Goal: Task Accomplishment & Management: Use online tool/utility

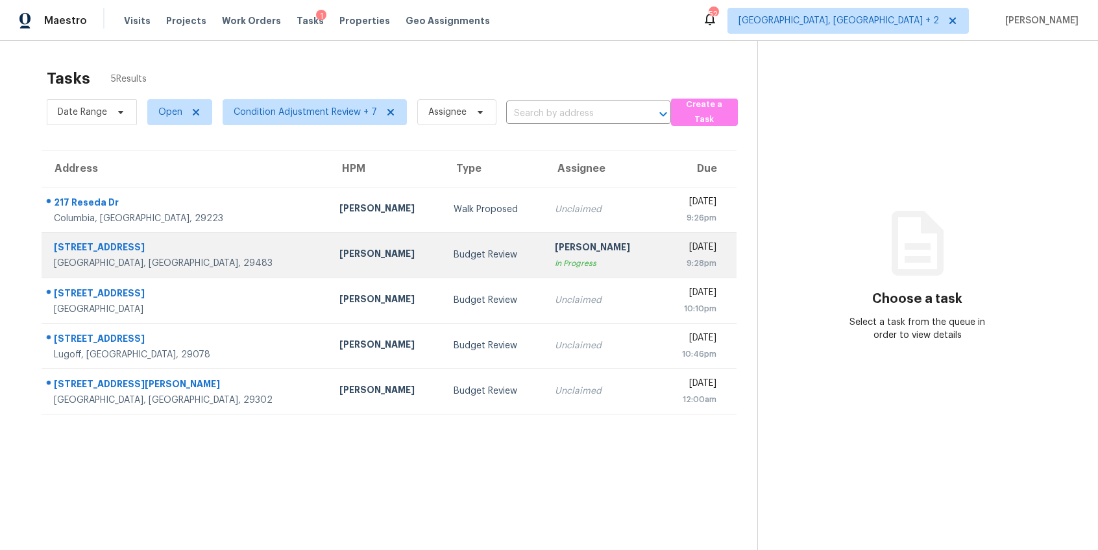
click at [555, 259] on div "In Progress" at bounding box center [601, 263] width 93 height 13
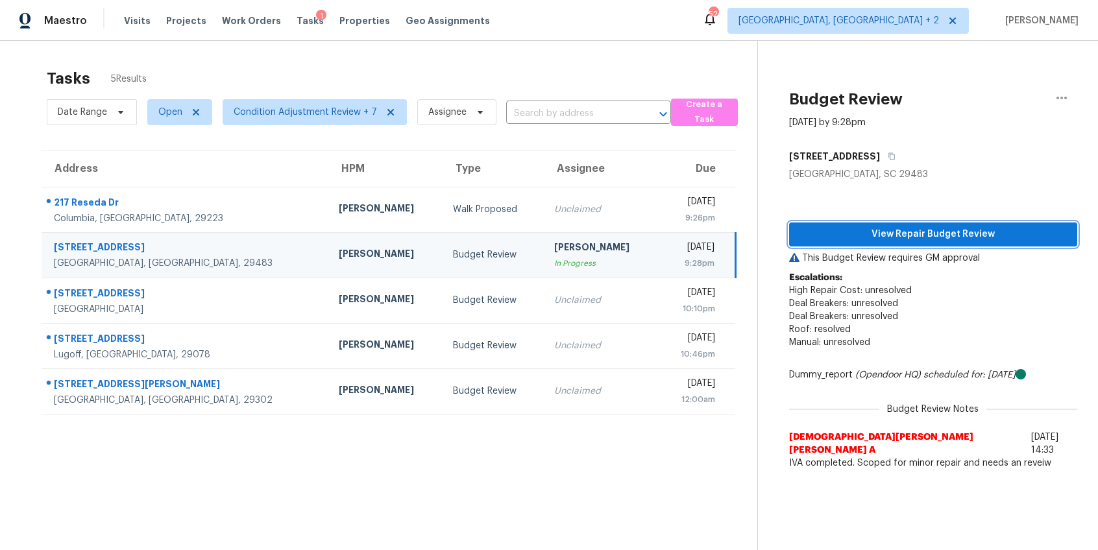
click at [839, 243] on button "View Repair Budget Review" at bounding box center [933, 235] width 288 height 24
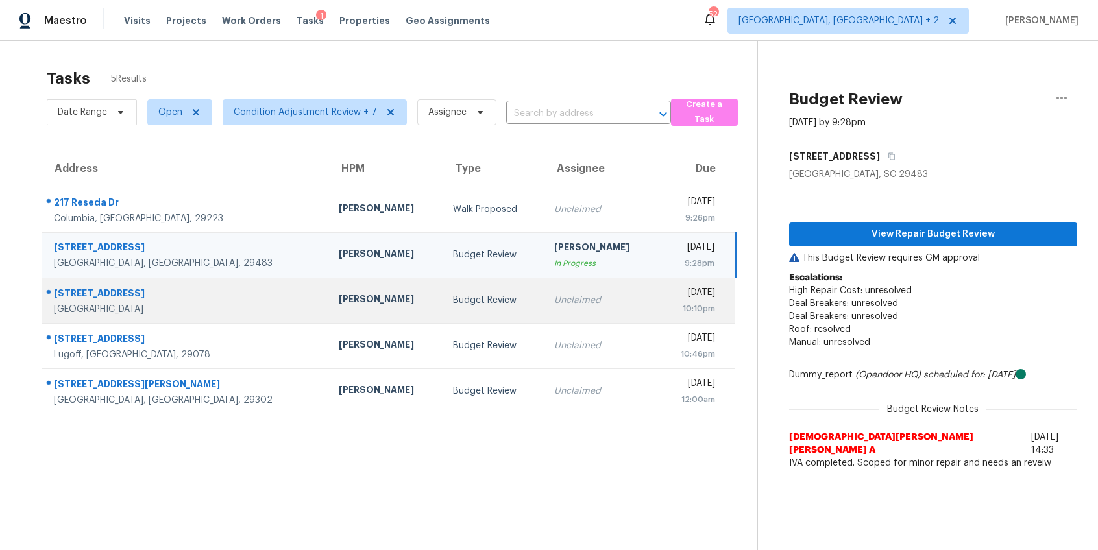
click at [339, 296] on div "Raymond Roberts" at bounding box center [385, 301] width 93 height 16
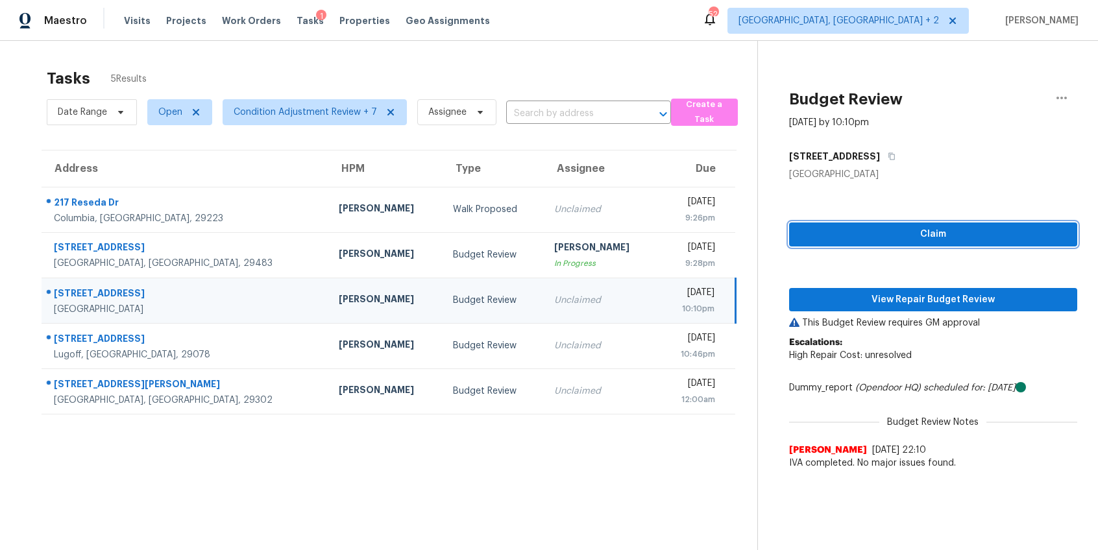
click at [871, 234] on span "Claim" at bounding box center [932, 234] width 267 height 16
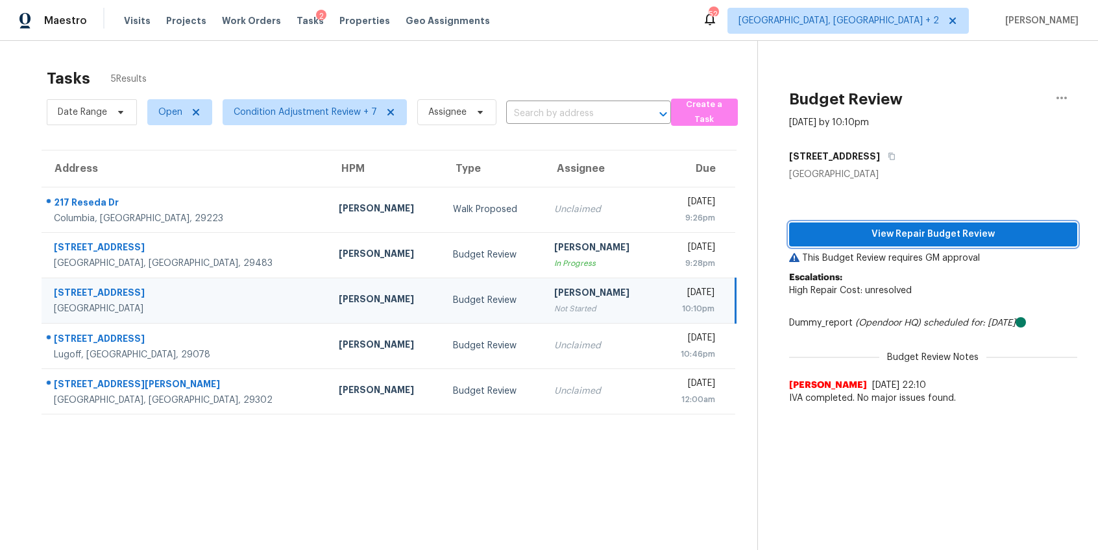
click at [871, 293] on div "View Repair Budget Review This Budget Review requires GM approval Escalations: …" at bounding box center [933, 296] width 288 height 230
click at [877, 230] on span "View Repair Budget Review" at bounding box center [932, 234] width 267 height 16
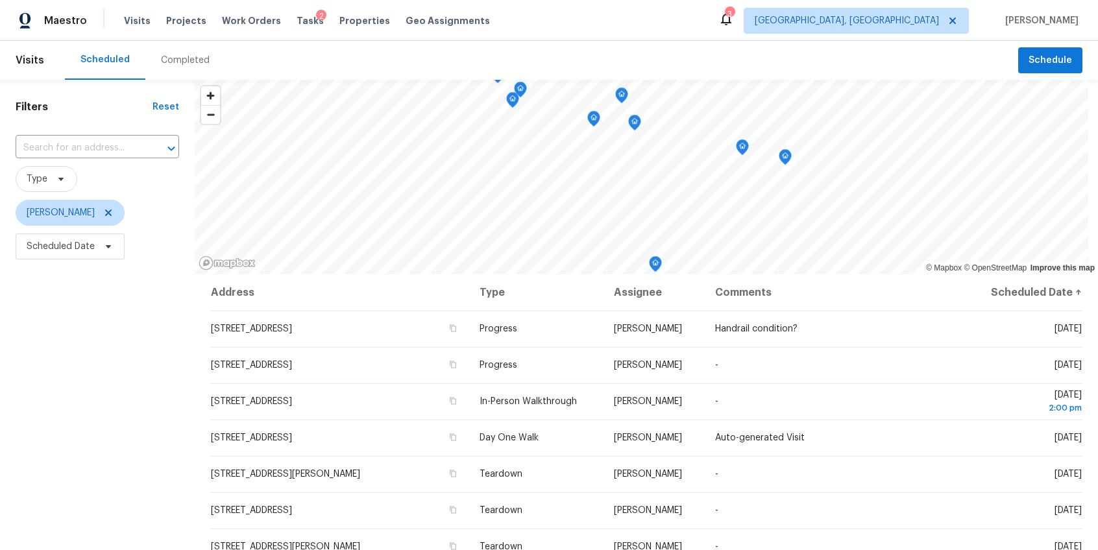
click at [196, 67] on div "Completed" at bounding box center [185, 60] width 80 height 39
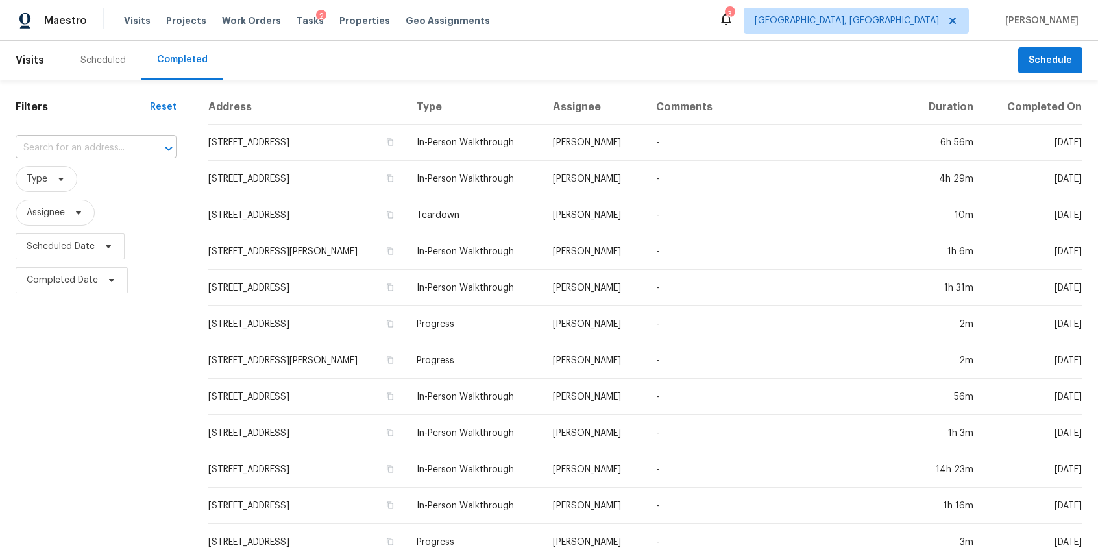
click at [98, 146] on input "text" at bounding box center [78, 148] width 125 height 20
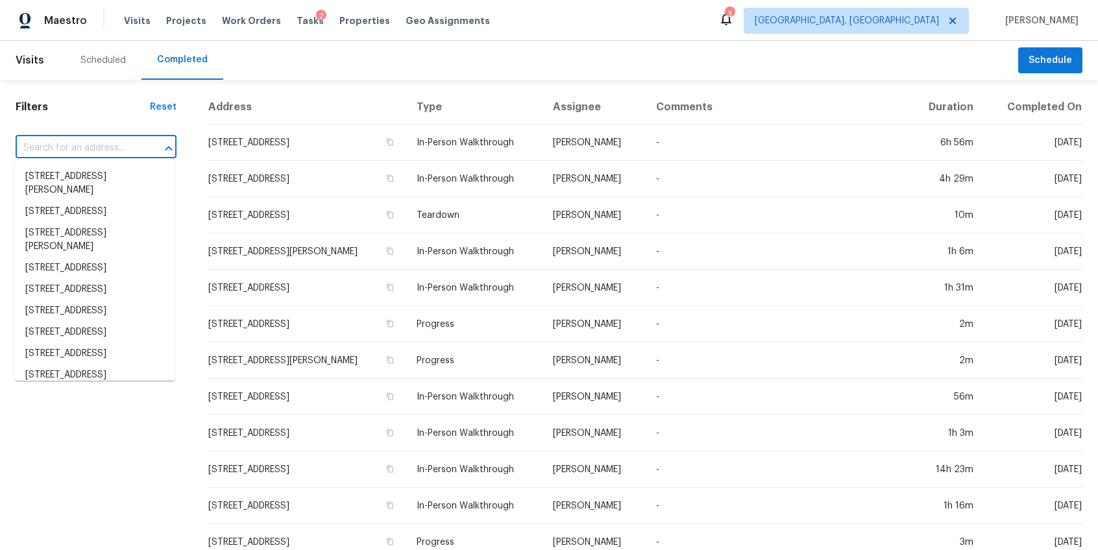
paste input "8250 Longridge Rd, North Charleston, SC 29418"
type input "8250 Longridge Rd, North Charleston, SC 29418"
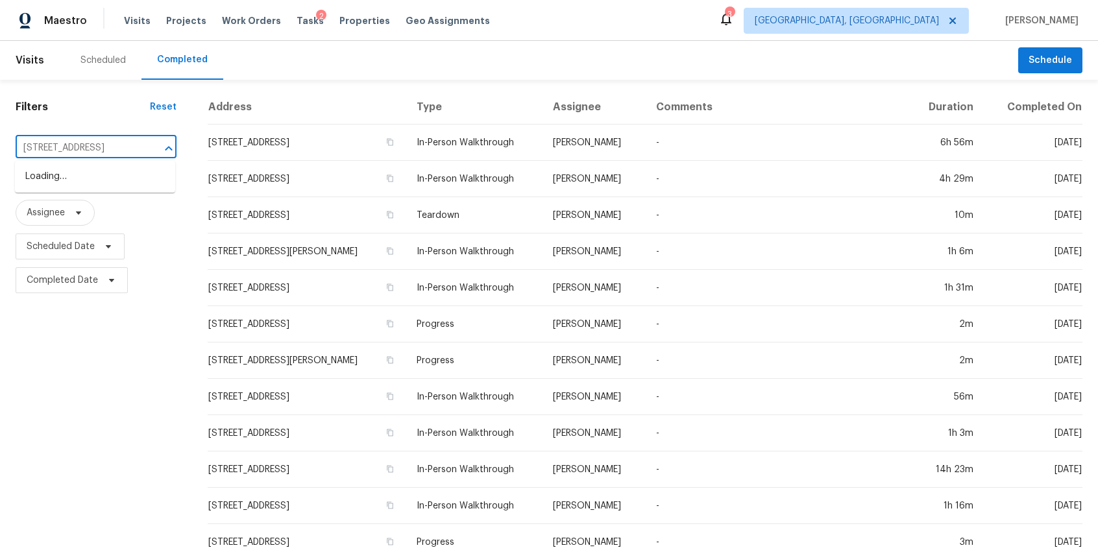
scroll to position [0, 88]
click at [99, 171] on li "8250 Longridge Rd, North Charleston, SC 29418" at bounding box center [95, 176] width 160 height 21
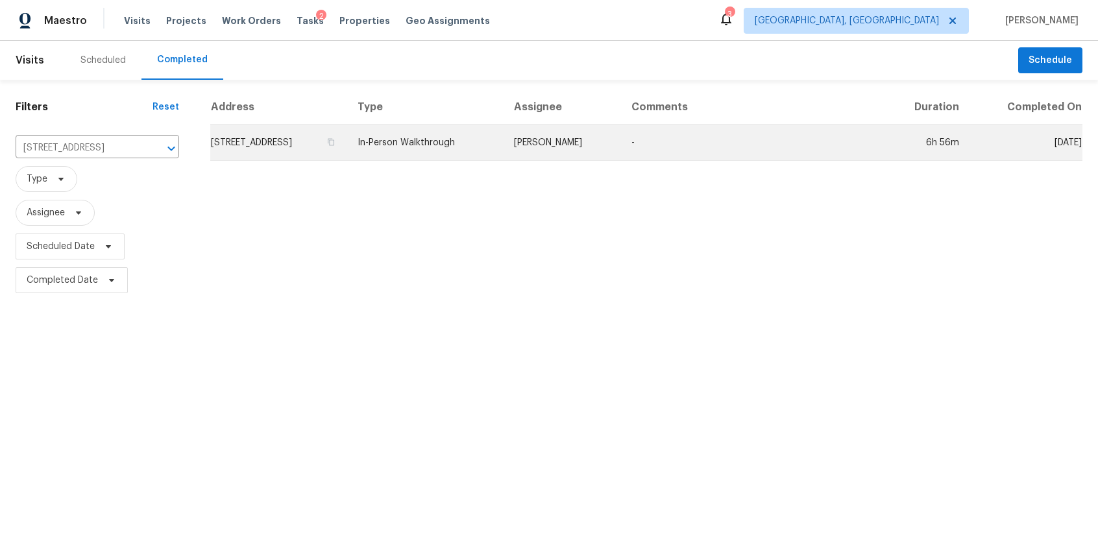
click at [315, 134] on td "8250 Longridge Rd, North Charleston, SC 29418" at bounding box center [278, 143] width 137 height 36
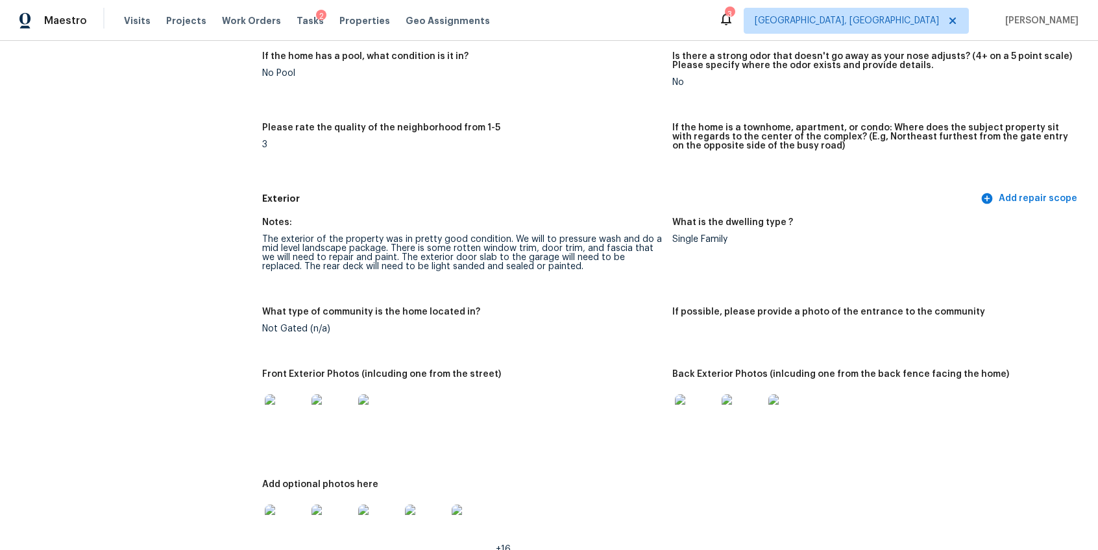
scroll to position [375, 0]
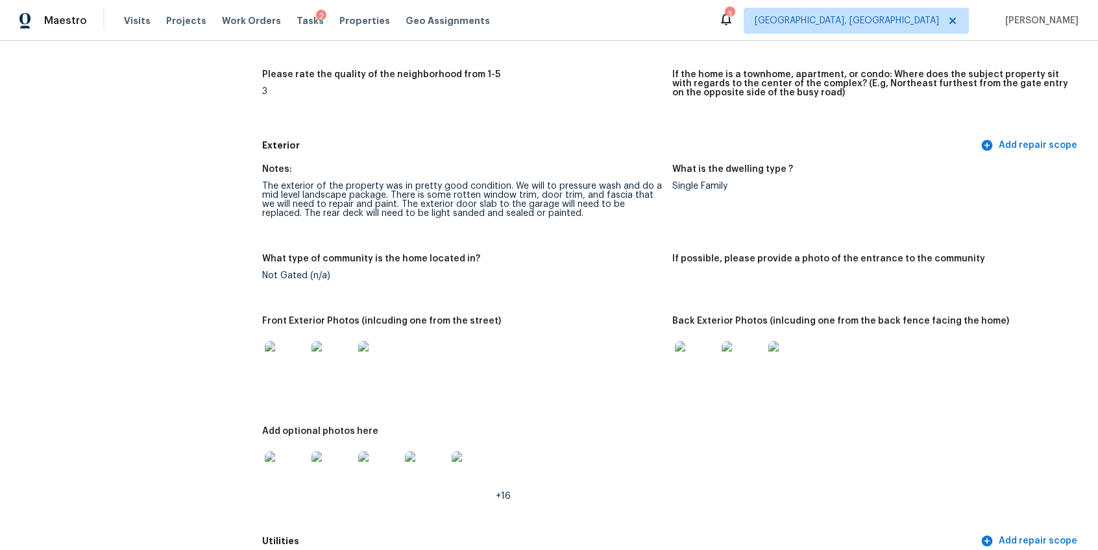
click at [291, 352] on img at bounding box center [286, 362] width 42 height 42
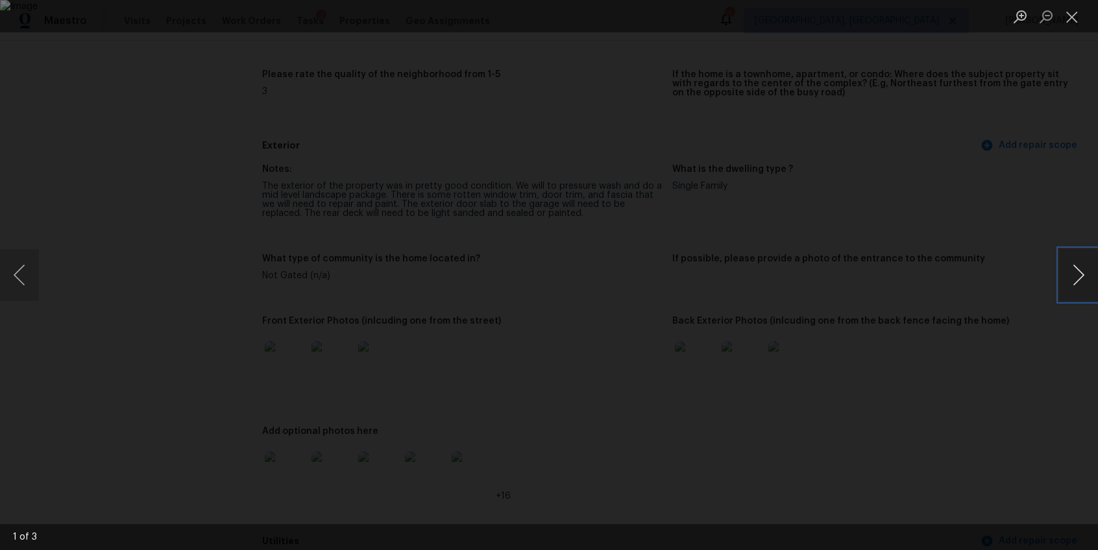
click at [1076, 274] on button "Next image" at bounding box center [1078, 275] width 39 height 52
click at [1083, 276] on button "Next image" at bounding box center [1078, 275] width 39 height 52
click at [1088, 274] on button "Next image" at bounding box center [1078, 275] width 39 height 52
click at [1046, 322] on div "Lightbox" at bounding box center [549, 275] width 1098 height 550
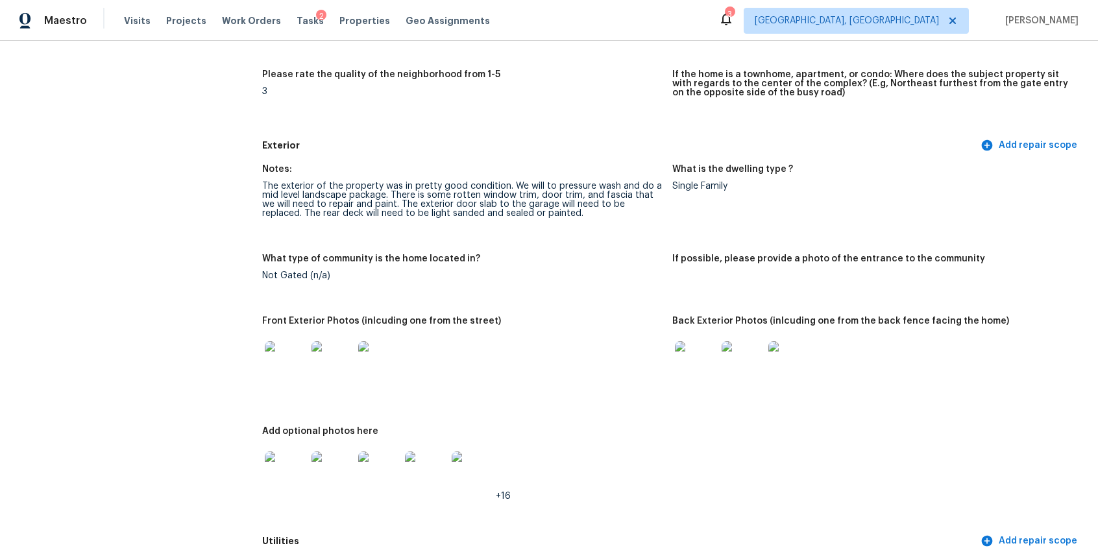
click at [689, 346] on img at bounding box center [696, 362] width 42 height 42
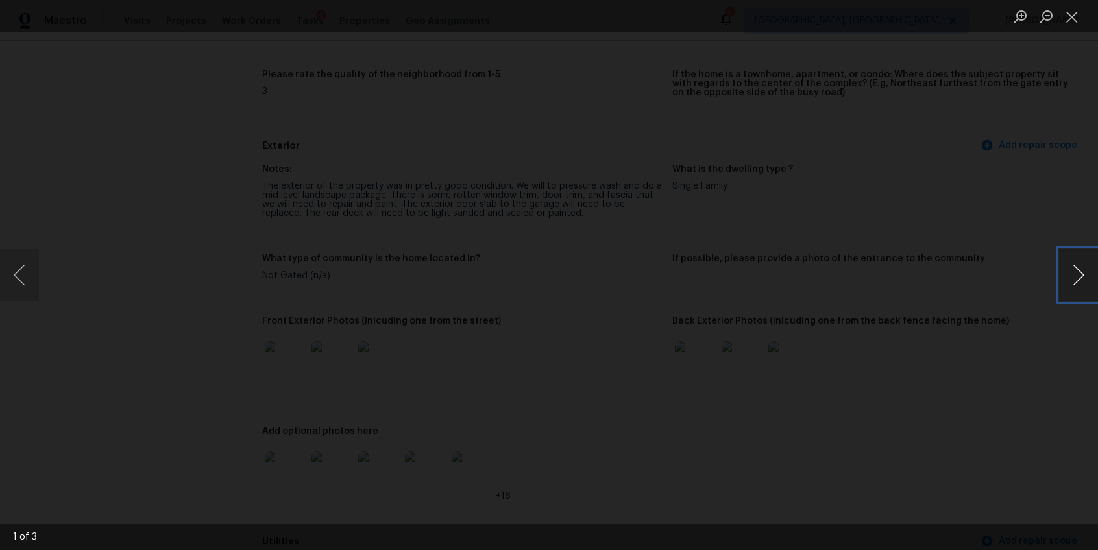
click at [1064, 273] on button "Next image" at bounding box center [1078, 275] width 39 height 52
click at [1028, 329] on div "Lightbox" at bounding box center [549, 275] width 1098 height 550
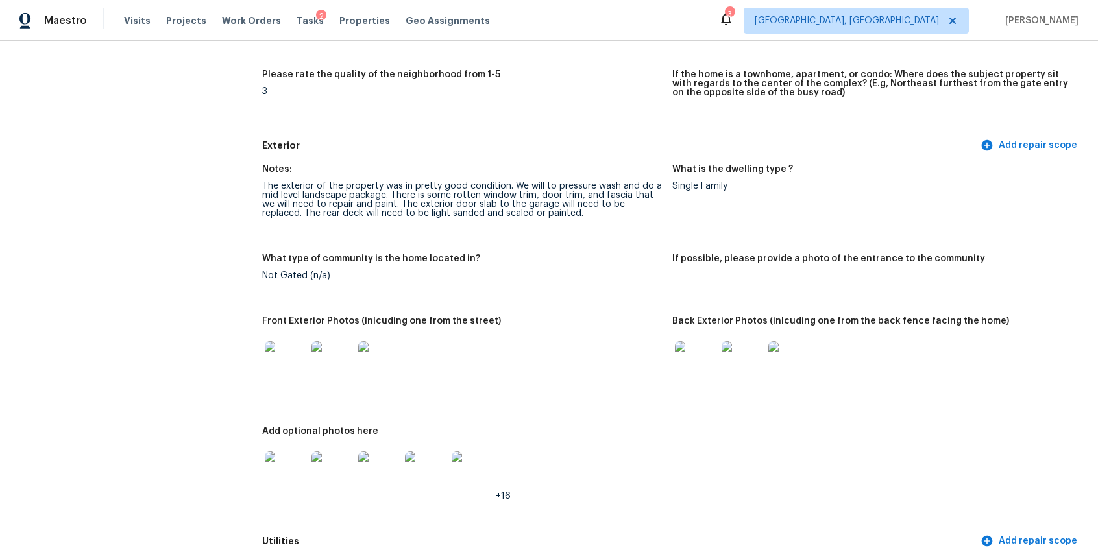
click at [285, 470] on img at bounding box center [286, 473] width 42 height 42
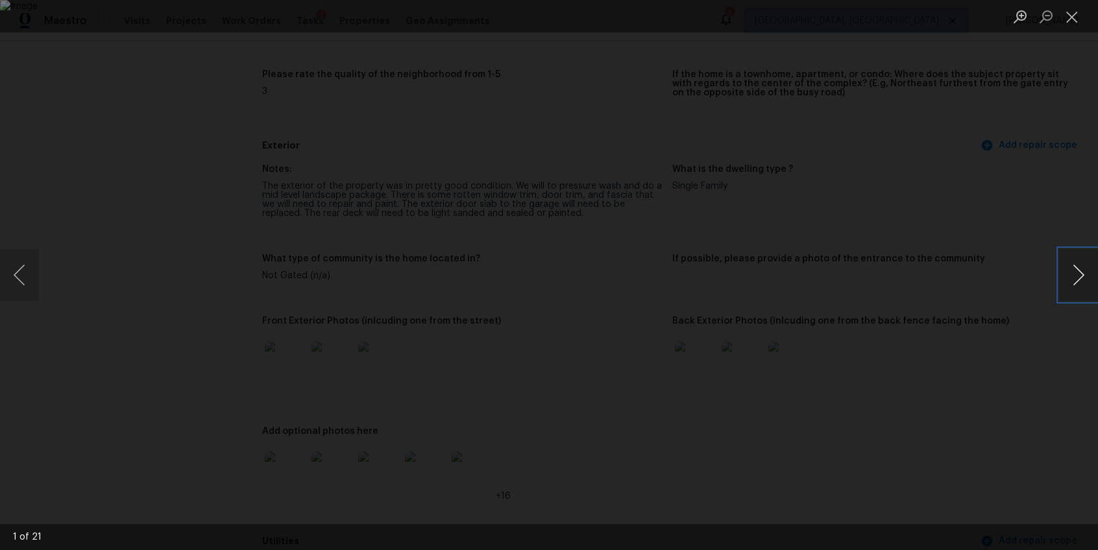
click at [1081, 271] on button "Next image" at bounding box center [1078, 275] width 39 height 52
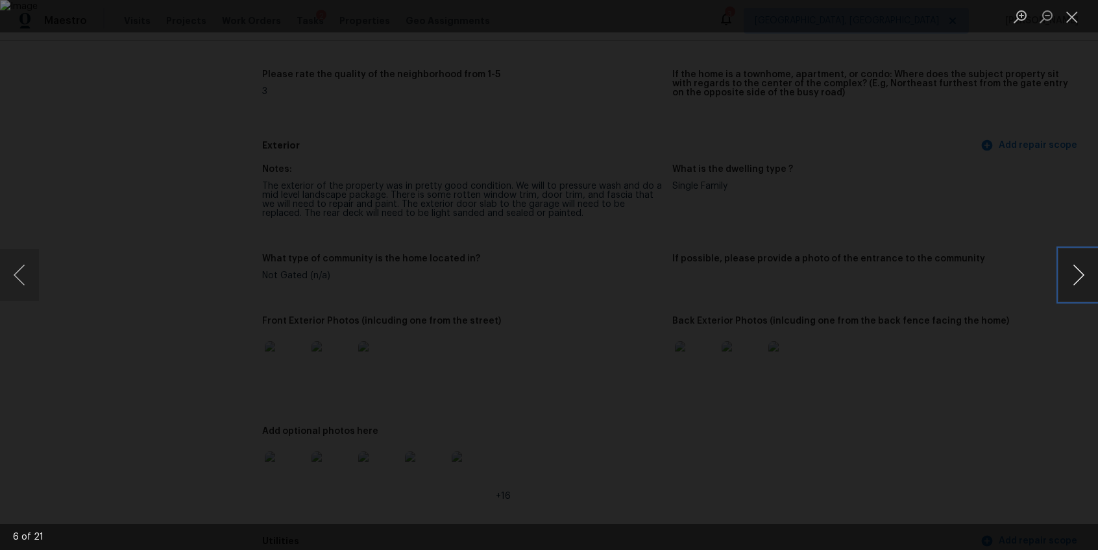
click at [1078, 278] on button "Next image" at bounding box center [1078, 275] width 39 height 52
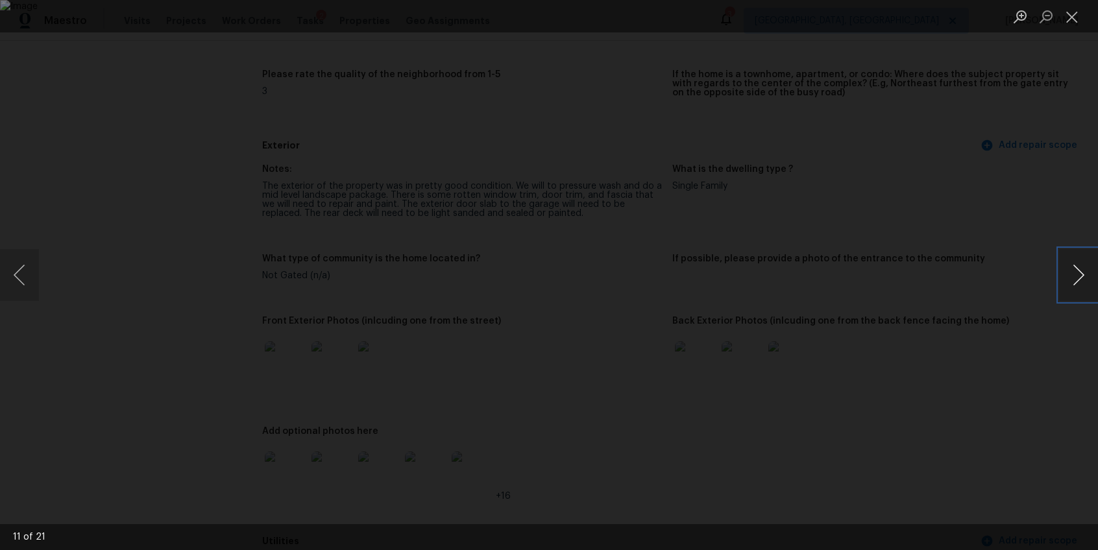
click at [1078, 278] on button "Next image" at bounding box center [1078, 275] width 39 height 52
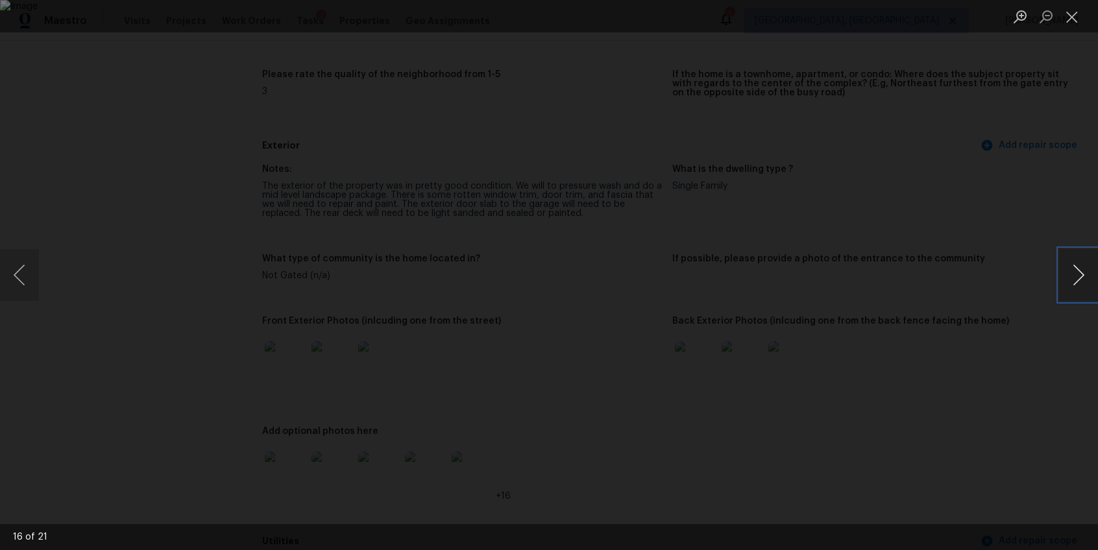
click at [1078, 278] on button "Next image" at bounding box center [1078, 275] width 39 height 52
click at [1041, 323] on div "Lightbox" at bounding box center [549, 275] width 1098 height 550
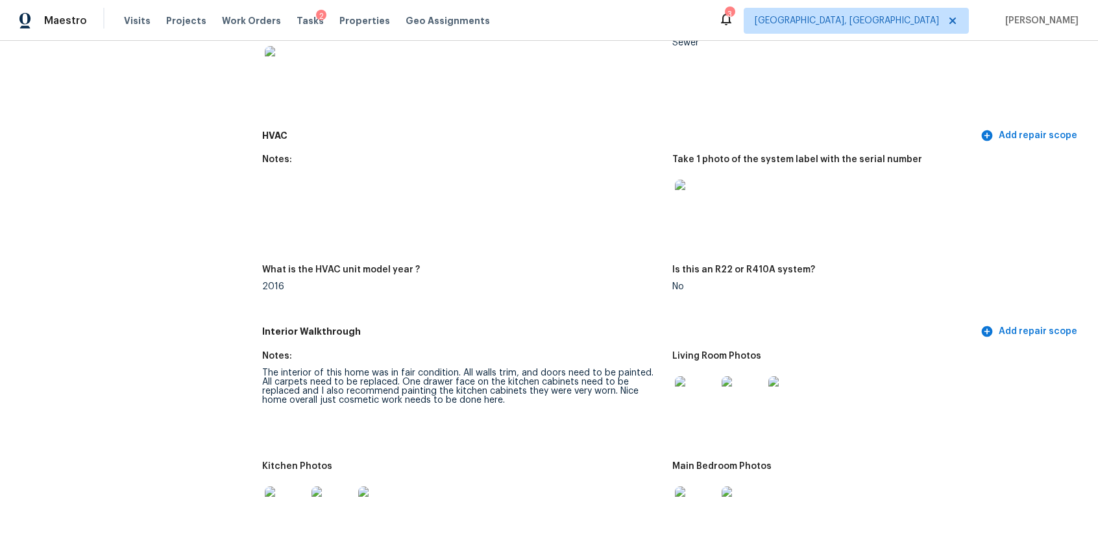
scroll to position [1236, 0]
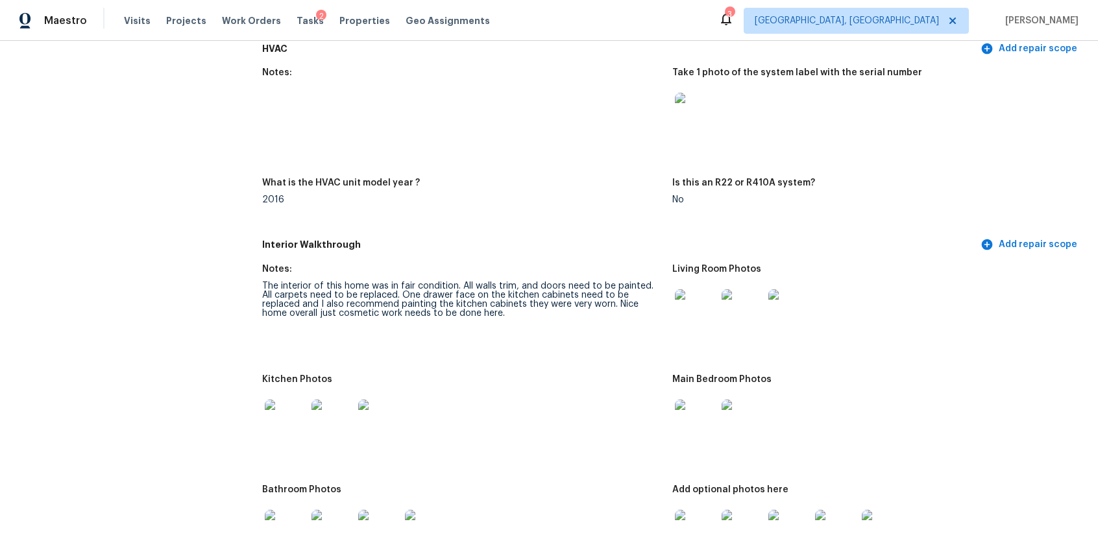
click at [688, 311] on img at bounding box center [696, 310] width 42 height 42
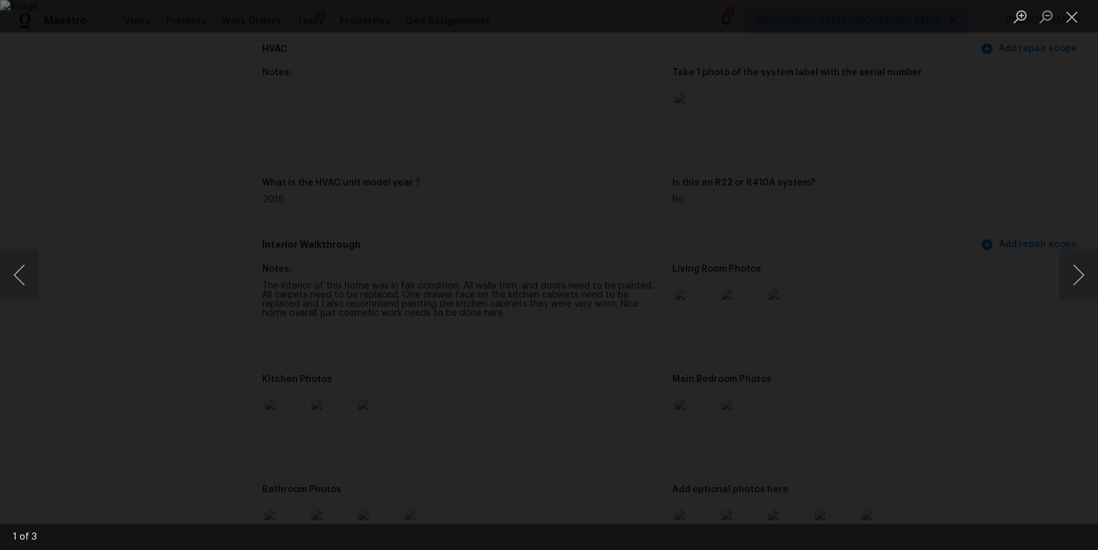
click at [995, 368] on div "Lightbox" at bounding box center [549, 275] width 1098 height 550
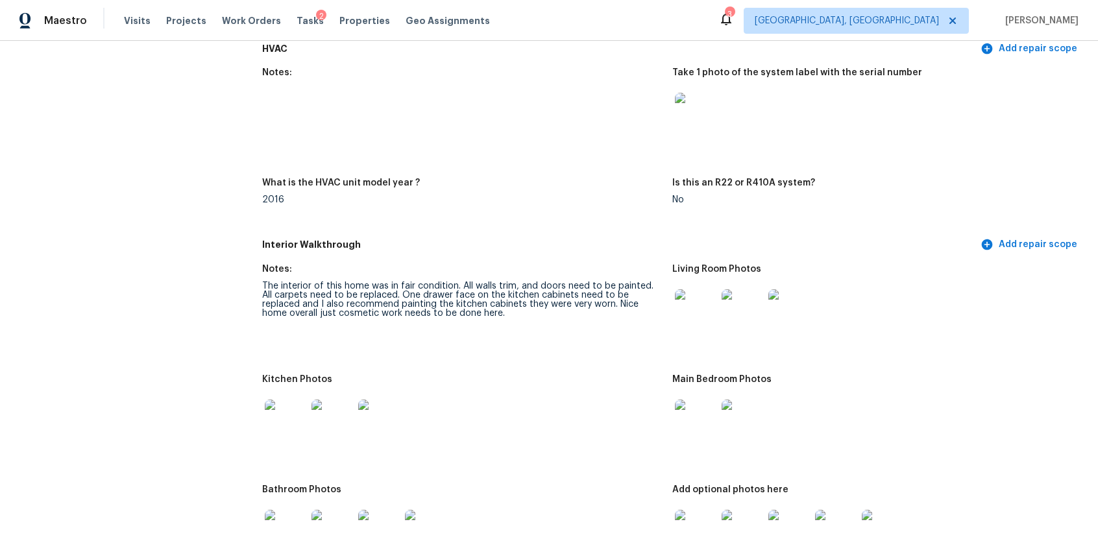
click at [282, 420] on img at bounding box center [286, 421] width 42 height 42
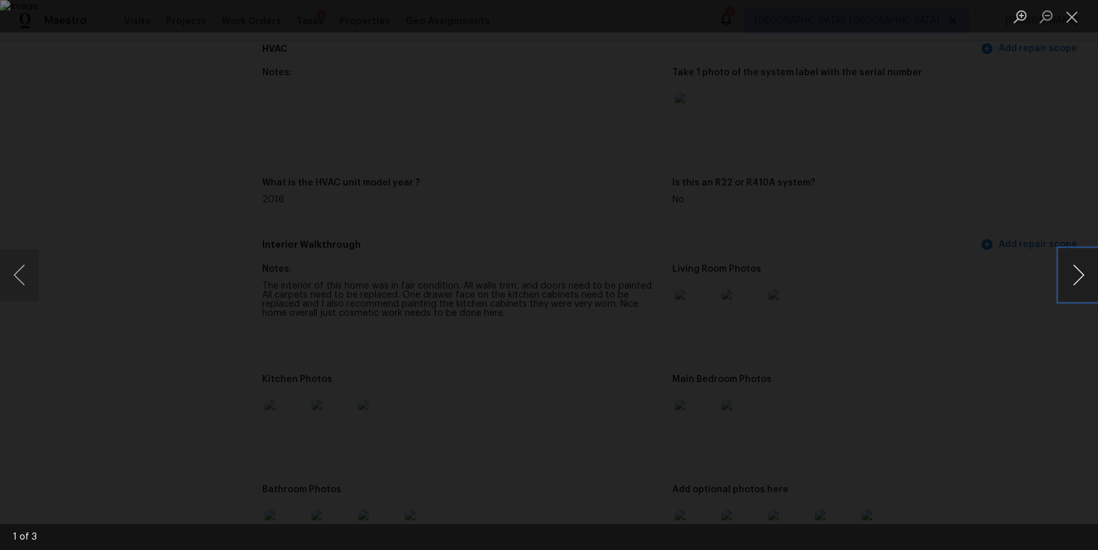
click at [1077, 270] on button "Next image" at bounding box center [1078, 275] width 39 height 52
click at [1074, 269] on button "Next image" at bounding box center [1078, 275] width 39 height 52
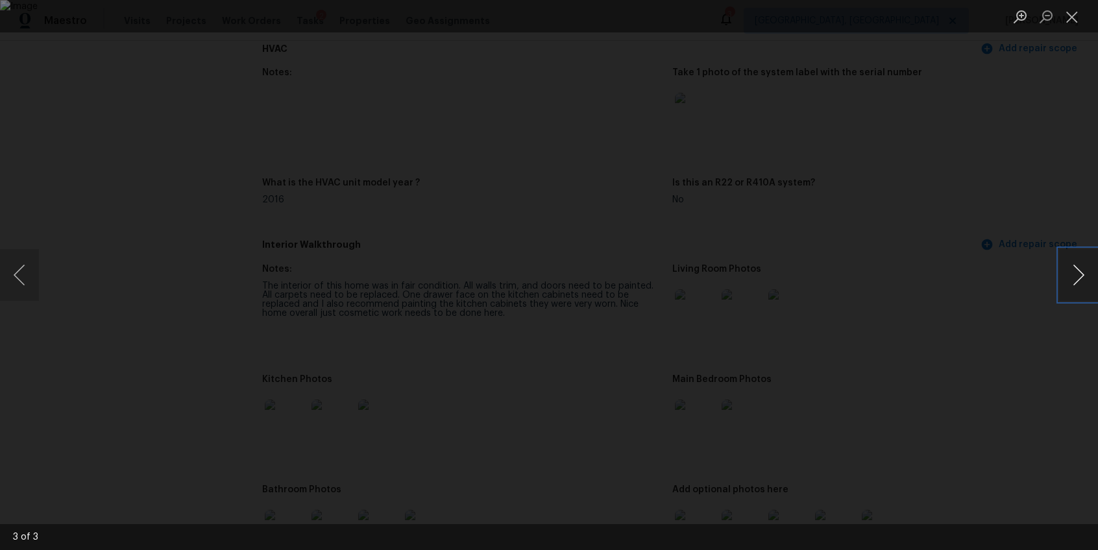
click at [1073, 269] on button "Next image" at bounding box center [1078, 275] width 39 height 52
click at [1072, 270] on button "Next image" at bounding box center [1078, 275] width 39 height 52
click at [1036, 346] on div "Lightbox" at bounding box center [549, 275] width 1098 height 550
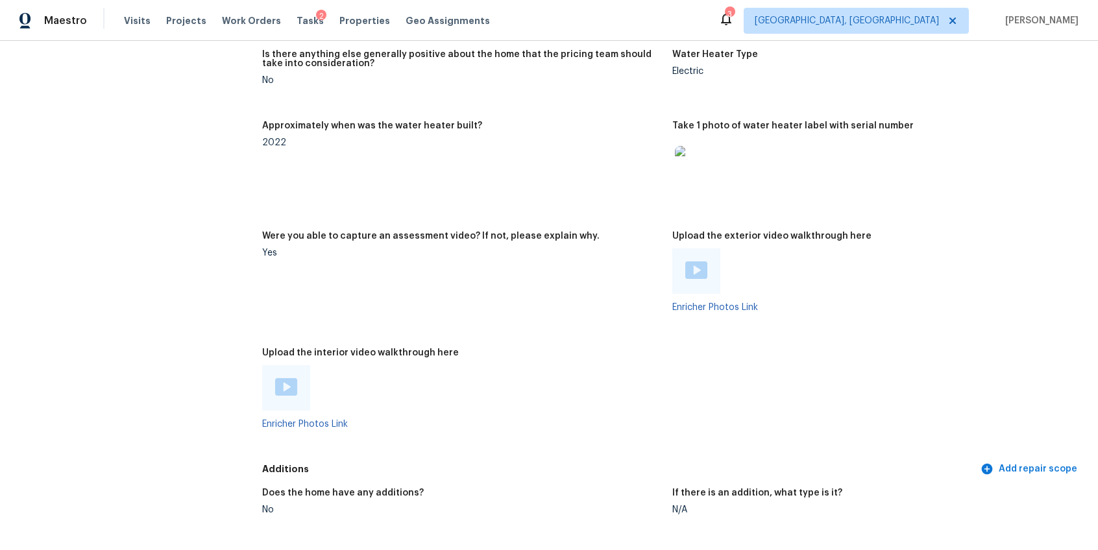
scroll to position [2321, 0]
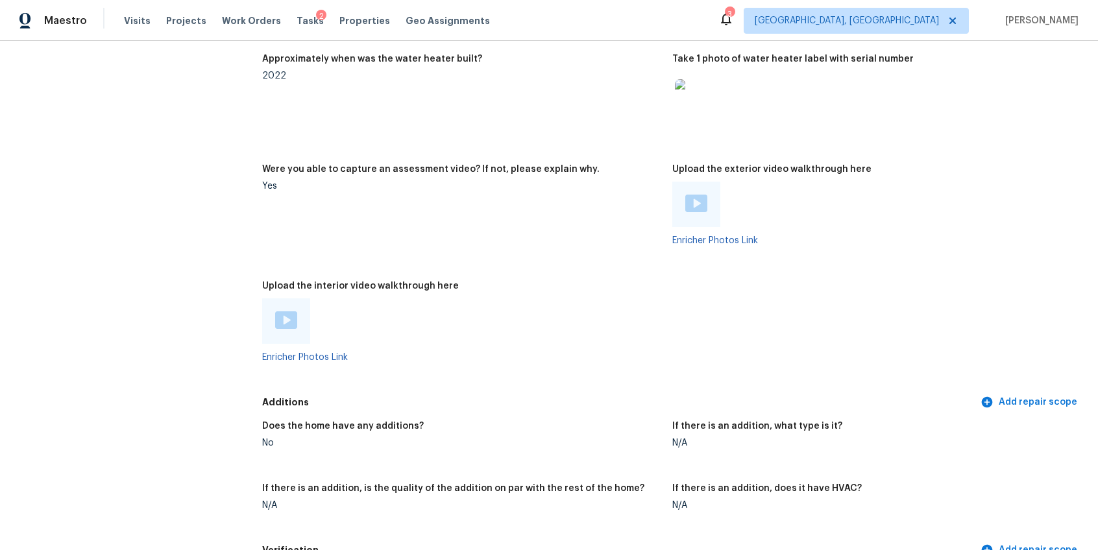
click at [687, 210] on img at bounding box center [696, 204] width 22 height 18
click at [283, 324] on img at bounding box center [286, 320] width 22 height 18
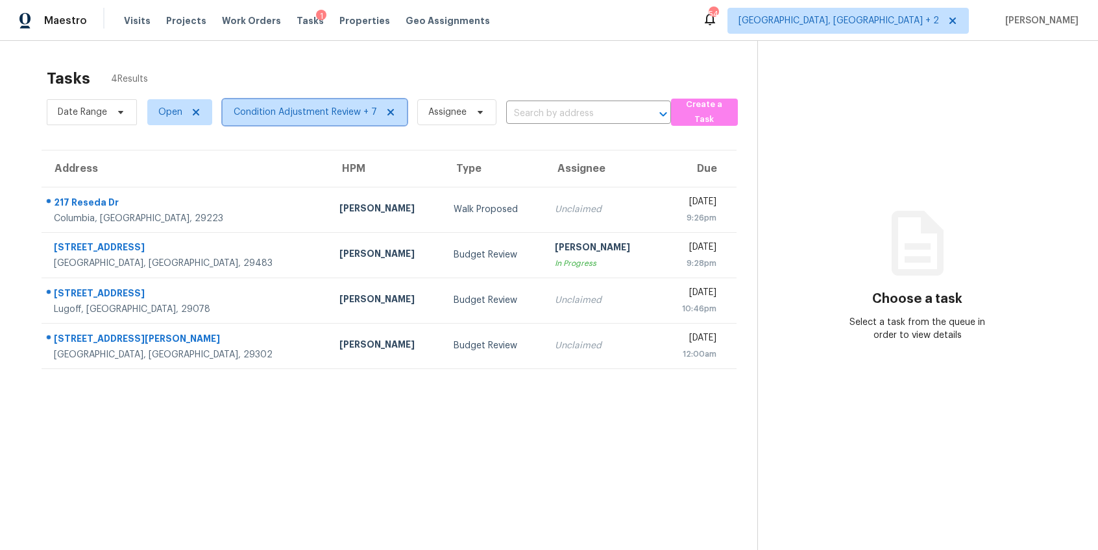
click at [278, 123] on span "Condition Adjustment Review + 7" at bounding box center [315, 112] width 184 height 26
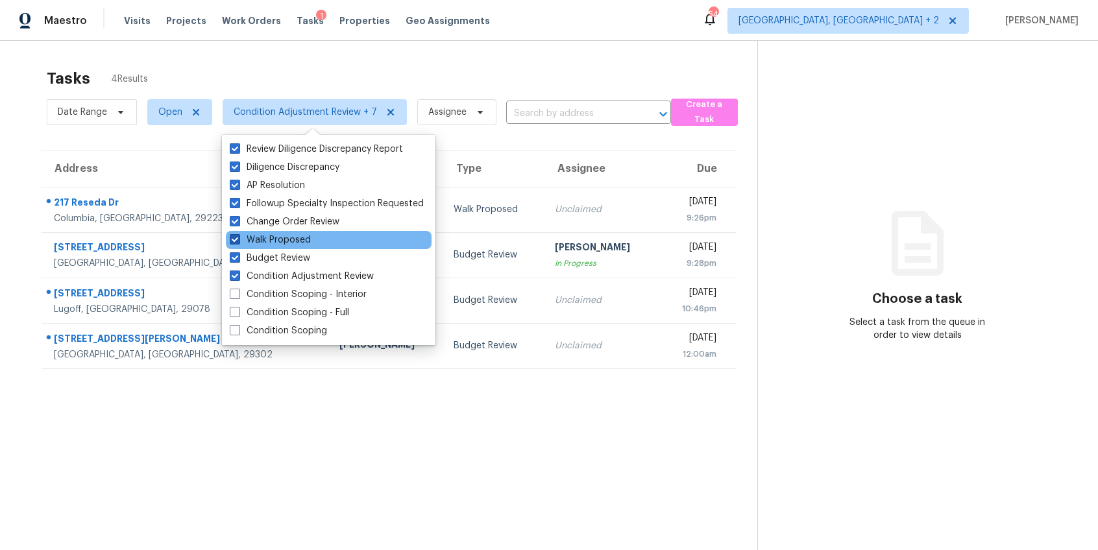
click at [234, 238] on span at bounding box center [235, 239] width 10 height 10
click at [234, 238] on input "Walk Proposed" at bounding box center [234, 238] width 8 height 8
checkbox input "false"
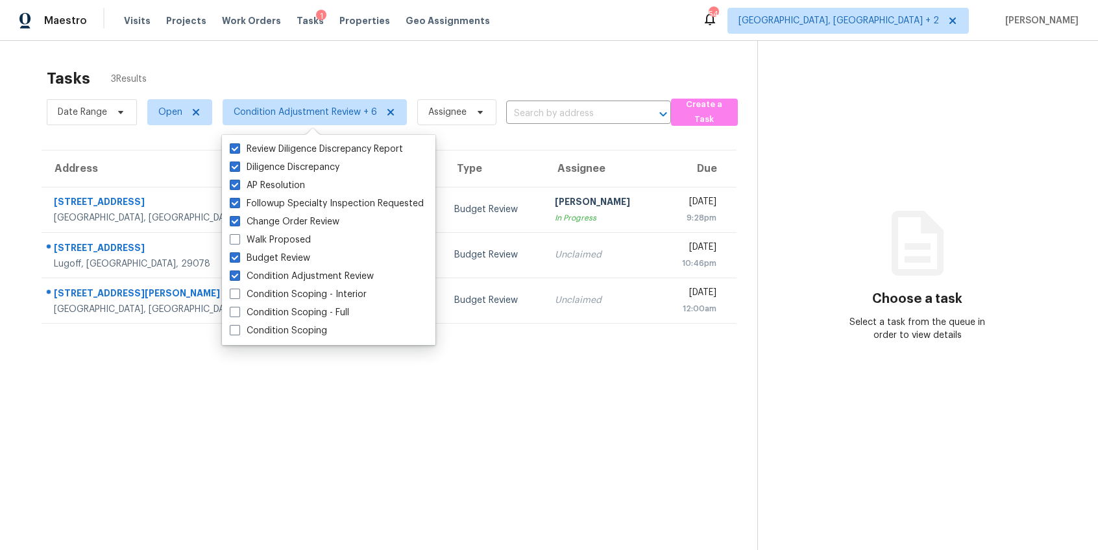
click at [182, 446] on section "Tasks 3 Results Date Range Open Condition Adjustment Review + 6 Assignee ​ Crea…" at bounding box center [389, 326] width 736 height 529
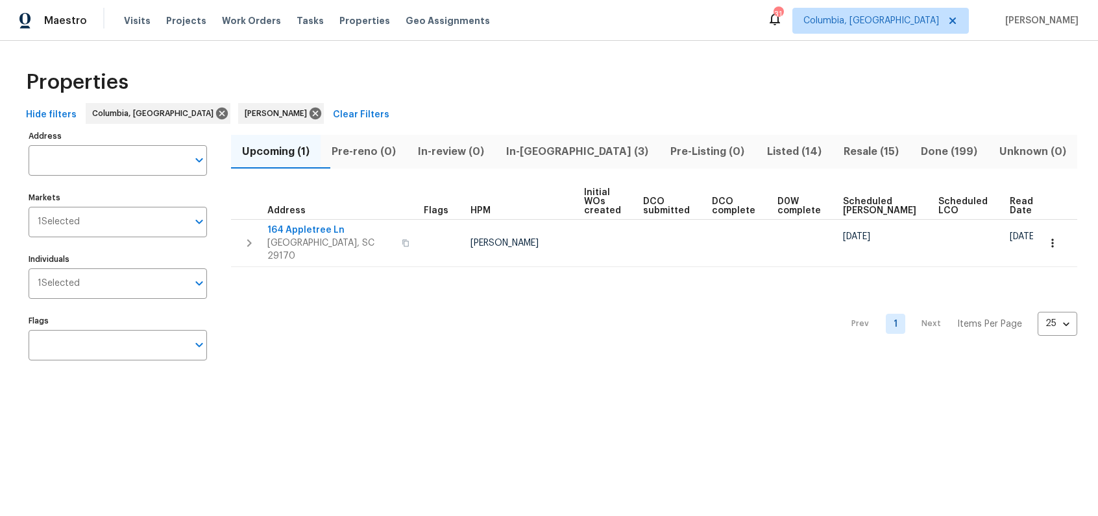
click at [546, 146] on span "In-reno (3)" at bounding box center [577, 152] width 149 height 18
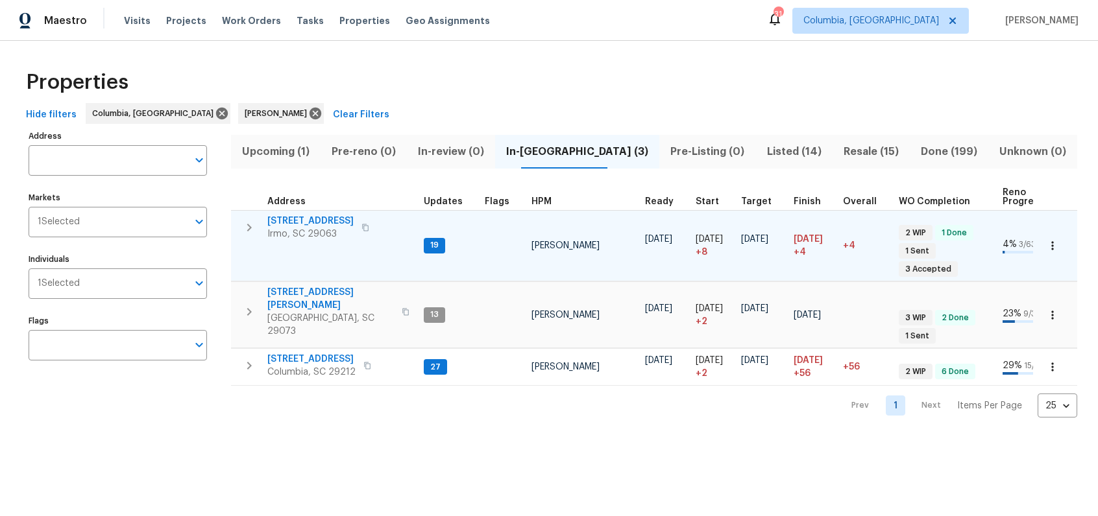
click at [303, 222] on span "105 Kenton Ct" at bounding box center [310, 221] width 86 height 13
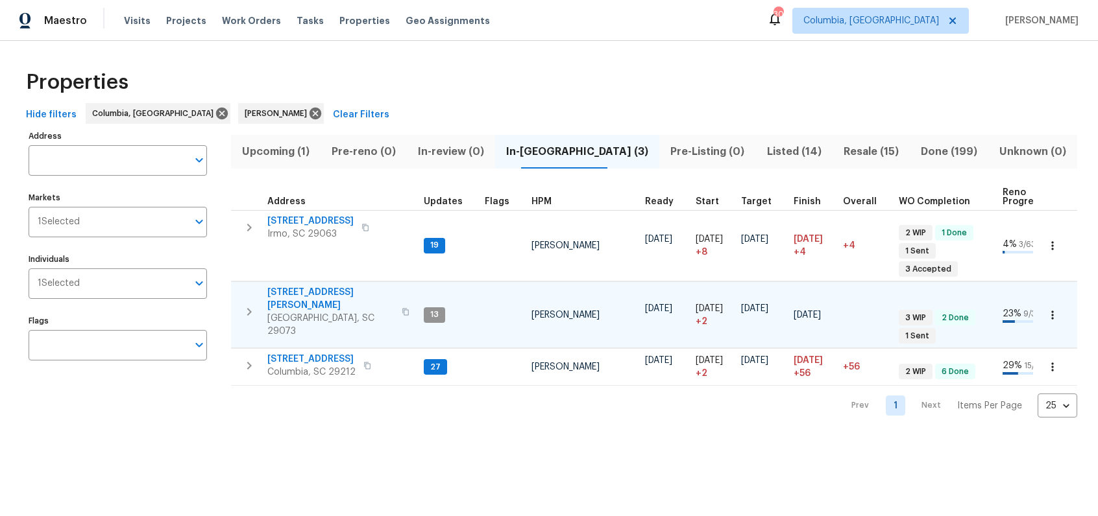
click at [391, 312] on td "112 Wesley Ct Lexington, SC 29073" at bounding box center [324, 312] width 187 height 60
click at [326, 312] on span "[GEOGRAPHIC_DATA], SC 29073" at bounding box center [330, 325] width 127 height 26
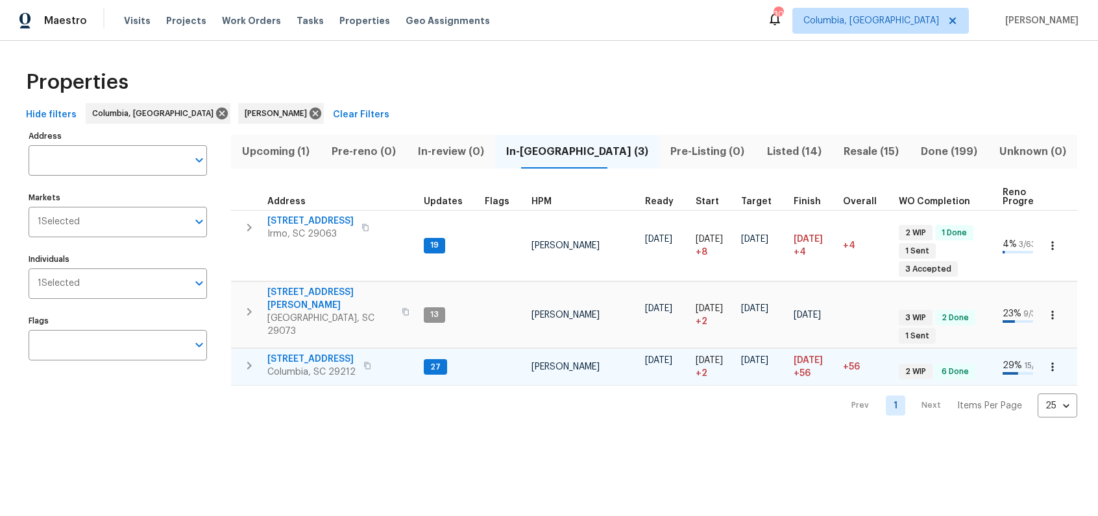
click at [460, 359] on td "27" at bounding box center [448, 367] width 61 height 37
click at [255, 358] on icon "button" at bounding box center [249, 366] width 16 height 16
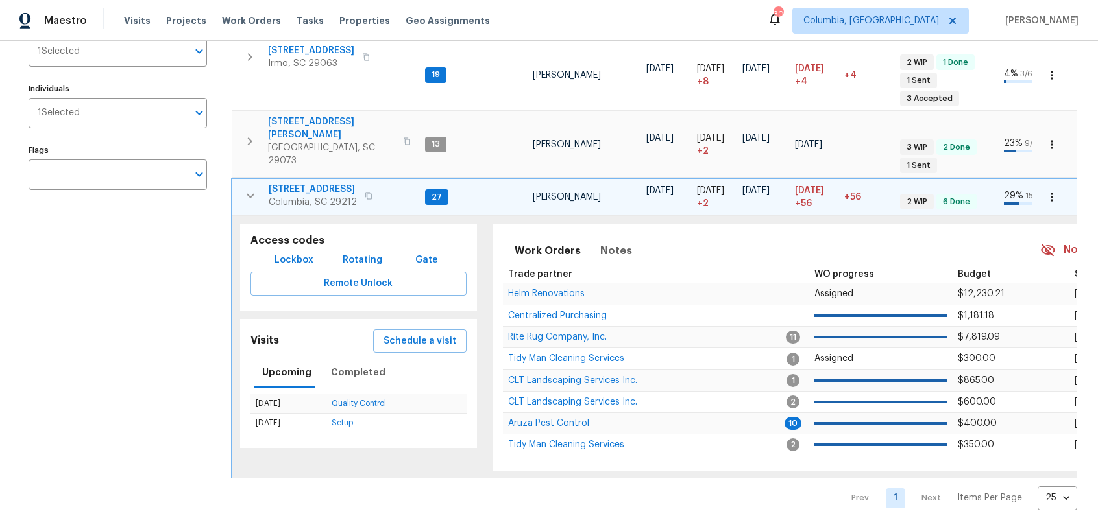
scroll to position [189, 0]
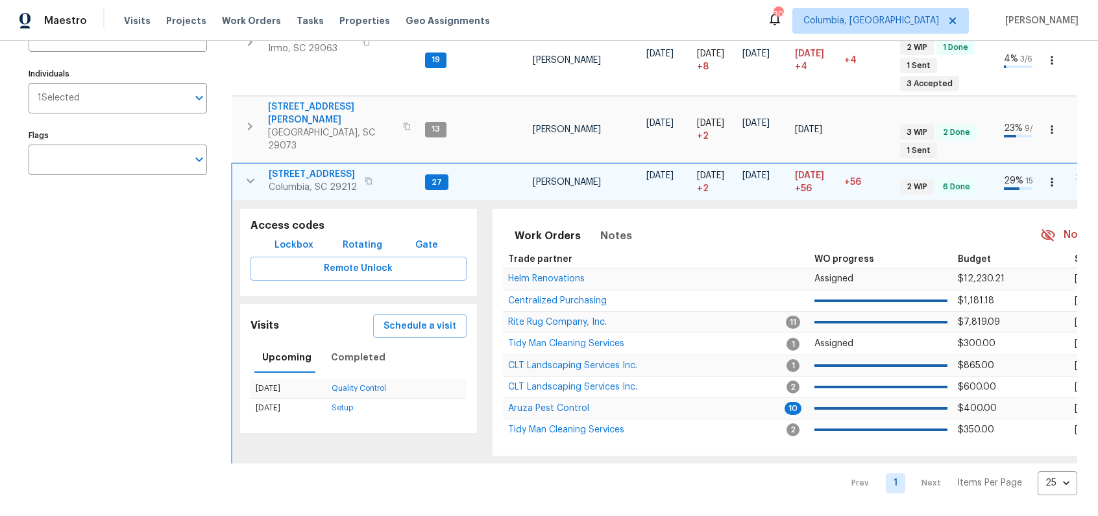
click at [304, 168] on span "217 Woodwinds Dr" at bounding box center [313, 174] width 88 height 13
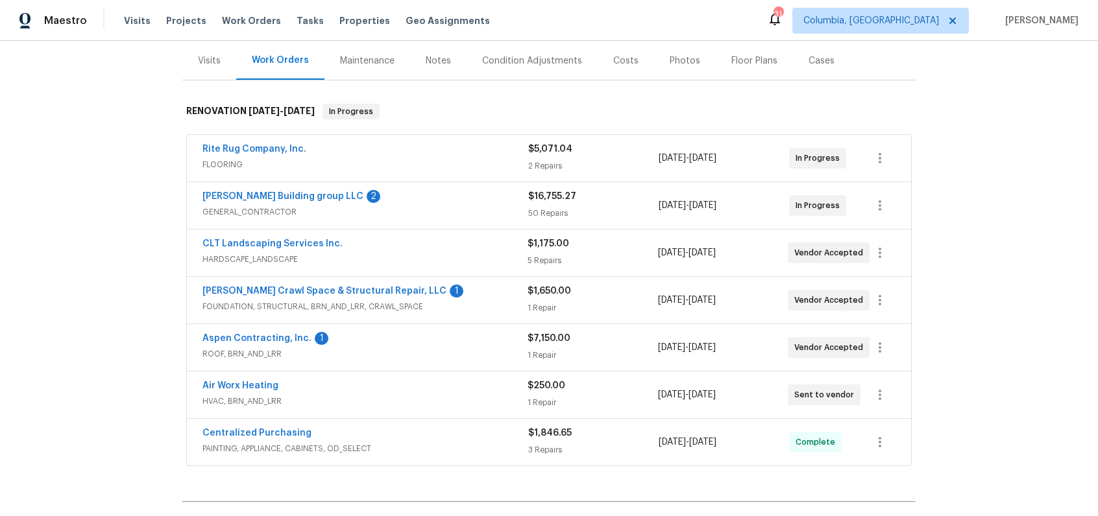
scroll to position [169, 0]
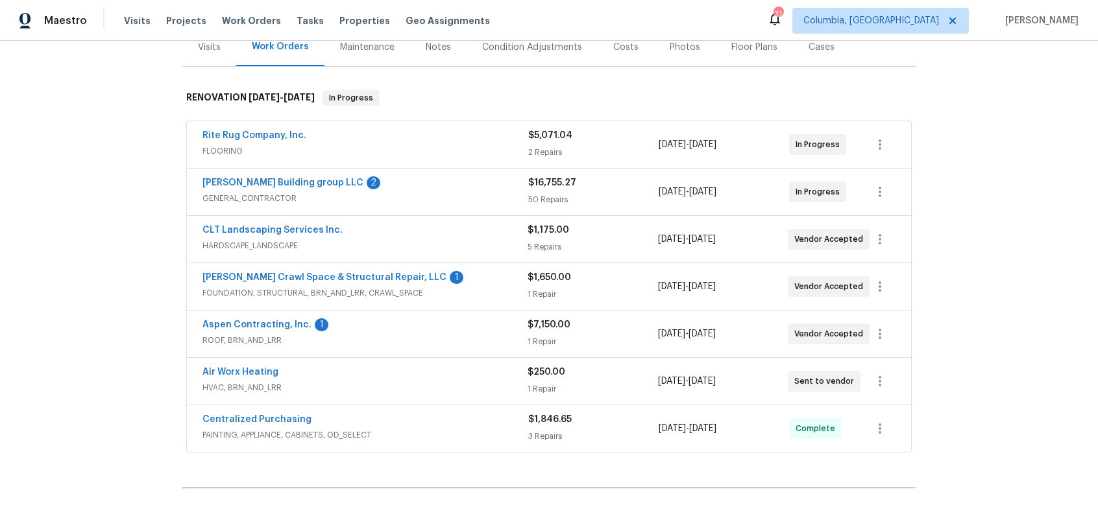
click at [331, 181] on div "[PERSON_NAME] Building group LLC 2" at bounding box center [365, 184] width 326 height 16
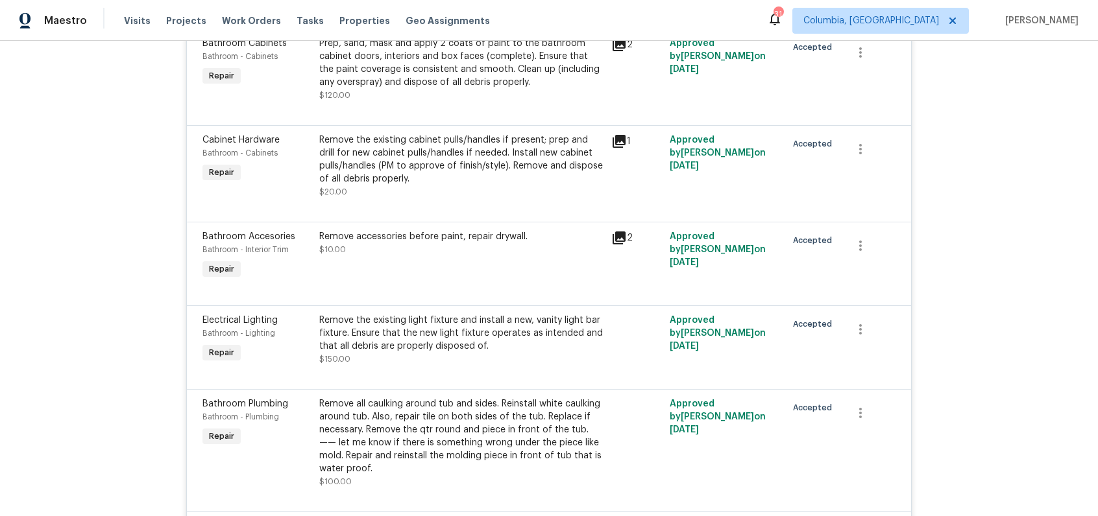
scroll to position [0, 0]
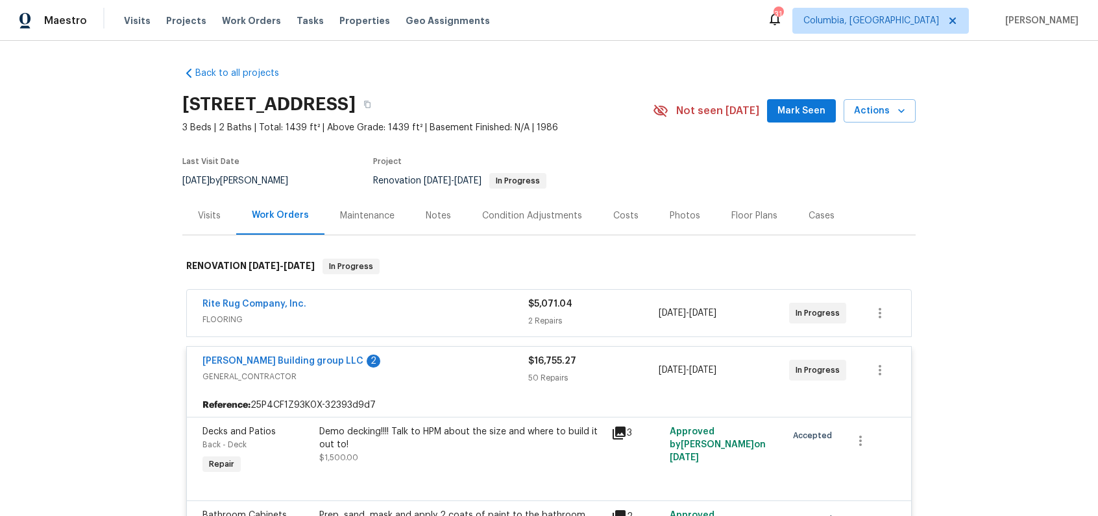
click at [624, 220] on div "Costs" at bounding box center [625, 216] width 25 height 13
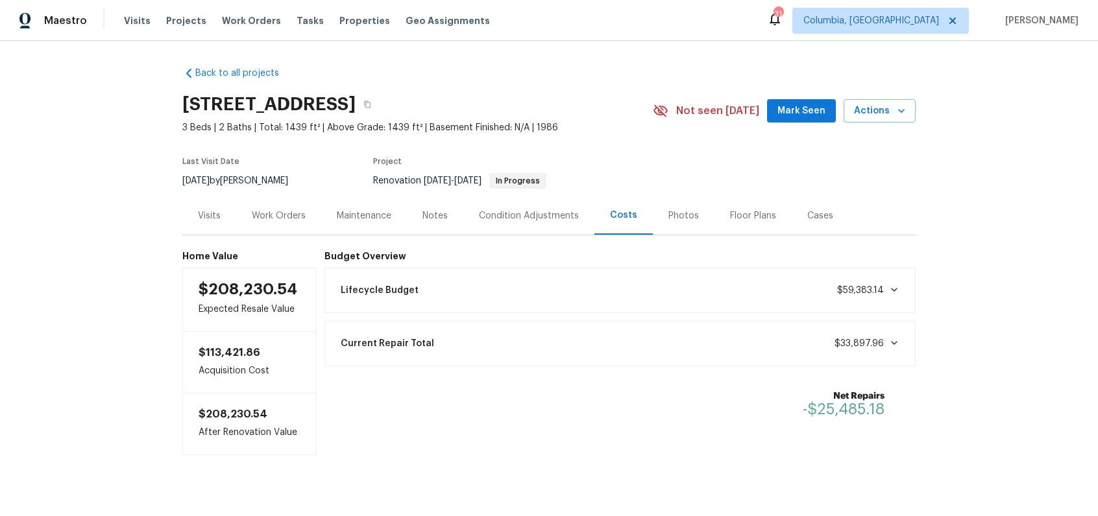
scroll to position [6, 0]
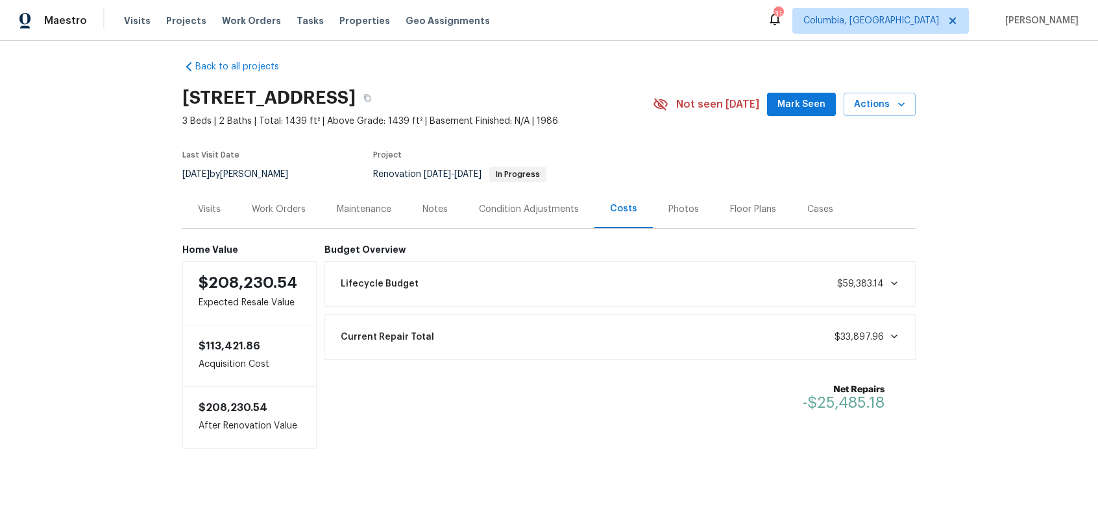
click at [278, 223] on div "Work Orders" at bounding box center [278, 209] width 85 height 38
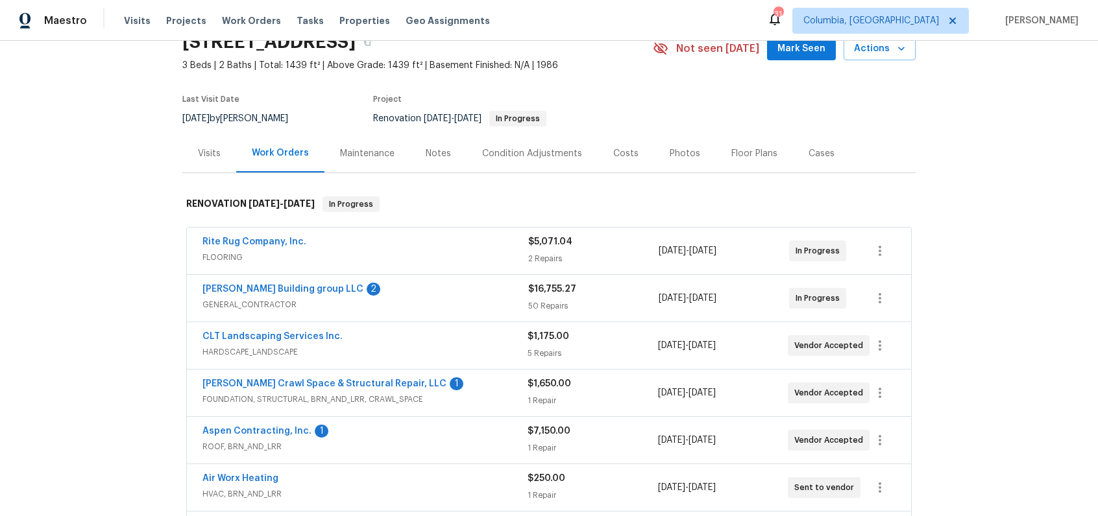
scroll to position [39, 0]
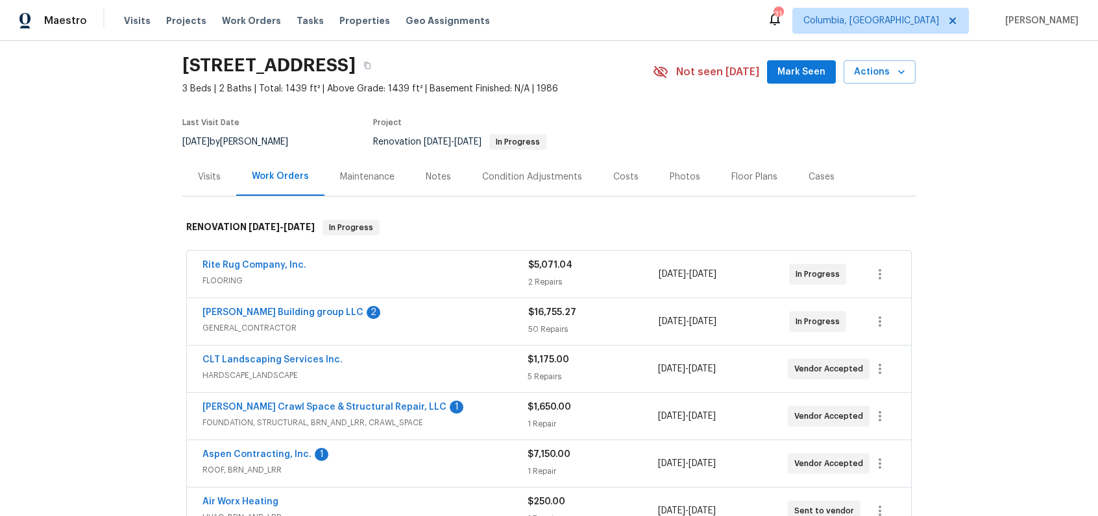
click at [620, 181] on div "Costs" at bounding box center [625, 177] width 25 height 13
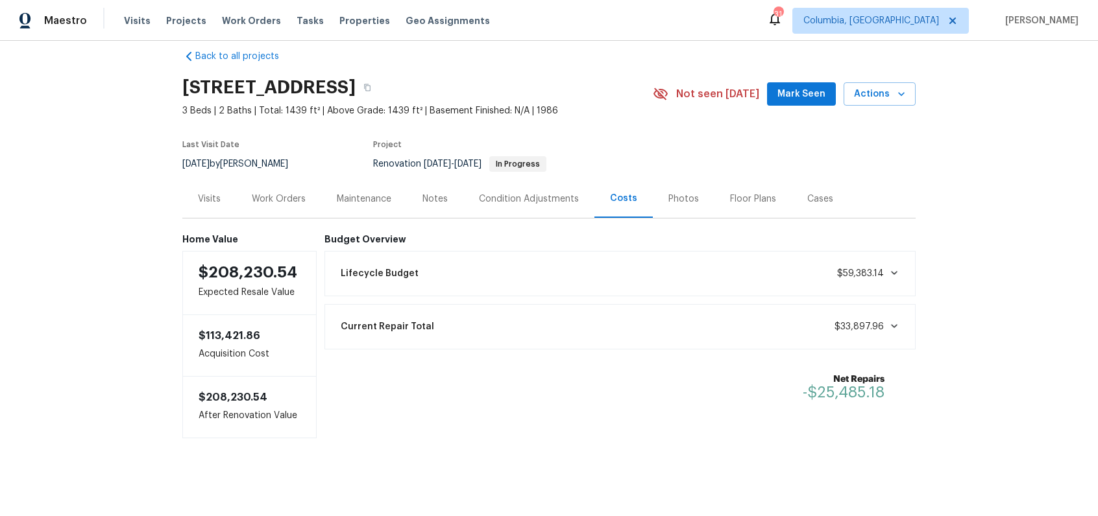
click at [265, 197] on div "Work Orders" at bounding box center [278, 199] width 85 height 38
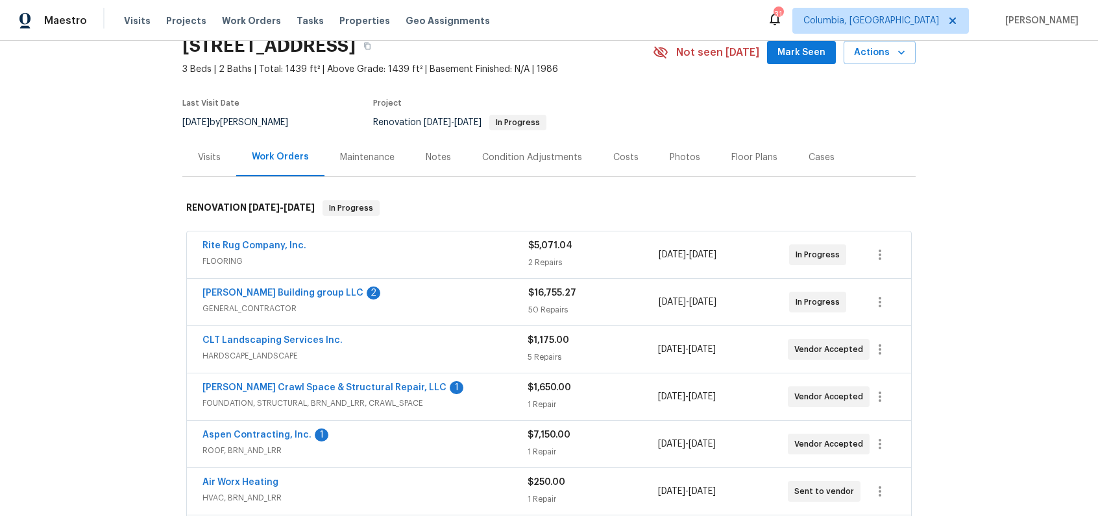
scroll to position [173, 0]
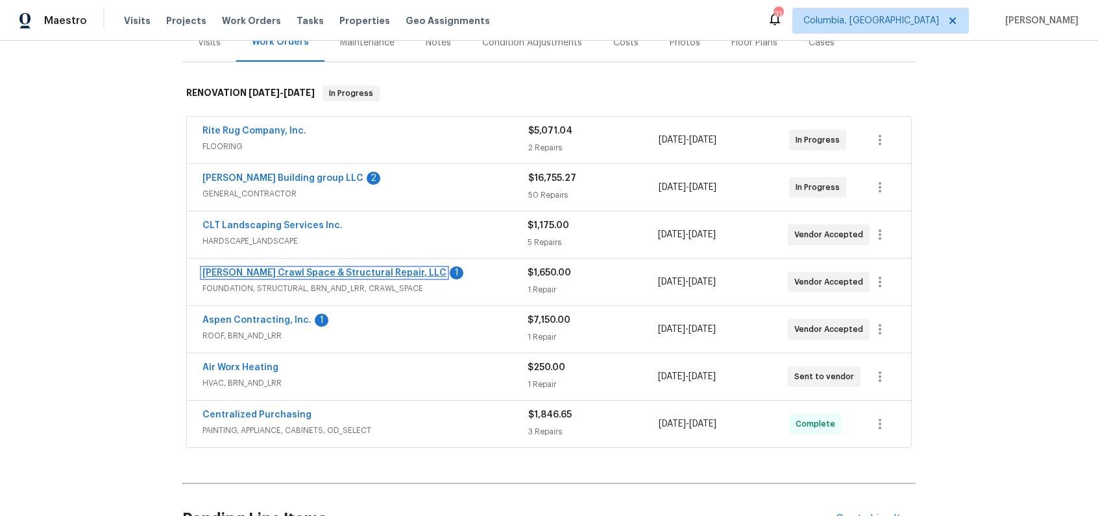
click at [328, 269] on link "Falcone Crawl Space & Structural Repair, LLC" at bounding box center [324, 273] width 244 height 9
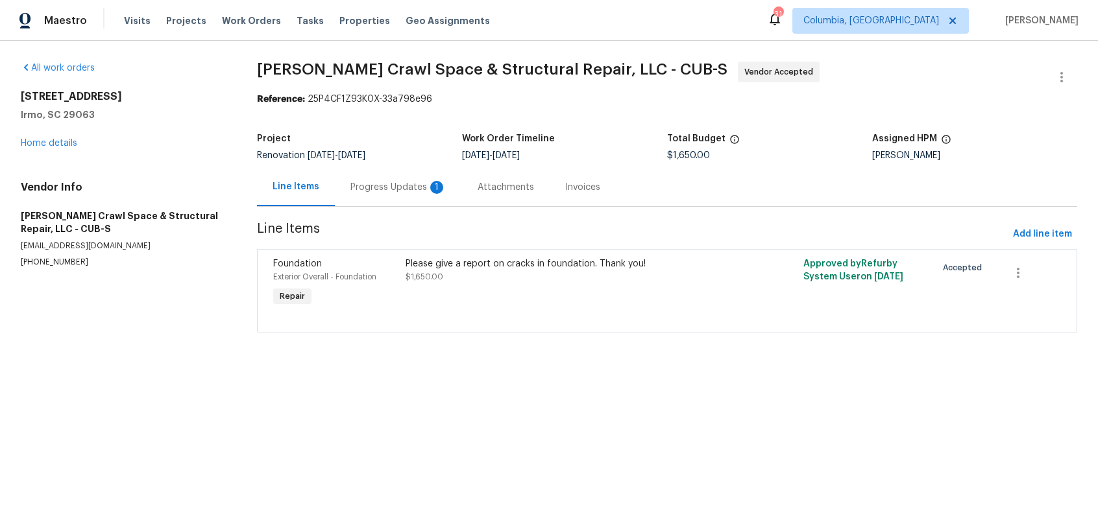
click at [376, 186] on div "Progress Updates 1" at bounding box center [398, 187] width 96 height 13
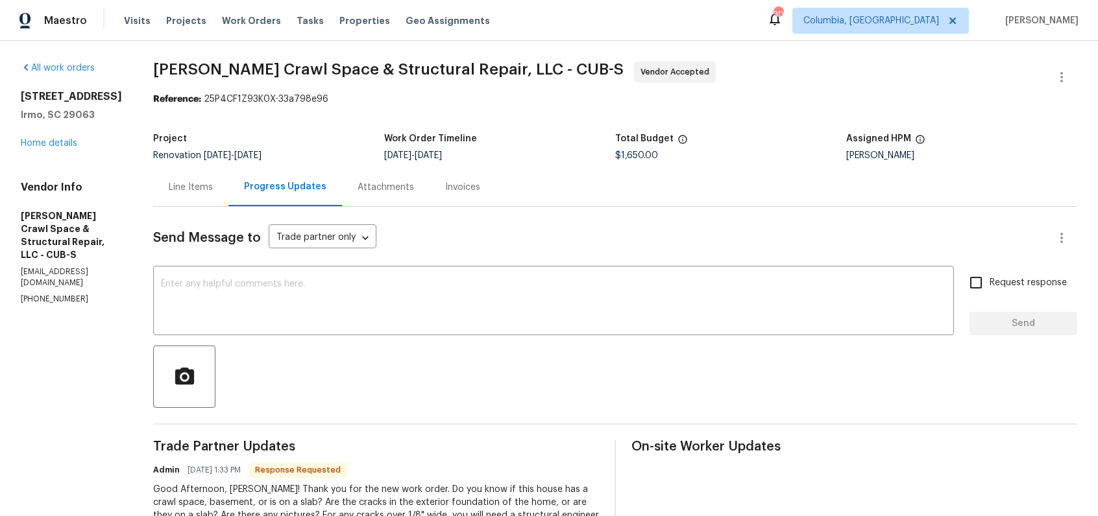
scroll to position [65, 0]
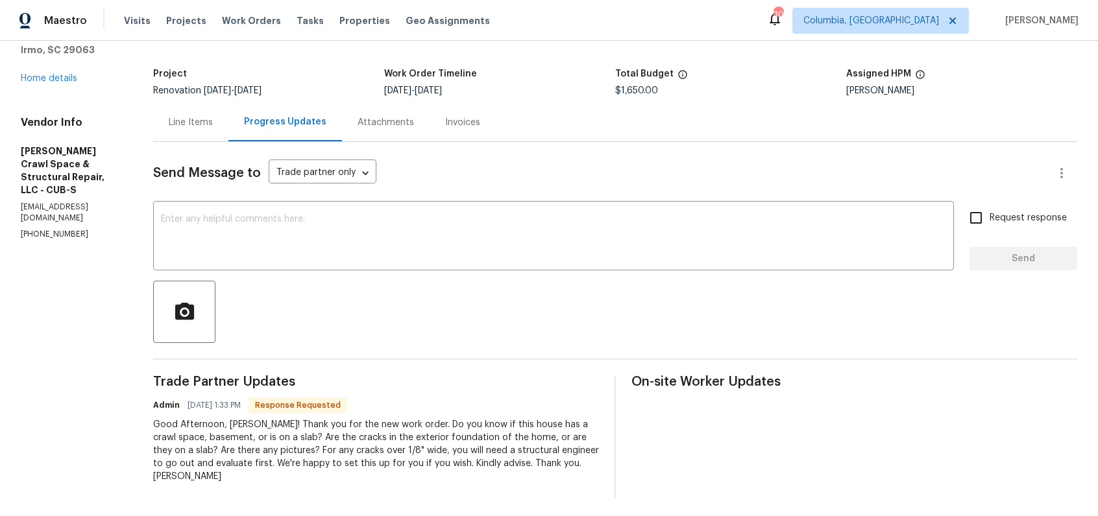
click at [59, 92] on div "All work orders 105 Kenton Ct Irmo, SC 29063 Home details Vendor Info Falcone C…" at bounding box center [71, 118] width 101 height 243
click at [63, 78] on link "Home details" at bounding box center [49, 78] width 56 height 9
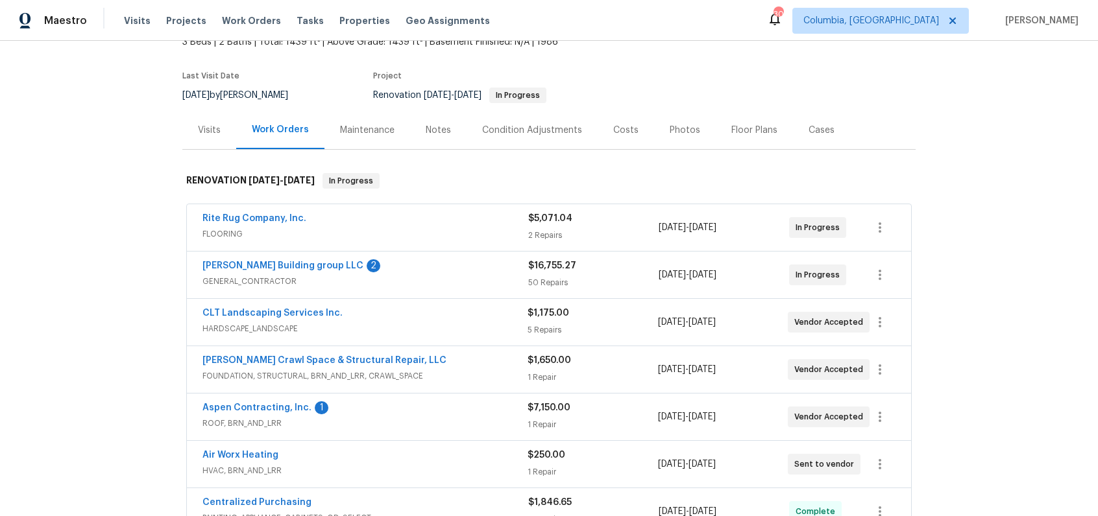
scroll to position [158, 0]
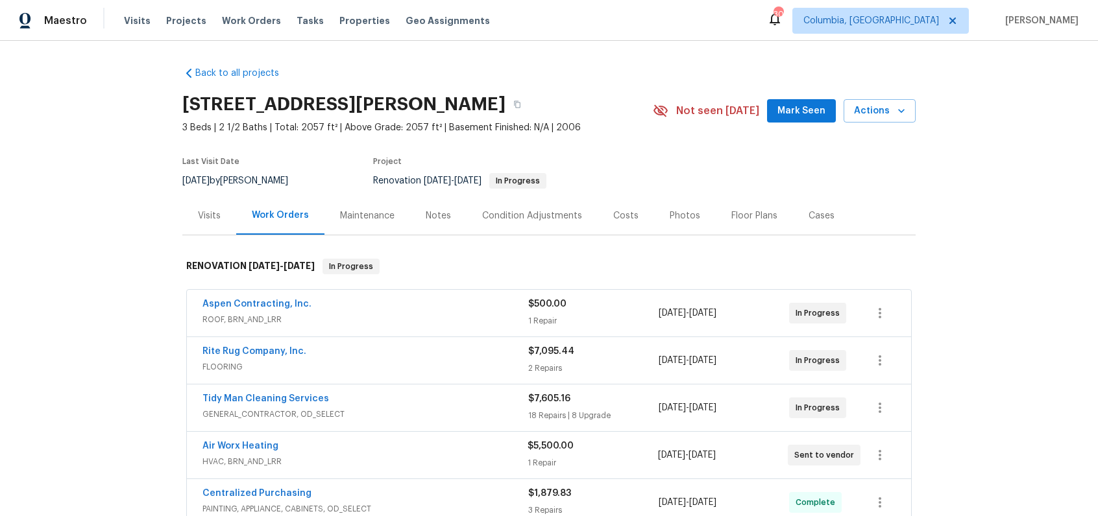
scroll to position [85, 0]
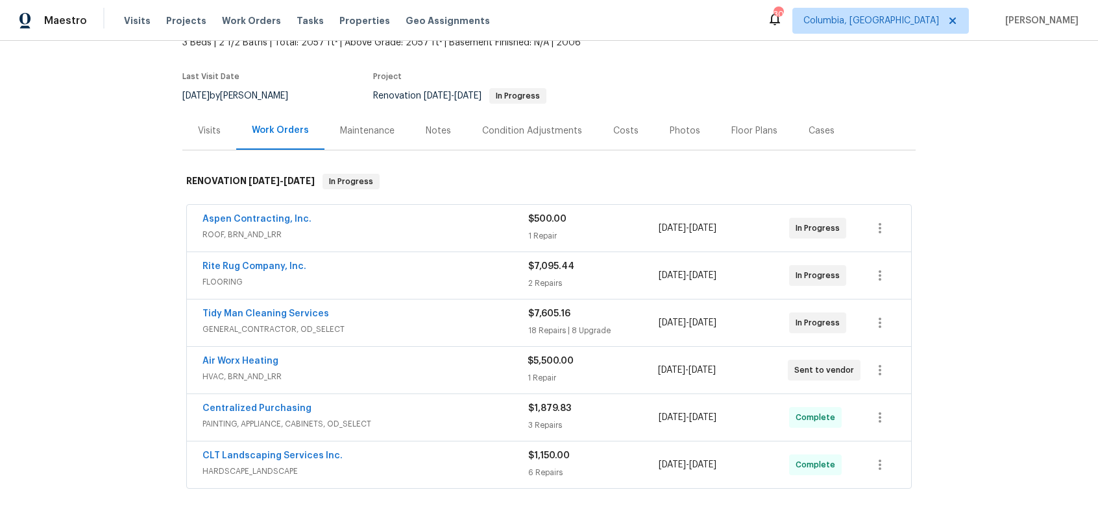
click at [435, 129] on div "Notes" at bounding box center [438, 131] width 25 height 13
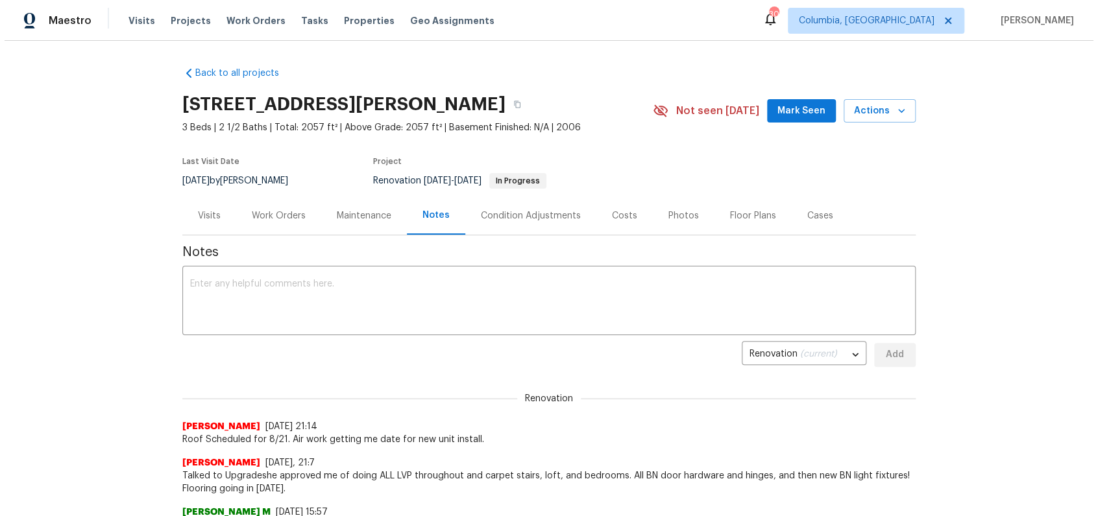
scroll to position [21, 0]
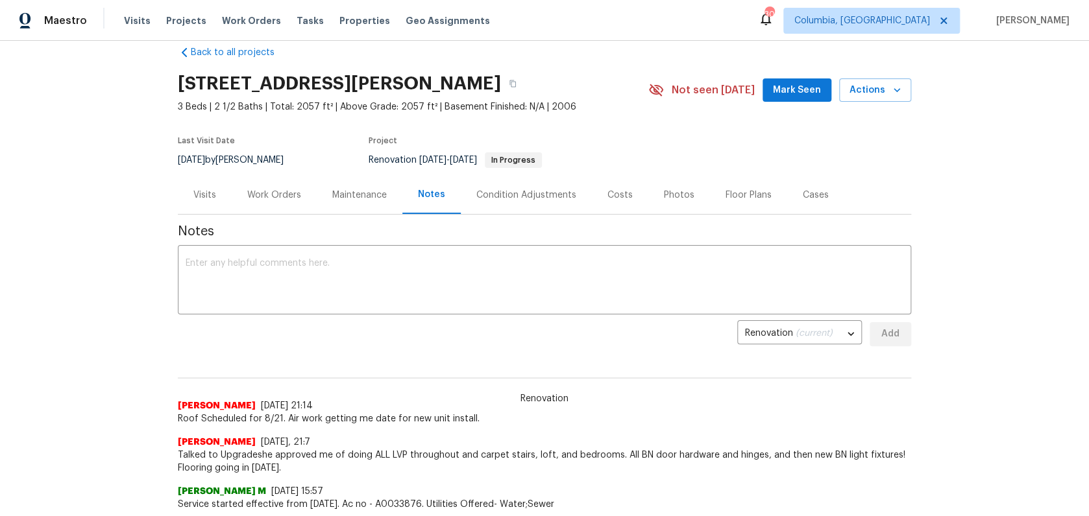
click at [621, 192] on div "Costs" at bounding box center [619, 195] width 25 height 13
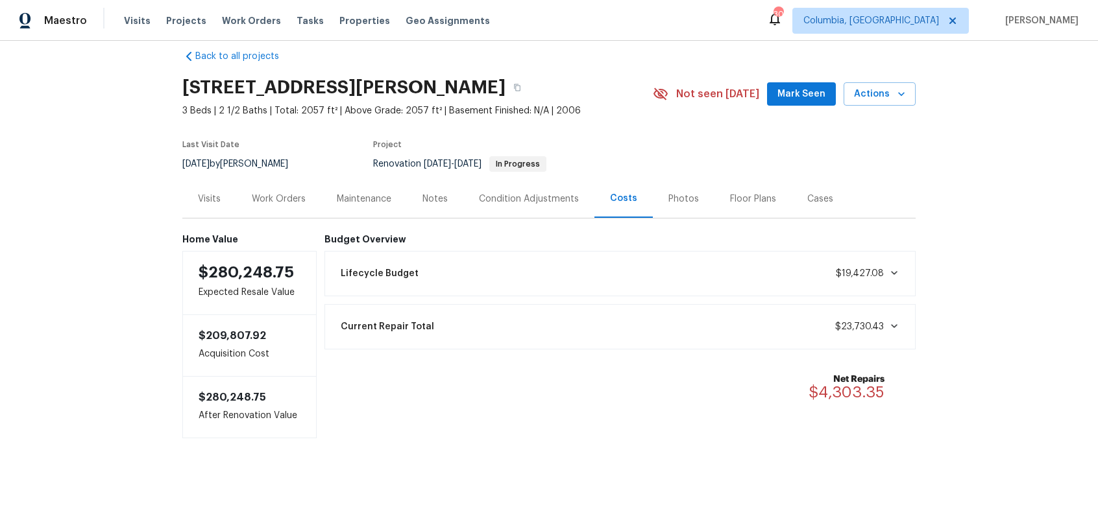
scroll to position [27, 0]
click at [513, 84] on icon "button" at bounding box center [517, 88] width 8 height 8
click at [274, 208] on div "Work Orders" at bounding box center [278, 200] width 85 height 38
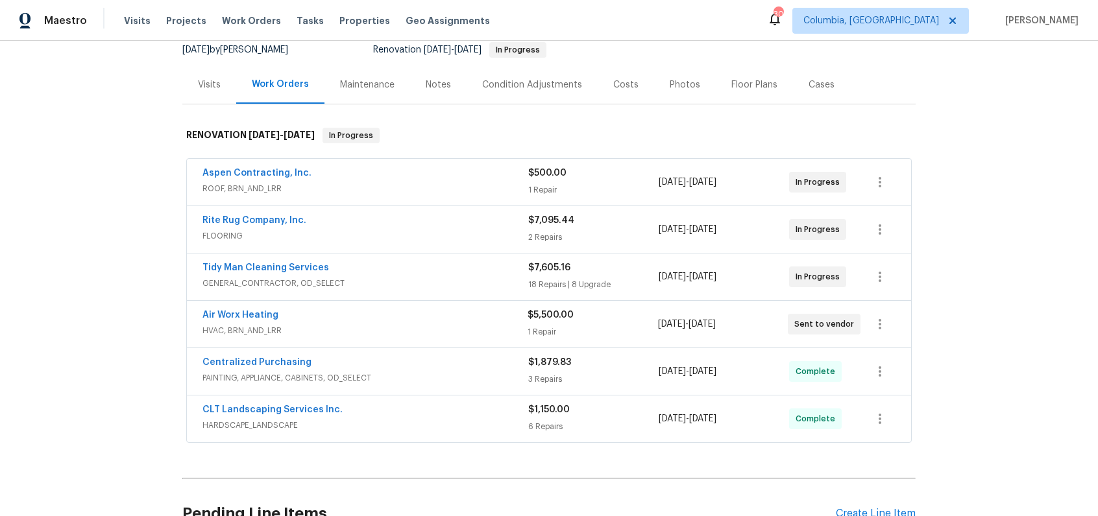
scroll to position [127, 0]
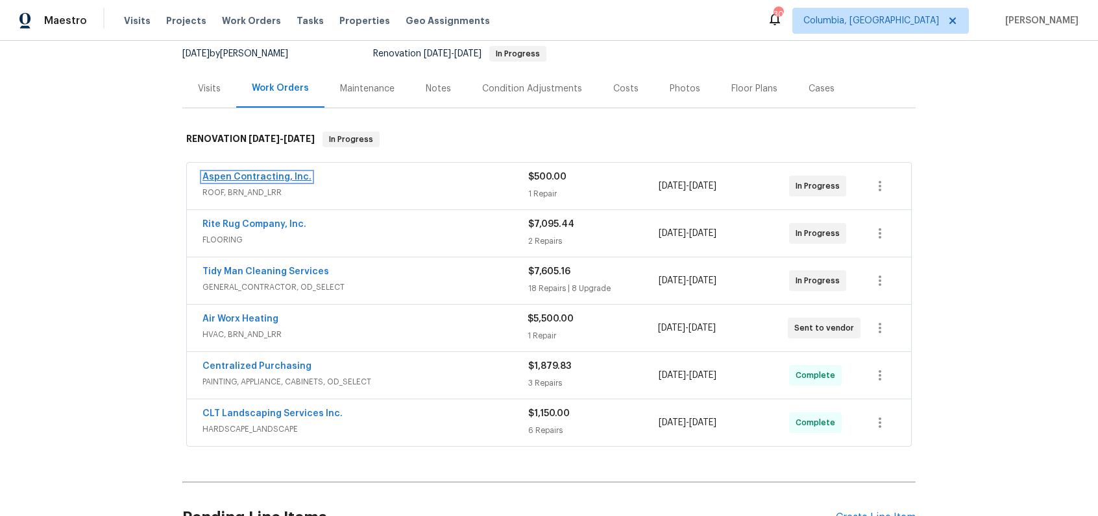
click at [265, 180] on link "Aspen Contracting, Inc." at bounding box center [256, 177] width 109 height 9
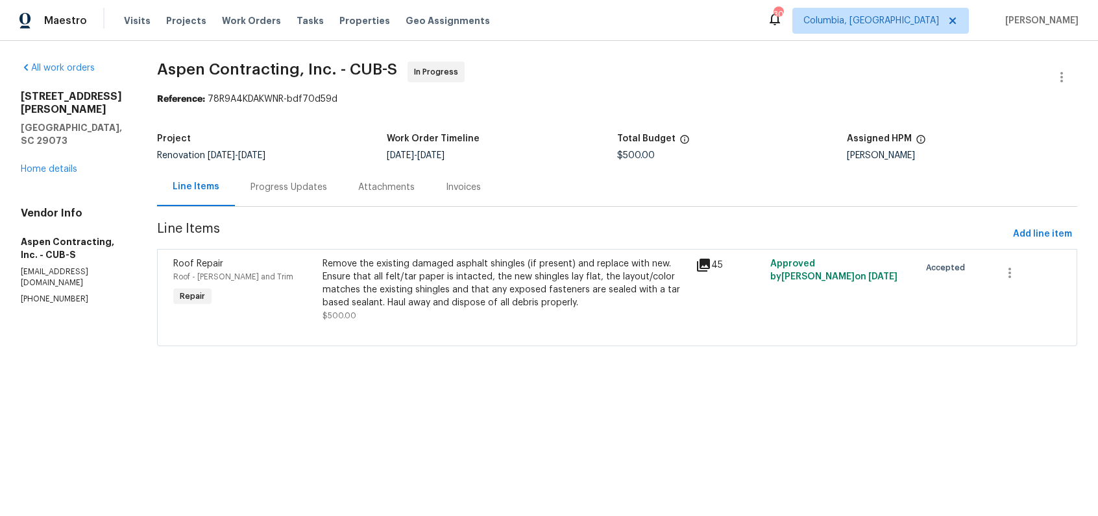
click at [314, 187] on div "Progress Updates" at bounding box center [288, 187] width 77 height 13
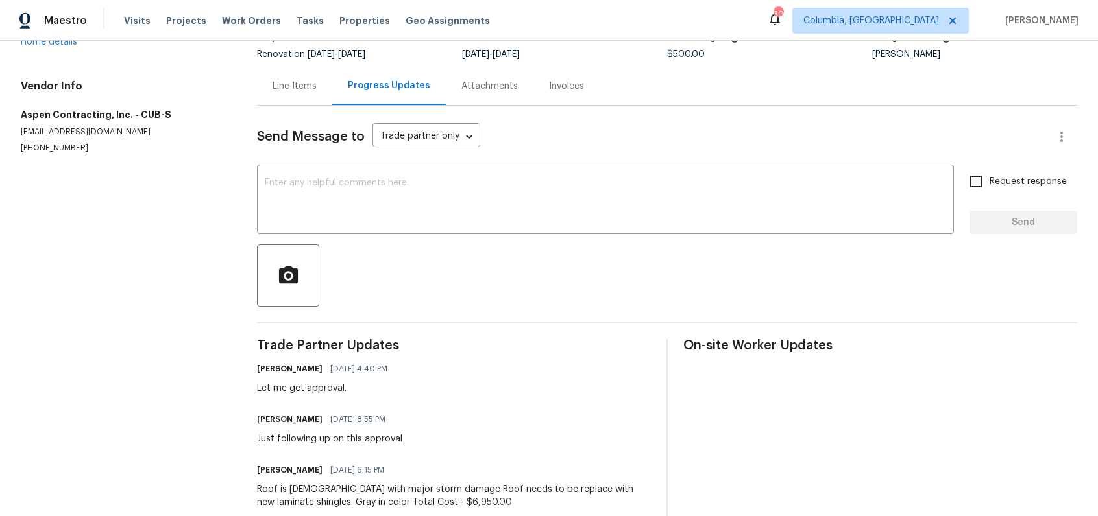
scroll to position [100, 0]
click at [271, 111] on div "Send Message to Trade partner only Trade partner only ​ x ​ Request response Se…" at bounding box center [667, 367] width 820 height 520
click at [300, 88] on div "Line Items" at bounding box center [294, 87] width 44 height 13
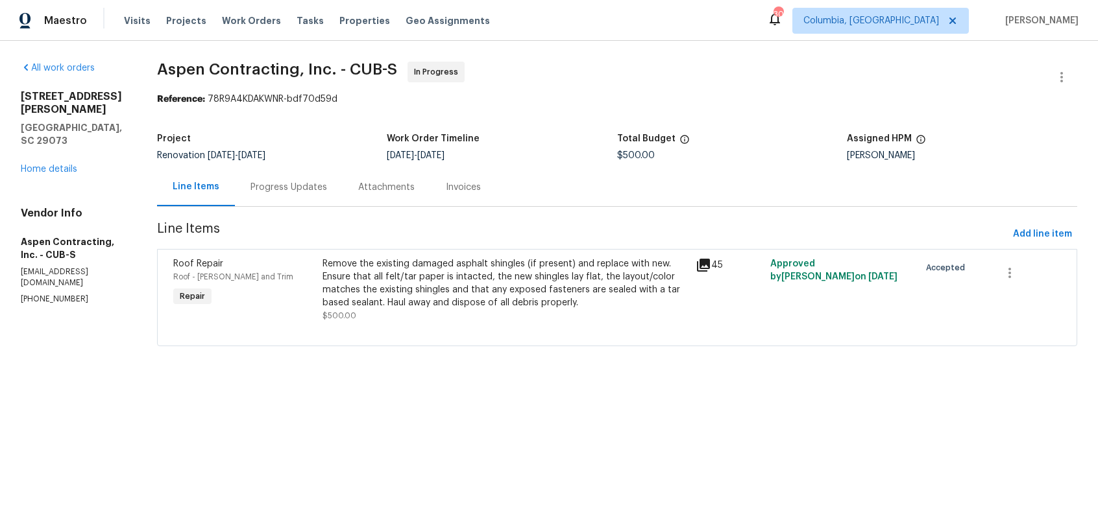
click at [706, 264] on icon at bounding box center [703, 266] width 16 height 16
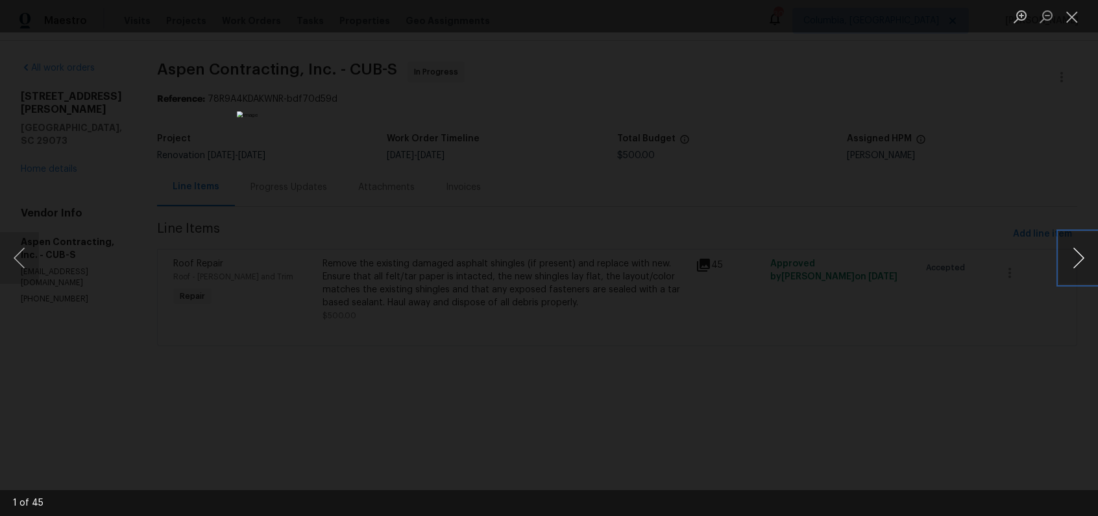
click at [1074, 264] on button "Next image" at bounding box center [1078, 258] width 39 height 52
click at [1072, 266] on button "Next image" at bounding box center [1078, 258] width 39 height 52
click at [1079, 258] on button "Next image" at bounding box center [1078, 258] width 39 height 52
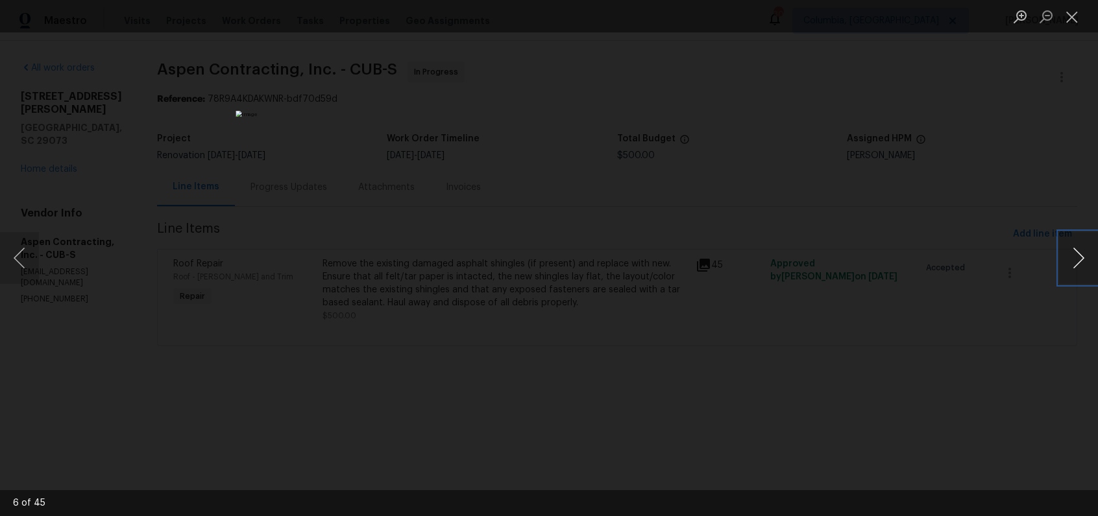
click at [1079, 258] on button "Next image" at bounding box center [1078, 258] width 39 height 52
click at [1069, 252] on button "Next image" at bounding box center [1078, 258] width 39 height 52
click at [1064, 254] on button "Next image" at bounding box center [1078, 258] width 39 height 52
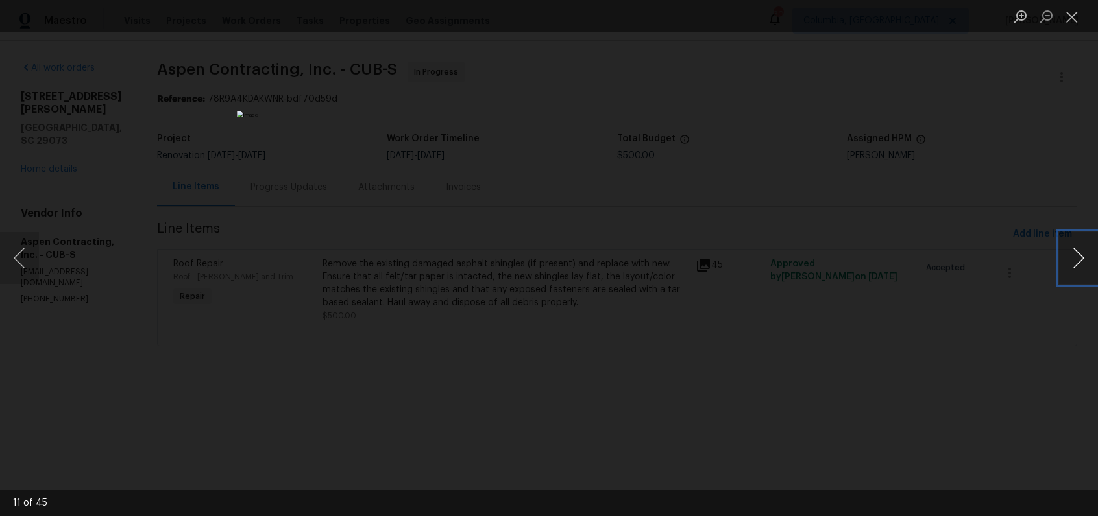
click at [1064, 253] on button "Next image" at bounding box center [1078, 258] width 39 height 52
click at [1063, 254] on button "Next image" at bounding box center [1078, 258] width 39 height 52
click at [1062, 254] on button "Next image" at bounding box center [1078, 258] width 39 height 52
click at [1061, 256] on button "Next image" at bounding box center [1078, 258] width 39 height 52
click at [920, 285] on div "Lightbox" at bounding box center [549, 258] width 1098 height 516
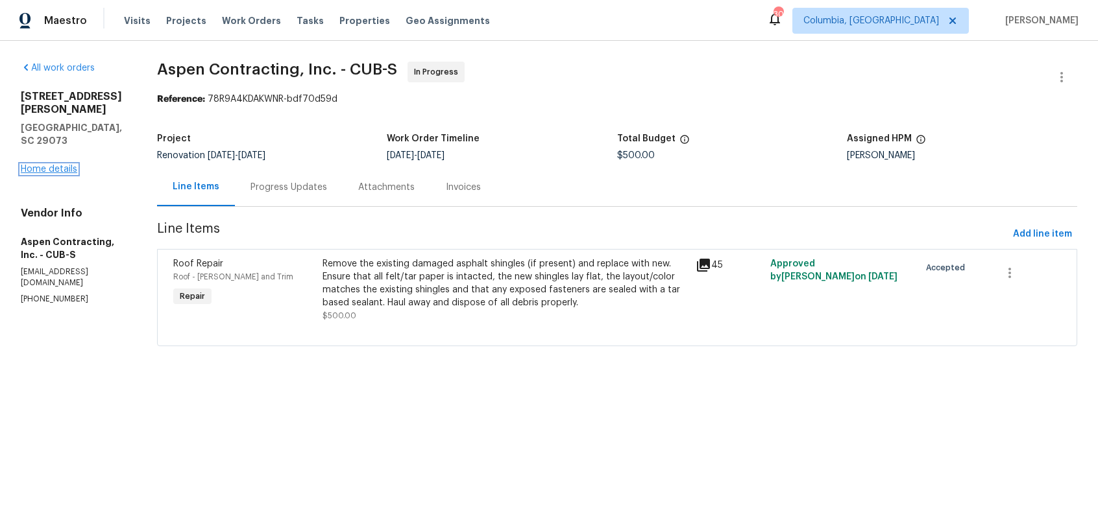
click at [66, 165] on link "Home details" at bounding box center [49, 169] width 56 height 9
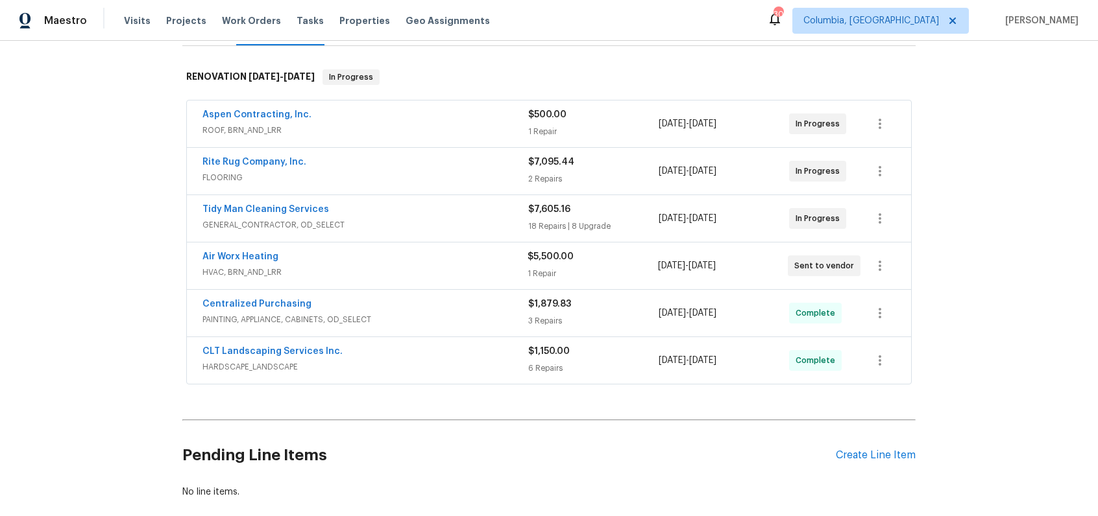
scroll to position [189, 0]
click at [452, 222] on span "GENERAL_CONTRACTOR, OD_SELECT" at bounding box center [365, 225] width 326 height 13
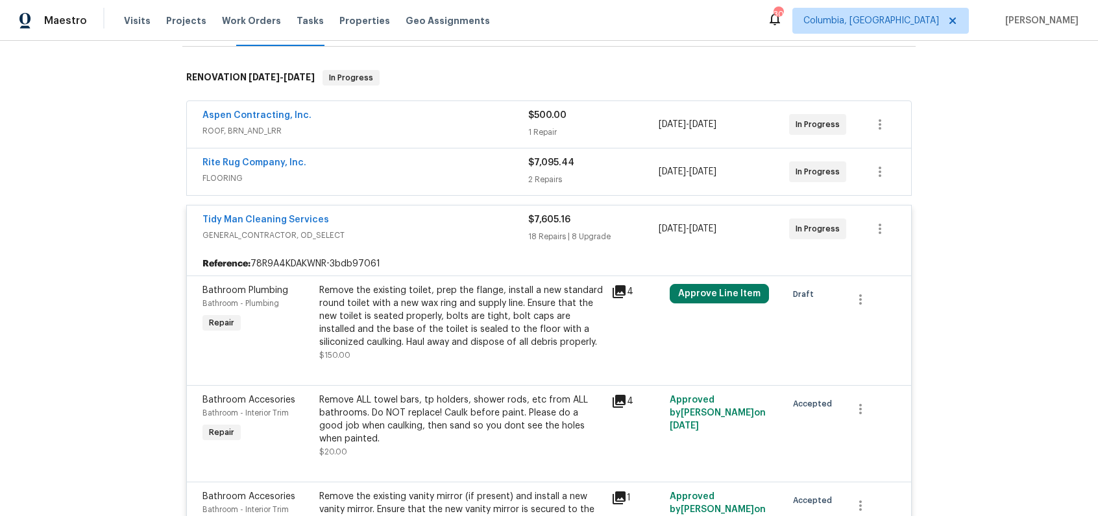
scroll to position [342, 0]
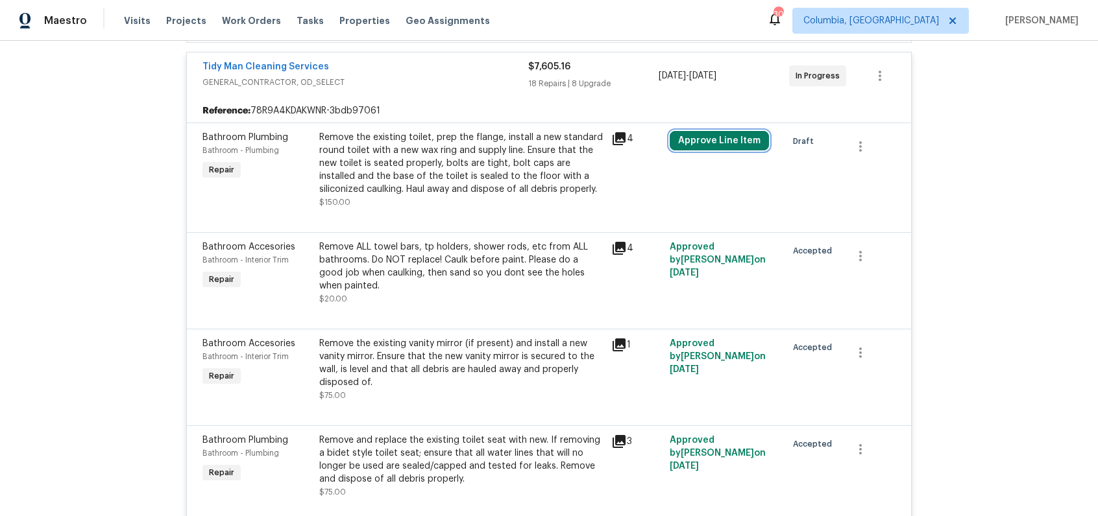
click at [719, 139] on button "Approve Line Item" at bounding box center [718, 140] width 99 height 19
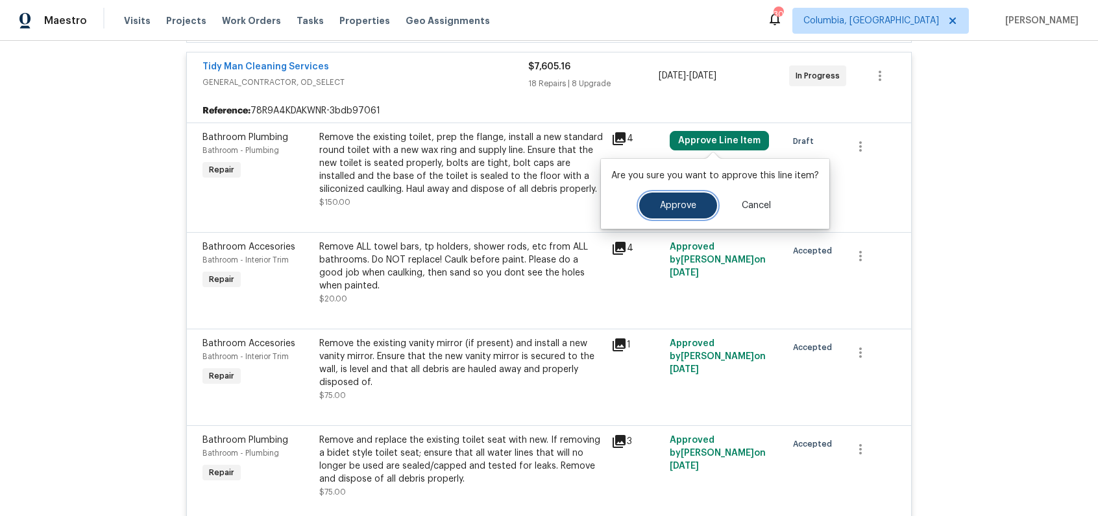
click at [690, 199] on button "Approve" at bounding box center [678, 206] width 78 height 26
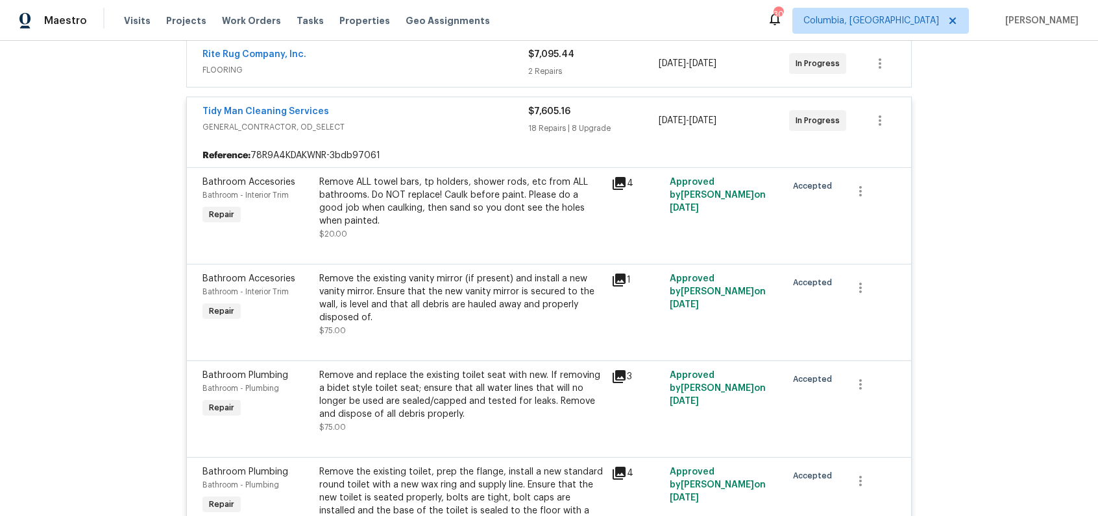
scroll to position [259, 0]
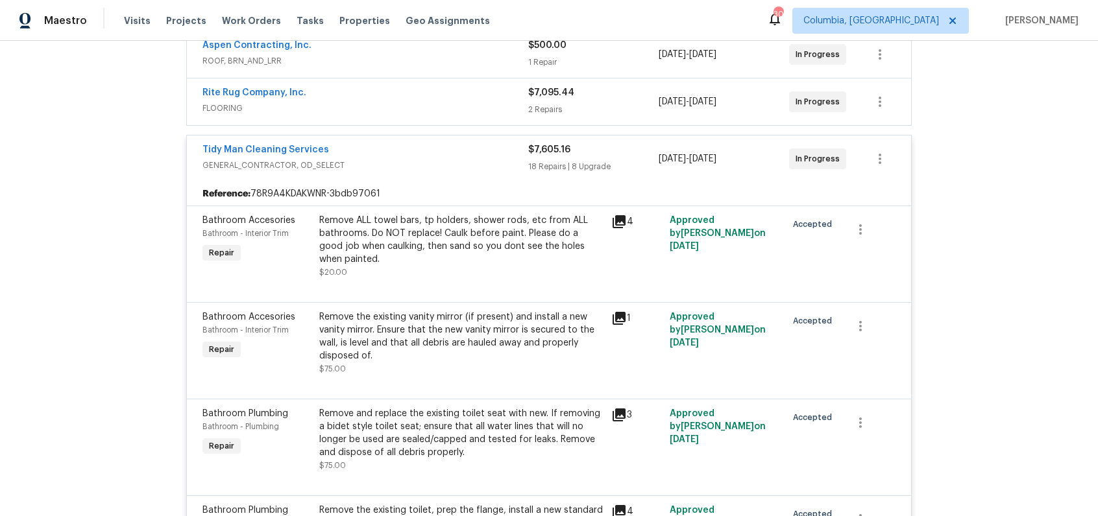
click at [487, 162] on span "GENERAL_CONTRACTOR, OD_SELECT" at bounding box center [365, 165] width 326 height 13
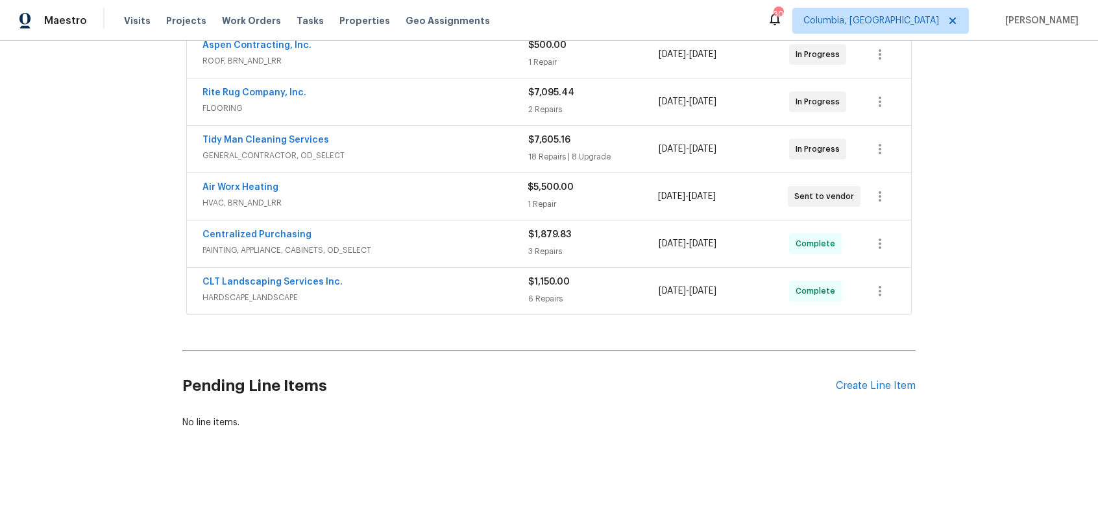
click at [496, 145] on div "Tidy Man Cleaning Services" at bounding box center [365, 142] width 326 height 16
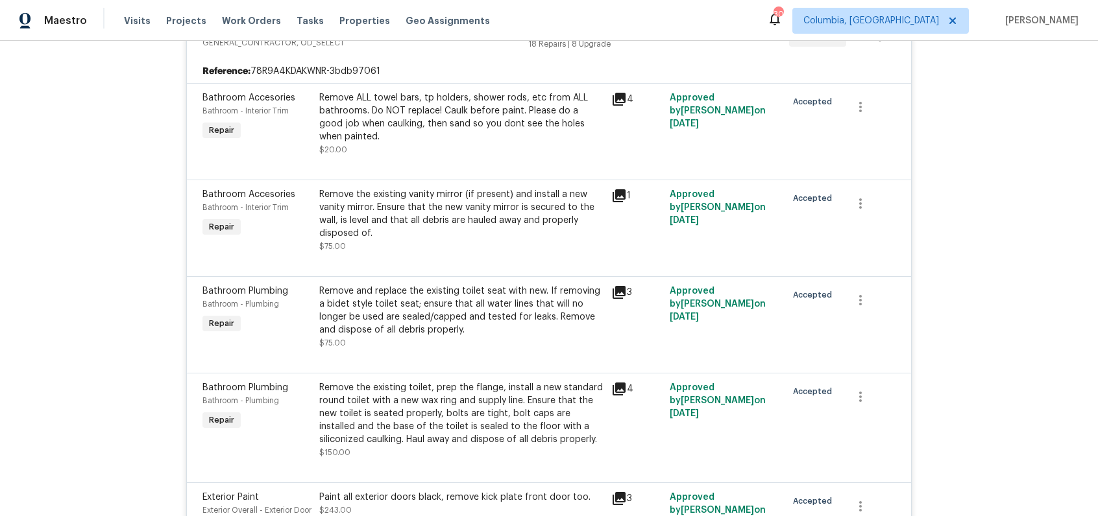
scroll to position [391, 0]
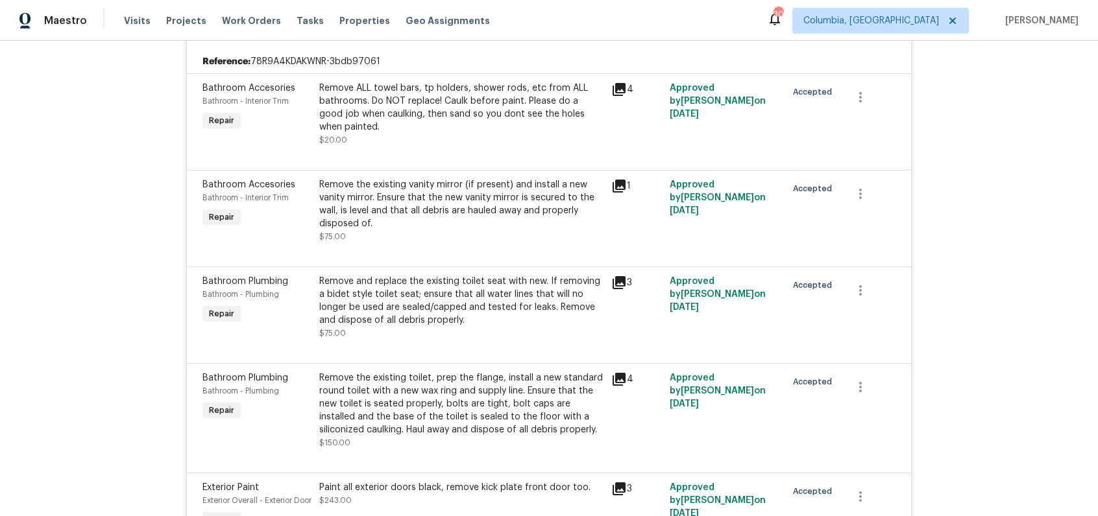
click at [607, 378] on div "4" at bounding box center [636, 411] width 58 height 86
click at [612, 380] on icon at bounding box center [618, 379] width 13 height 13
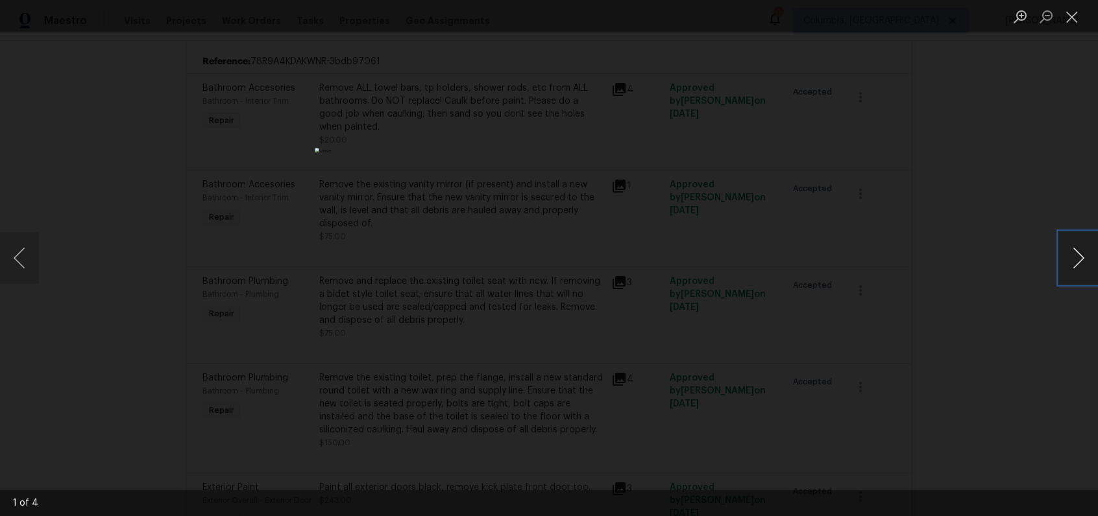
click at [1084, 258] on button "Next image" at bounding box center [1078, 258] width 39 height 52
click at [1089, 252] on button "Next image" at bounding box center [1078, 258] width 39 height 52
click at [1009, 323] on div "Lightbox" at bounding box center [549, 258] width 1098 height 516
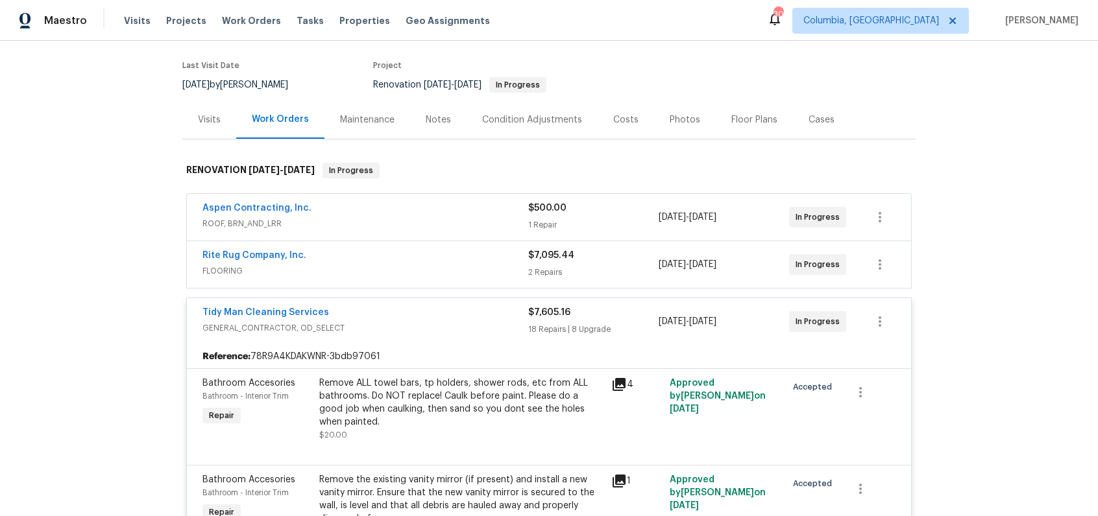
scroll to position [56, 0]
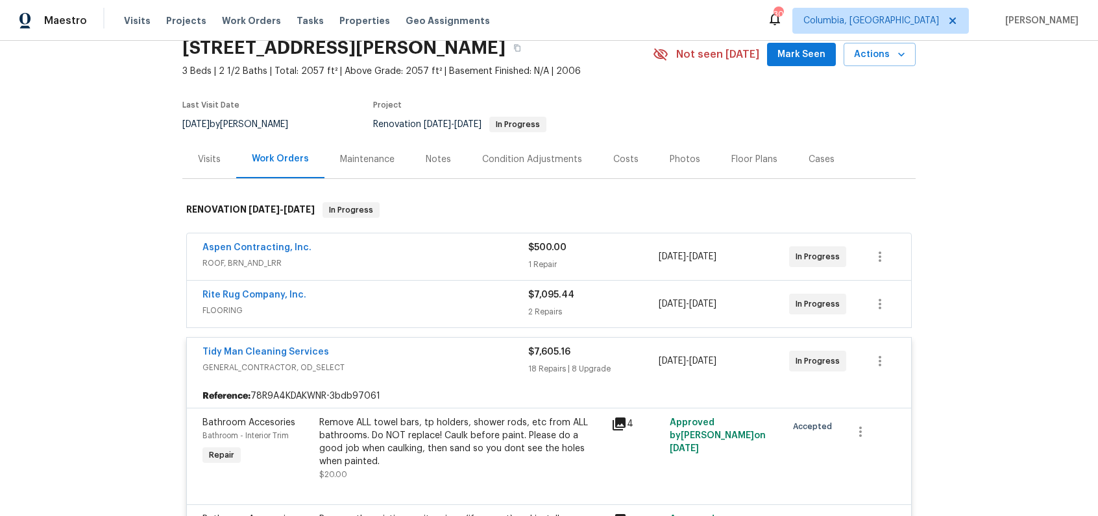
click at [427, 367] on span "GENERAL_CONTRACTOR, OD_SELECT" at bounding box center [365, 367] width 326 height 13
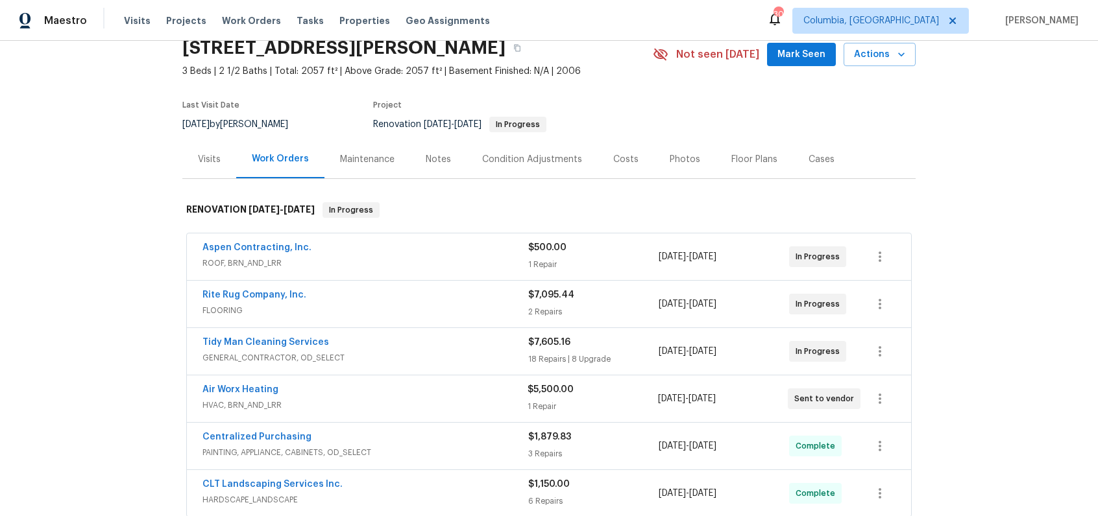
scroll to position [0, 0]
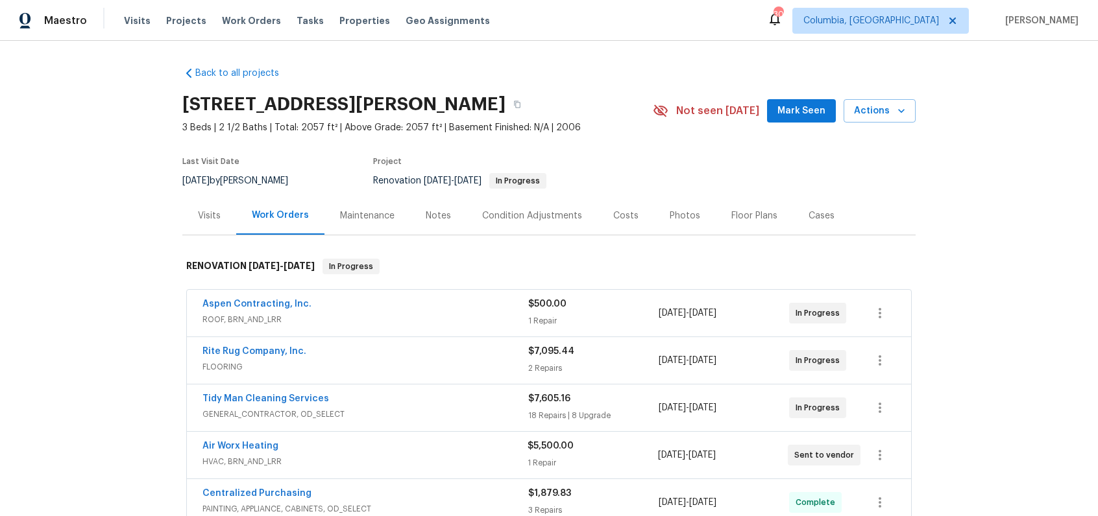
click at [628, 215] on div "Costs" at bounding box center [625, 216] width 56 height 38
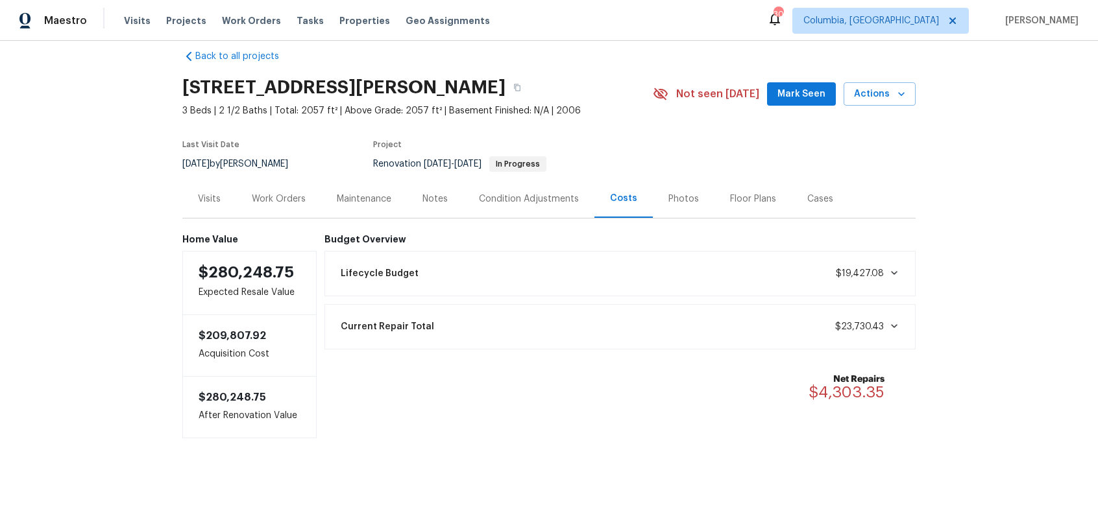
scroll to position [13, 0]
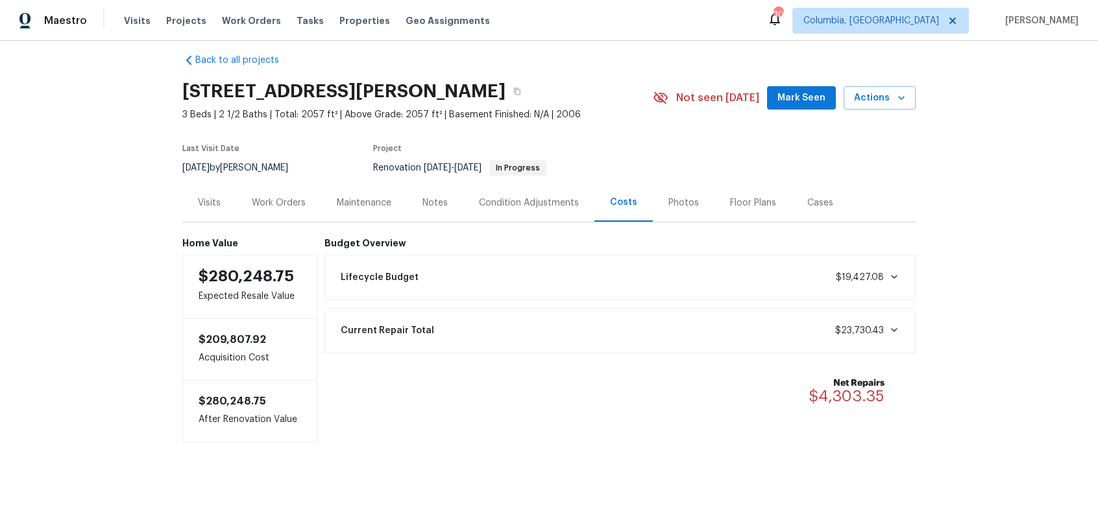
click at [280, 200] on div "Work Orders" at bounding box center [279, 203] width 54 height 13
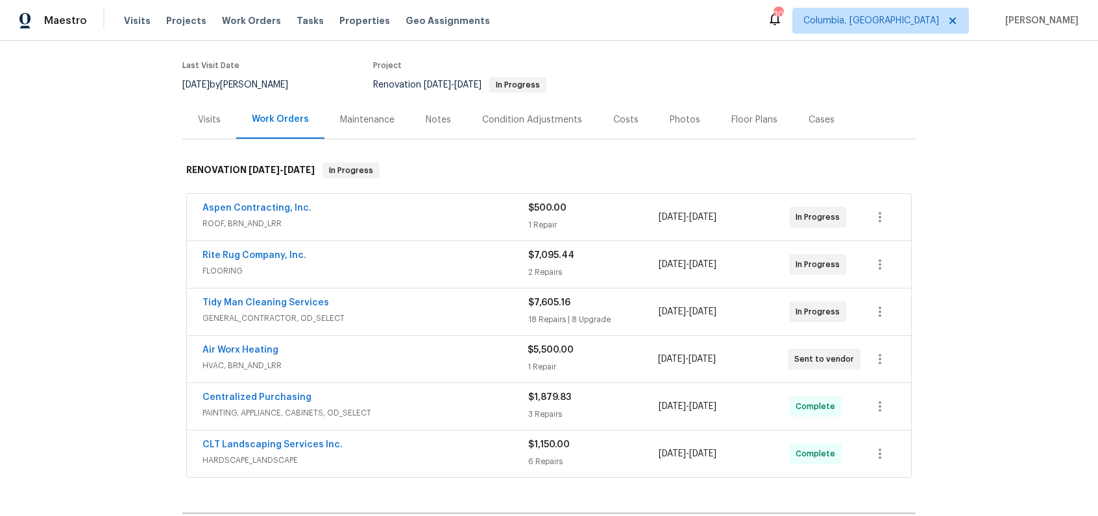
scroll to position [73, 0]
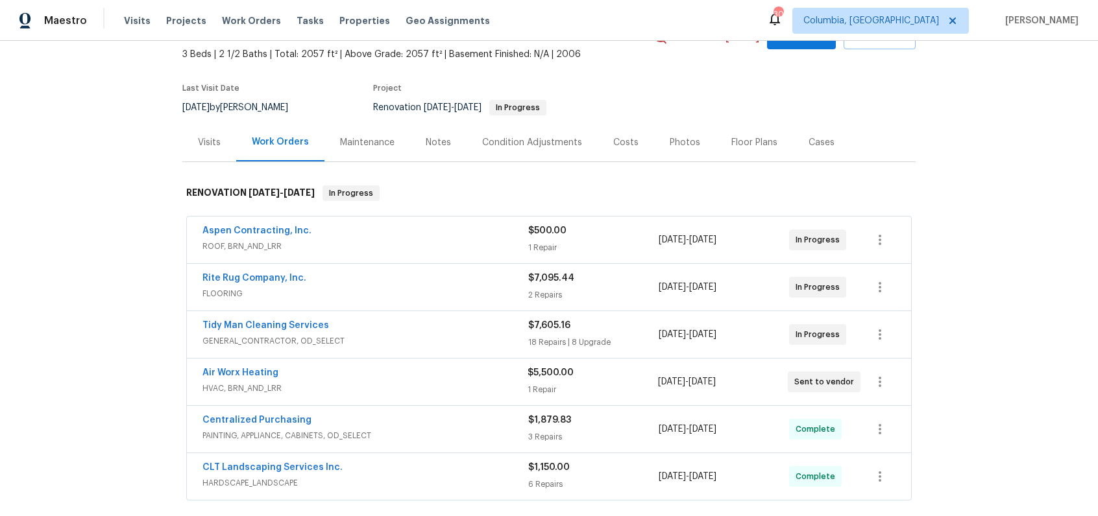
click at [614, 145] on div "Costs" at bounding box center [625, 142] width 25 height 13
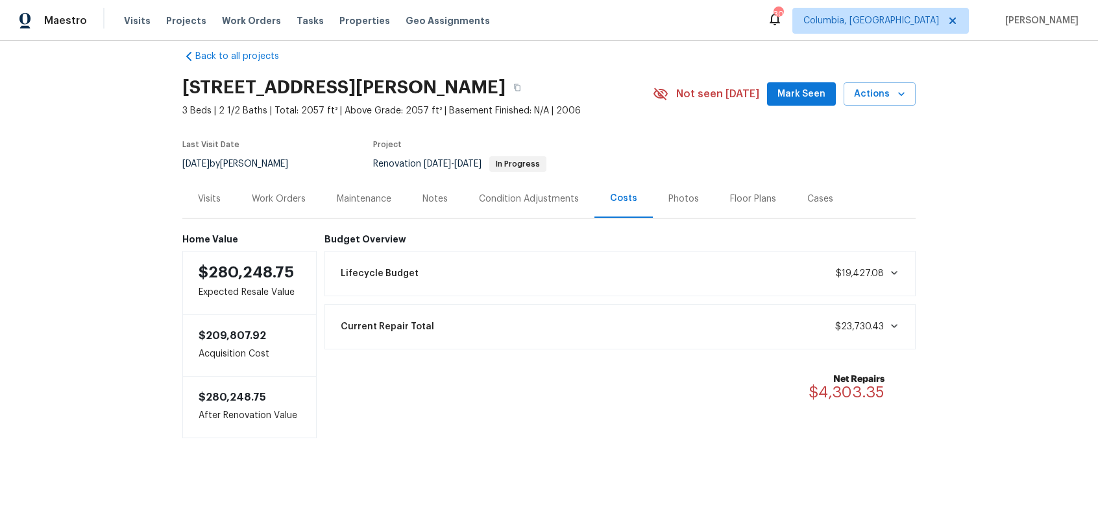
click at [291, 194] on div "Work Orders" at bounding box center [279, 199] width 54 height 13
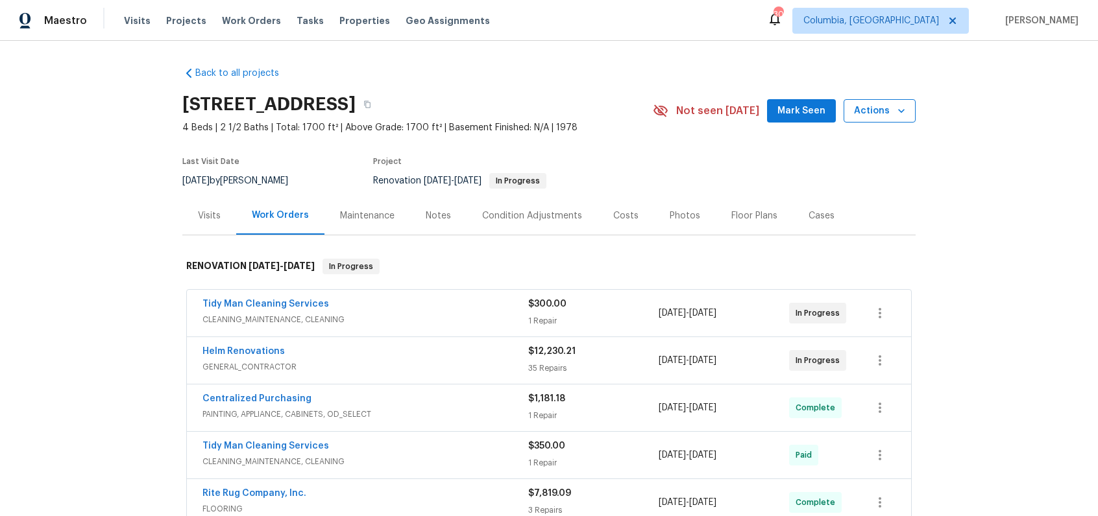
click at [895, 117] on icon "button" at bounding box center [901, 110] width 13 height 13
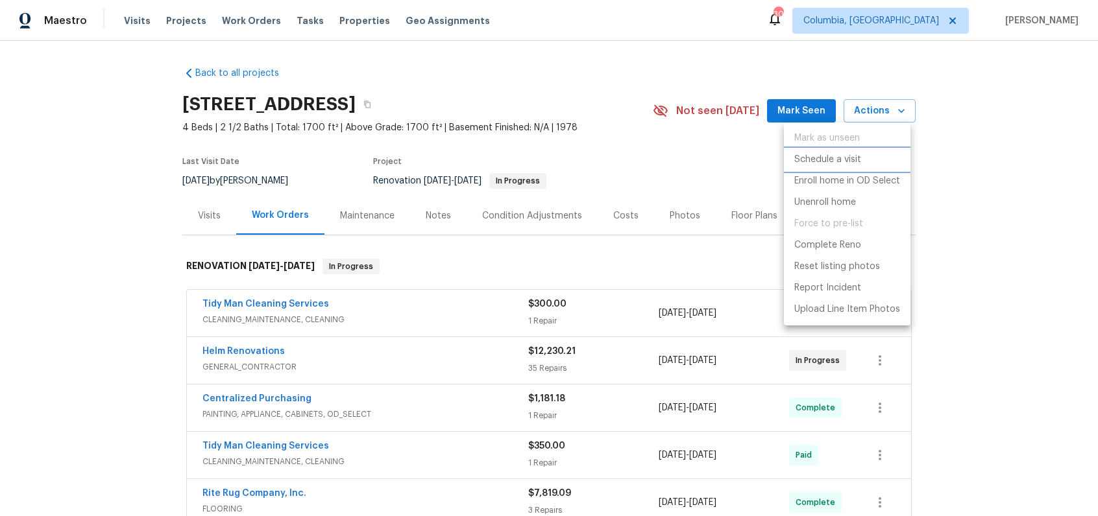
click at [848, 159] on p "Schedule a visit" at bounding box center [827, 160] width 67 height 14
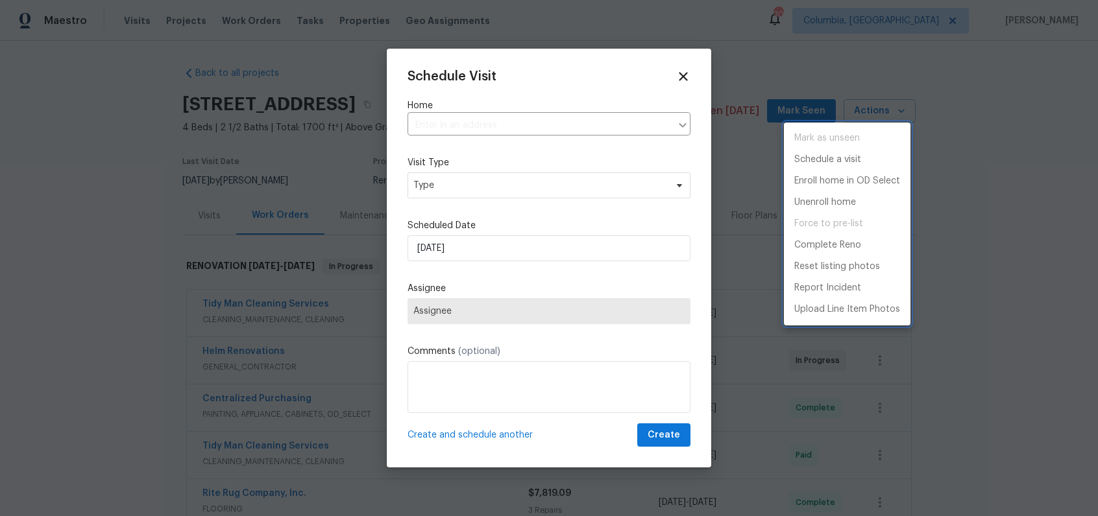
type input "[STREET_ADDRESS]"
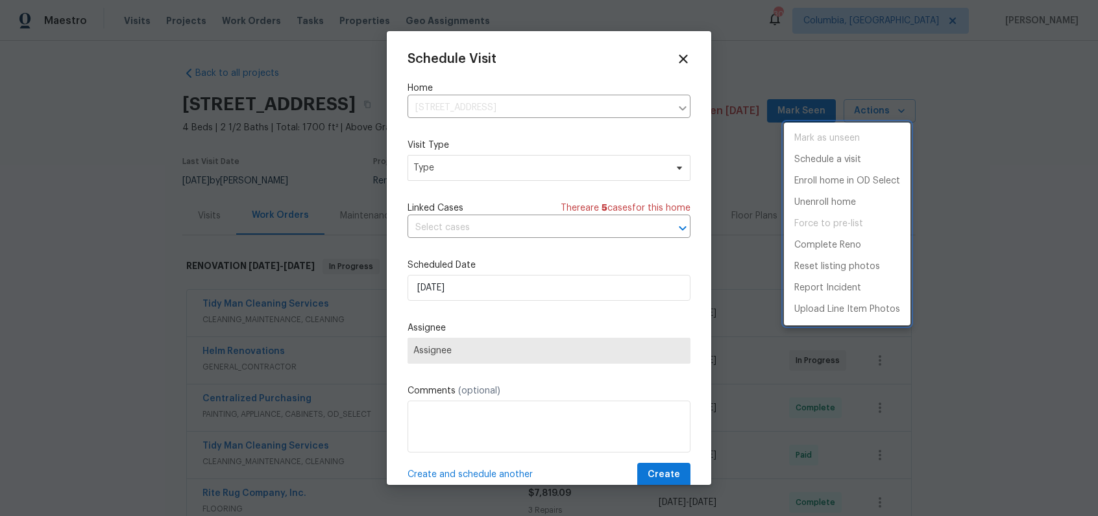
click at [503, 161] on div at bounding box center [549, 258] width 1098 height 516
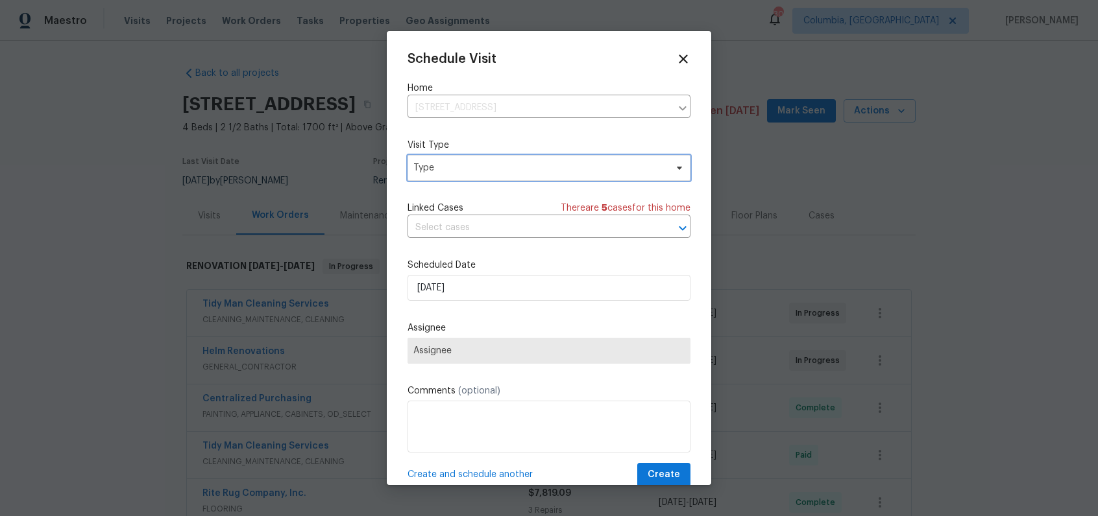
click at [501, 165] on span "Type" at bounding box center [539, 168] width 252 height 13
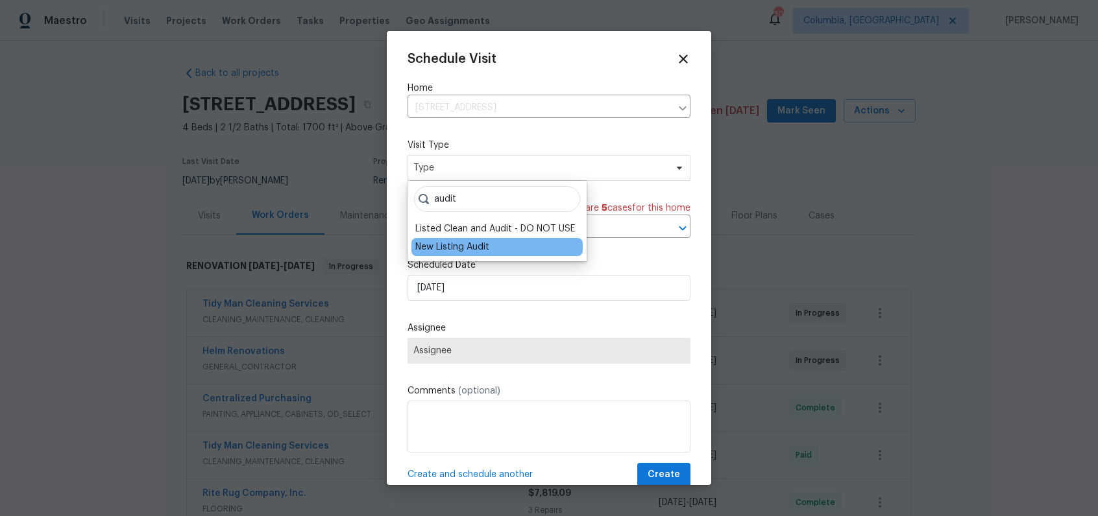
type input "audit"
click at [437, 247] on div "New Listing Audit" at bounding box center [452, 247] width 74 height 13
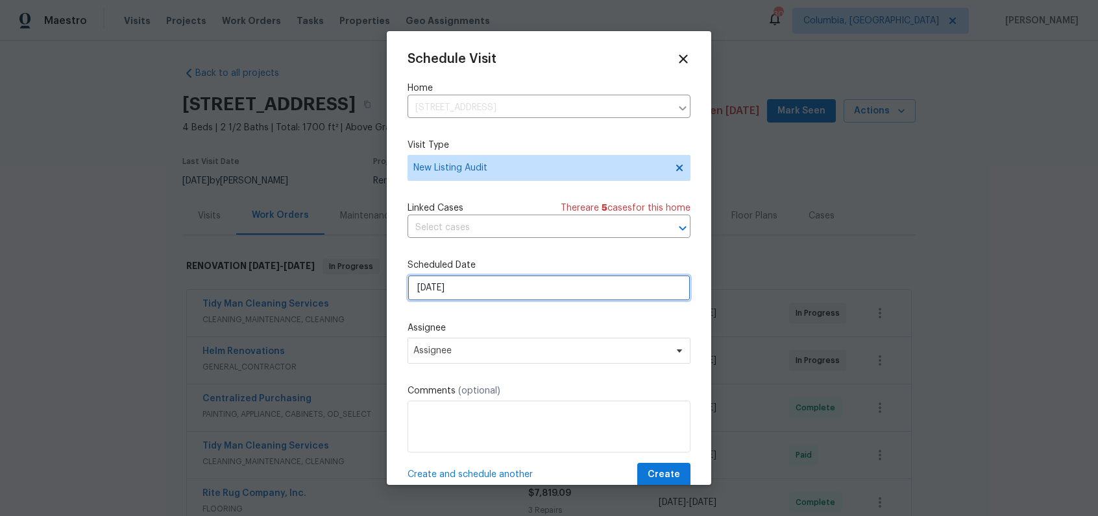
click at [433, 284] on input "8/27/2025" at bounding box center [548, 288] width 283 height 26
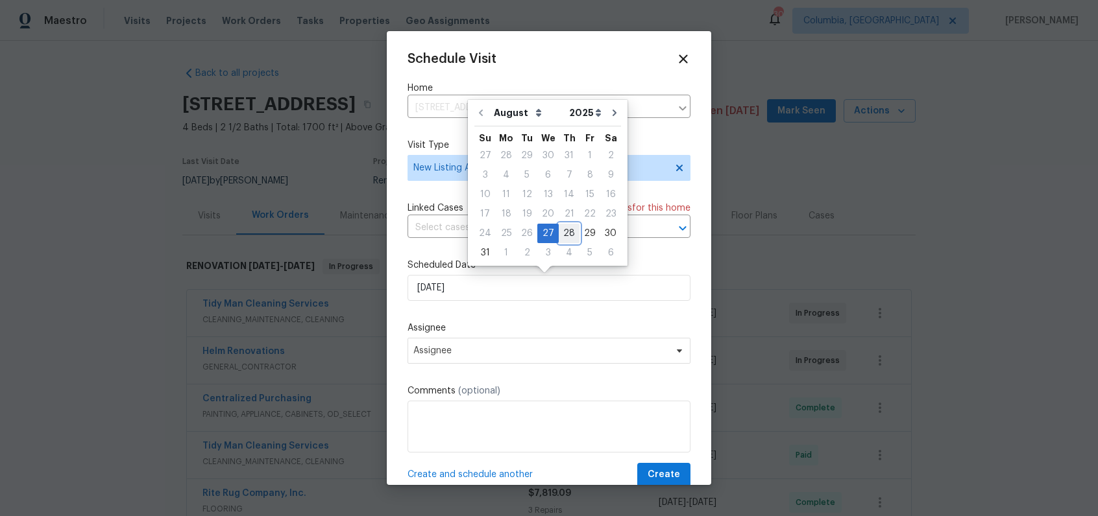
click at [564, 234] on div "28" at bounding box center [569, 233] width 21 height 18
type input "8/28/2025"
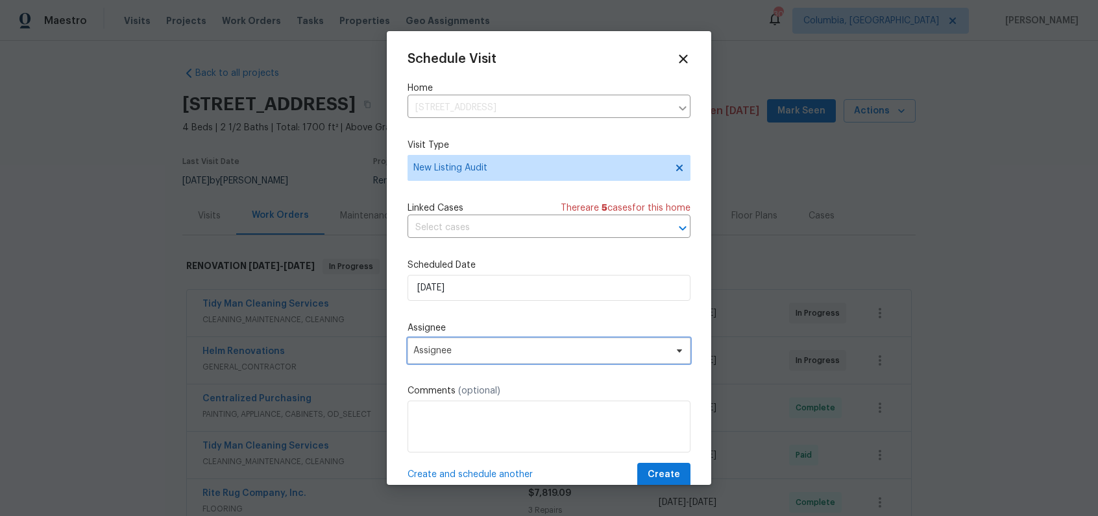
click at [457, 347] on span "Assignee" at bounding box center [540, 351] width 254 height 10
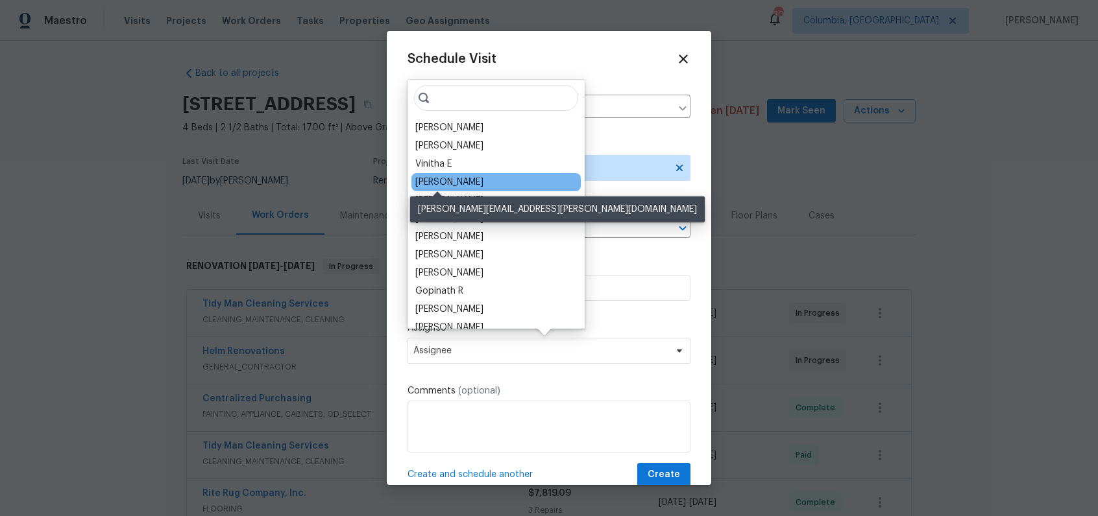
click at [437, 183] on div "[PERSON_NAME]" at bounding box center [449, 182] width 68 height 13
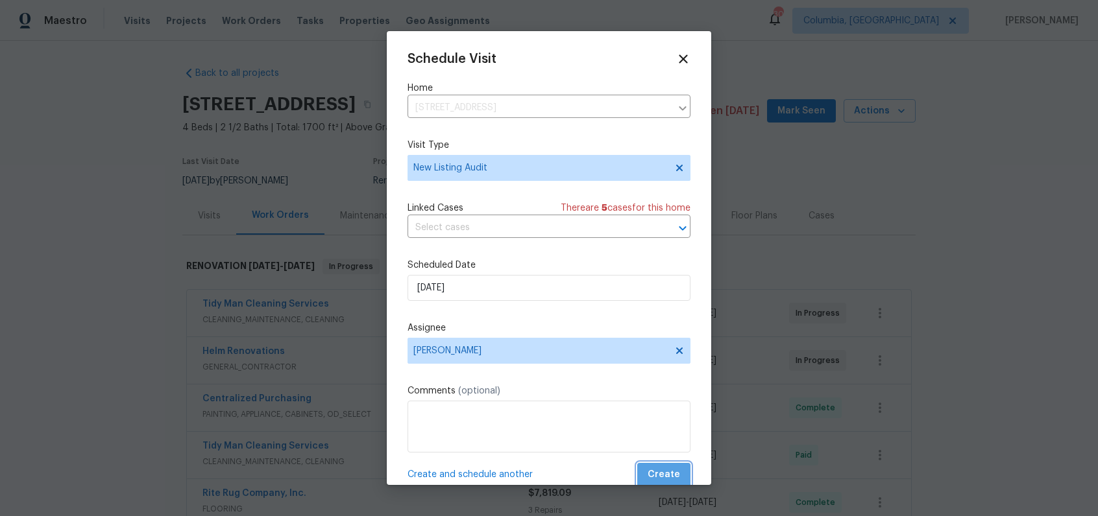
click at [649, 465] on button "Create" at bounding box center [663, 475] width 53 height 24
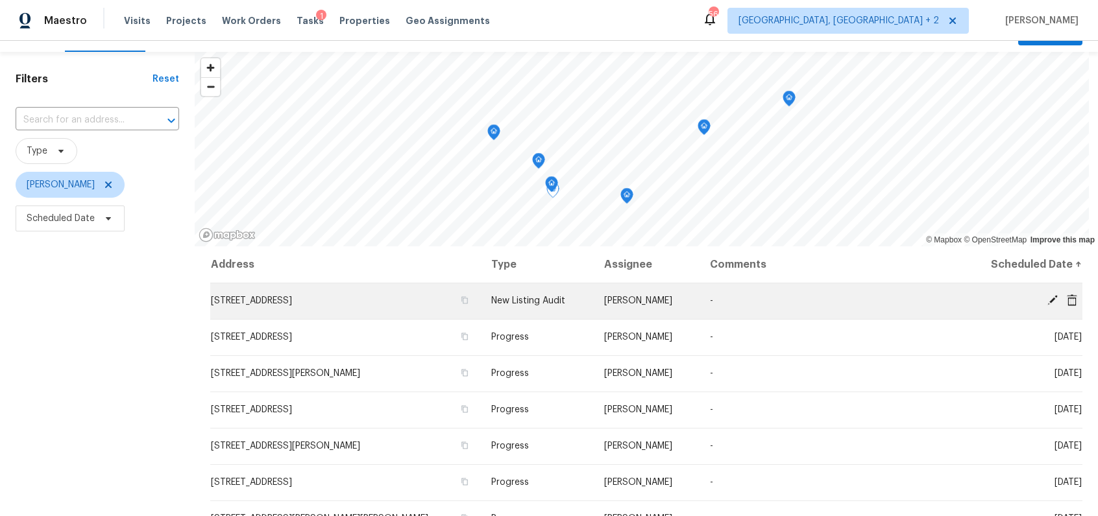
scroll to position [96, 0]
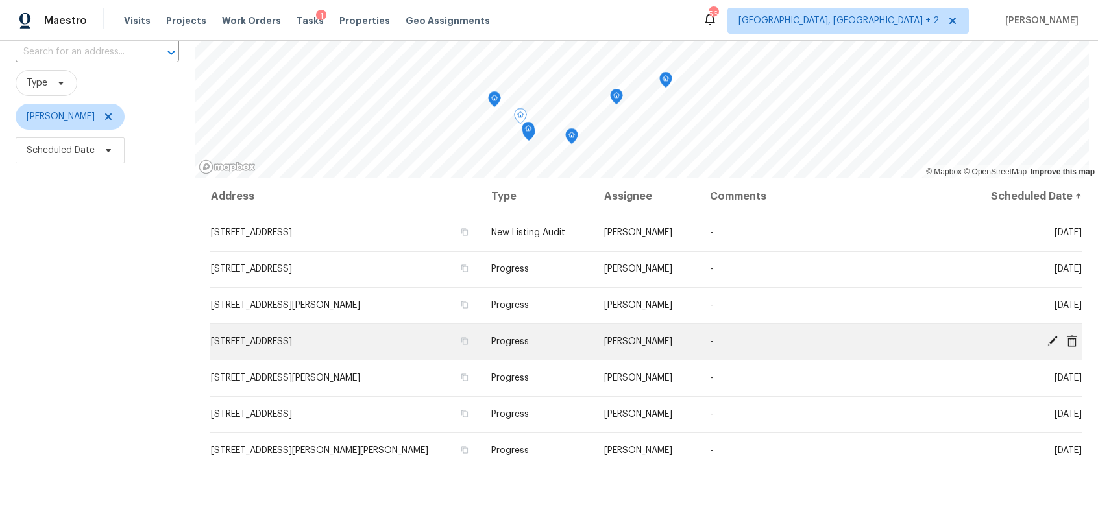
click at [1047, 339] on icon at bounding box center [1052, 341] width 10 height 10
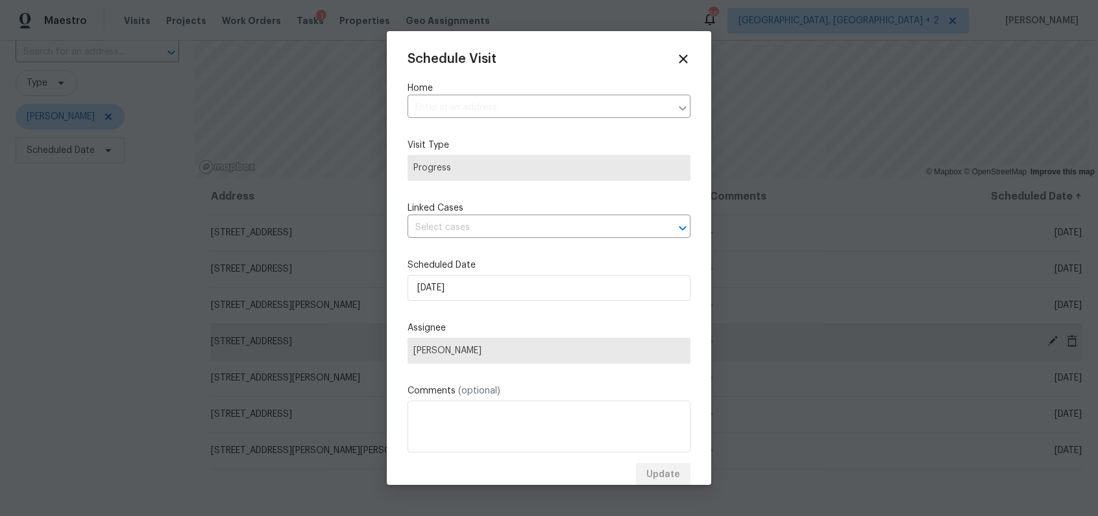
type input "457 Kingshead Ct, Irmo, SC 29063"
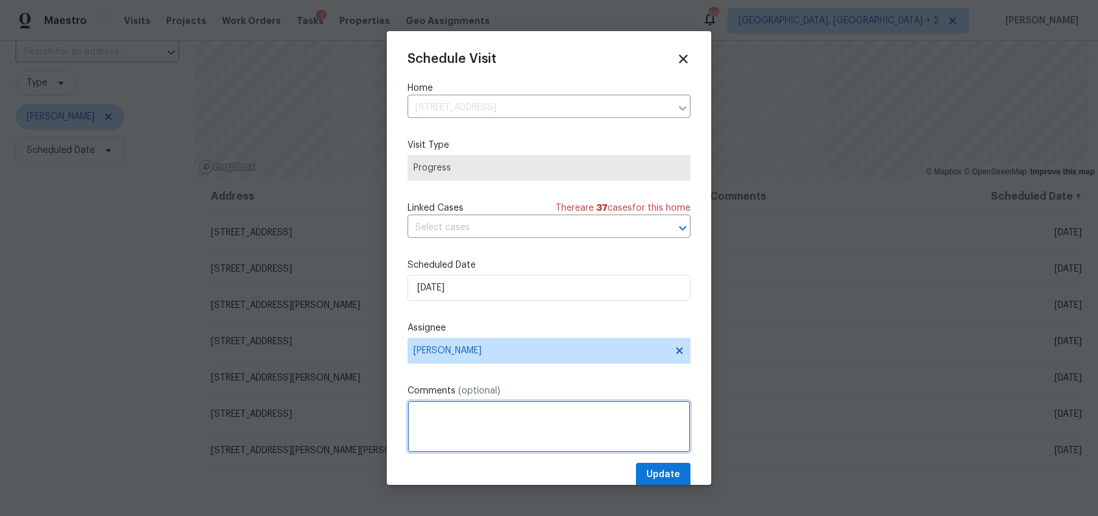
drag, startPoint x: 440, startPoint y: 422, endPoint x: 426, endPoint y: 422, distance: 14.3
click at [435, 423] on textarea at bounding box center [548, 427] width 283 height 52
click at [461, 419] on textarea "LIDS work identified" at bounding box center [548, 427] width 283 height 52
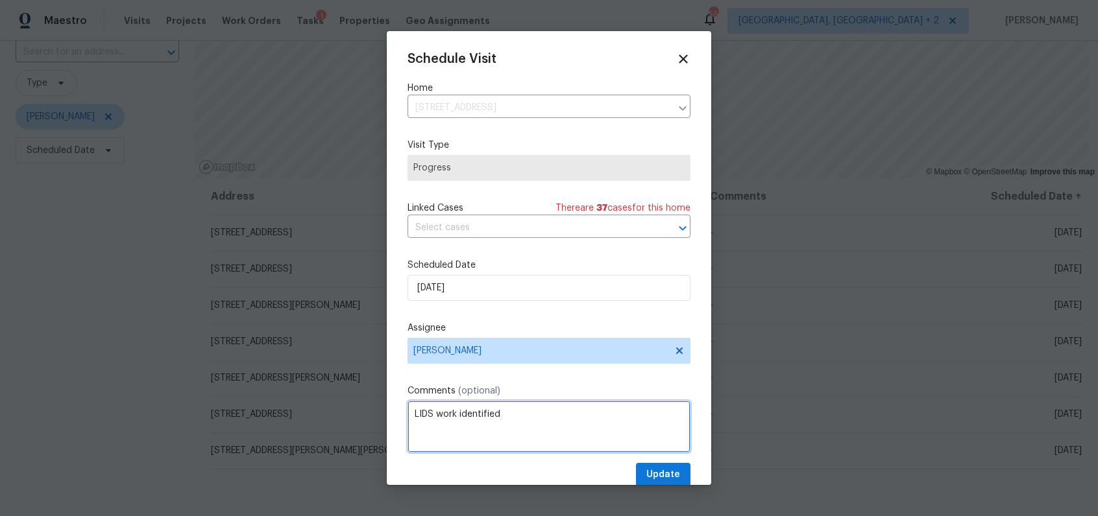
type textarea "LIDS work identified"
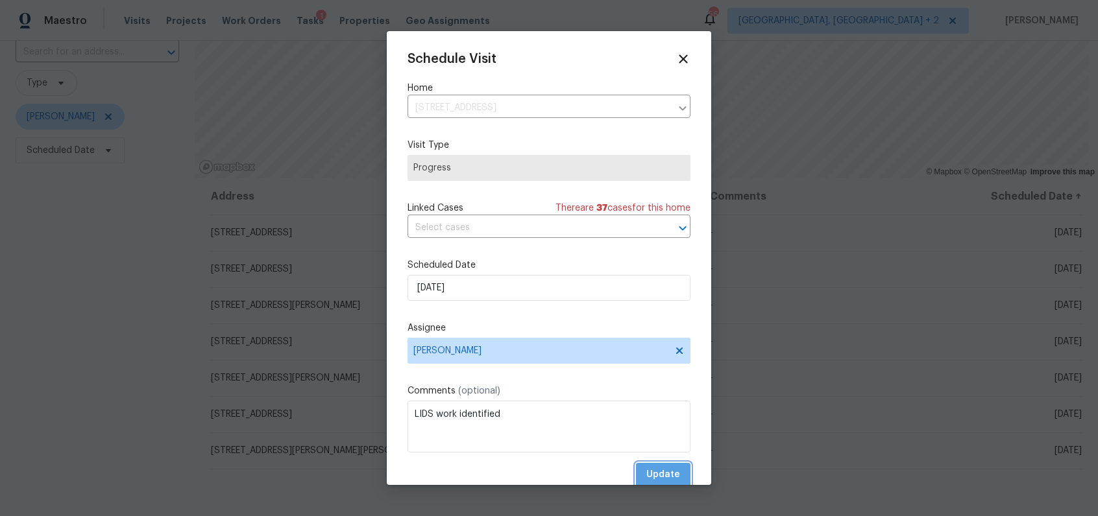
click at [646, 474] on span "Update" at bounding box center [663, 475] width 34 height 16
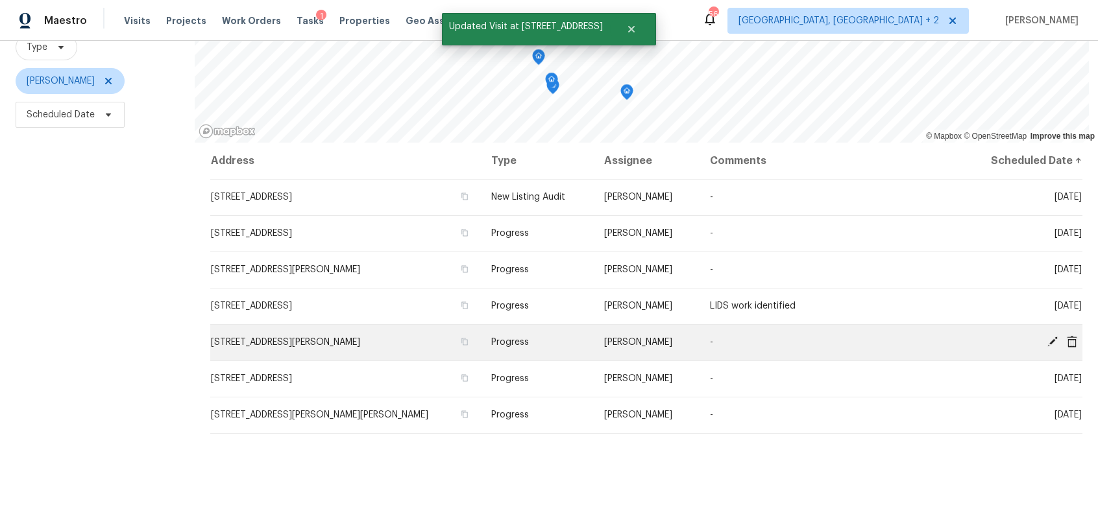
scroll to position [140, 0]
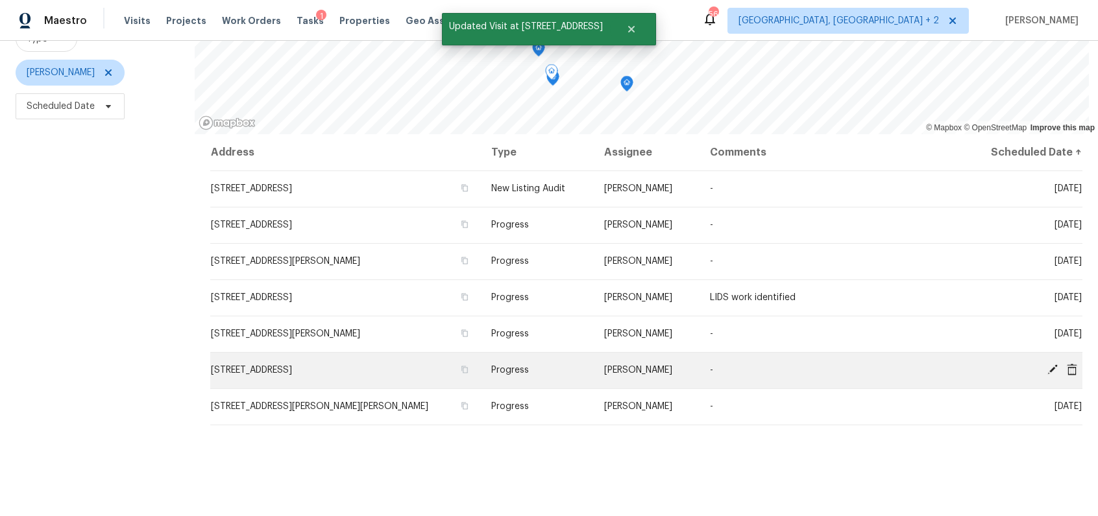
click at [1046, 368] on icon at bounding box center [1052, 370] width 12 height 12
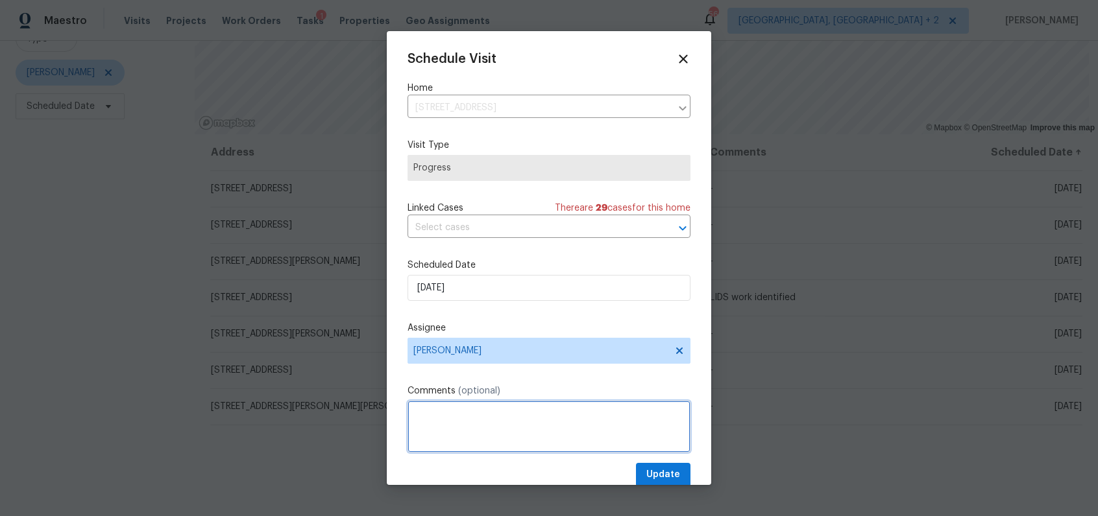
click at [455, 416] on textarea at bounding box center [548, 427] width 283 height 52
paste textarea "LIDS work identified"
type textarea "LIDS work identified"
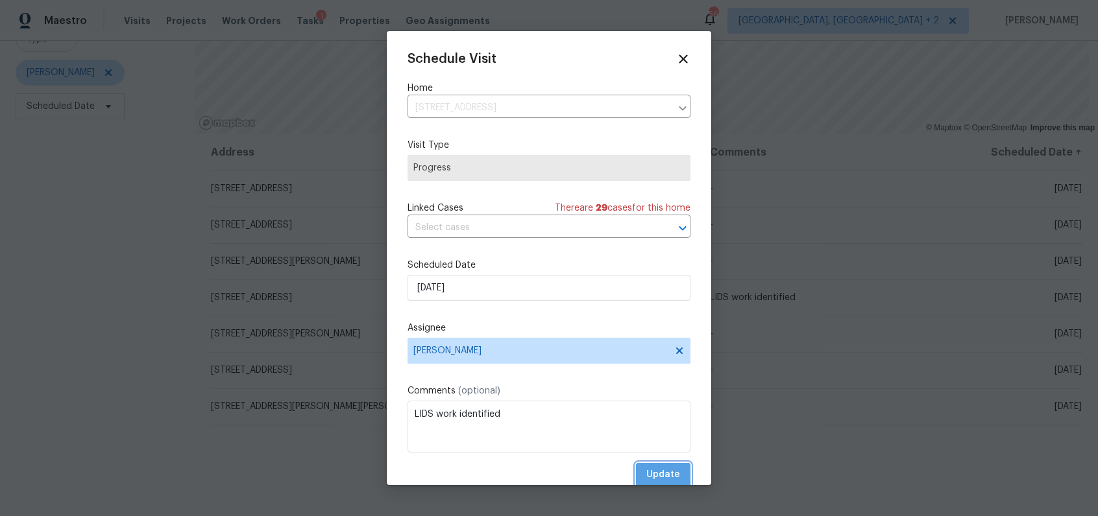
click at [663, 470] on span "Update" at bounding box center [663, 475] width 34 height 16
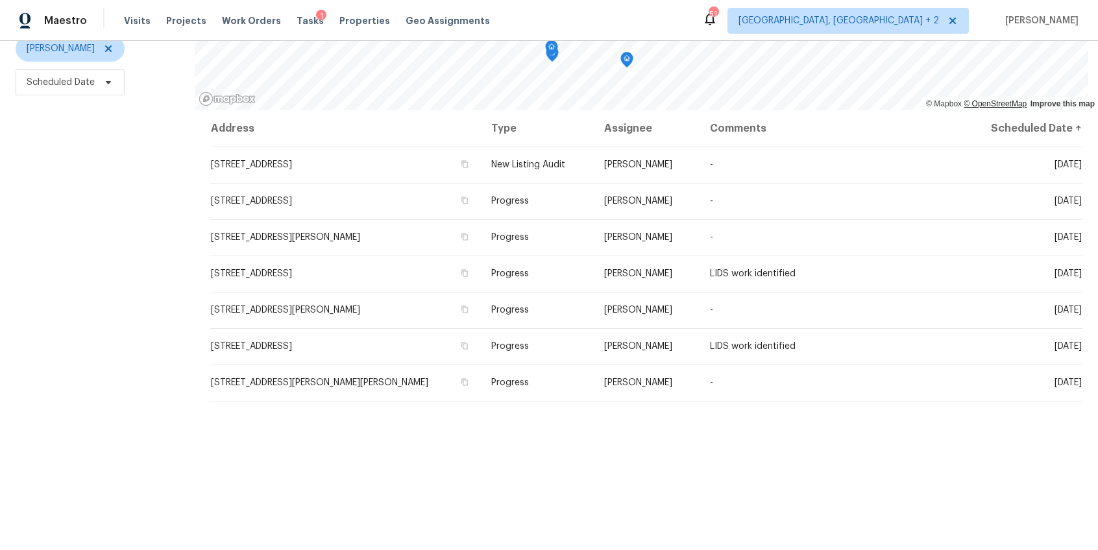
scroll to position [174, 0]
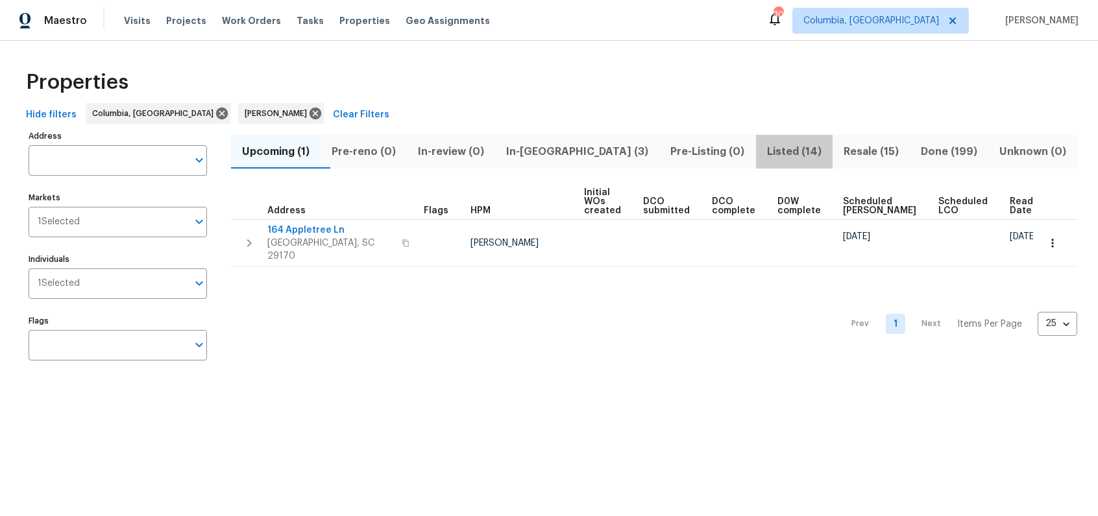
click at [772, 151] on span "Listed (14)" at bounding box center [794, 152] width 61 height 18
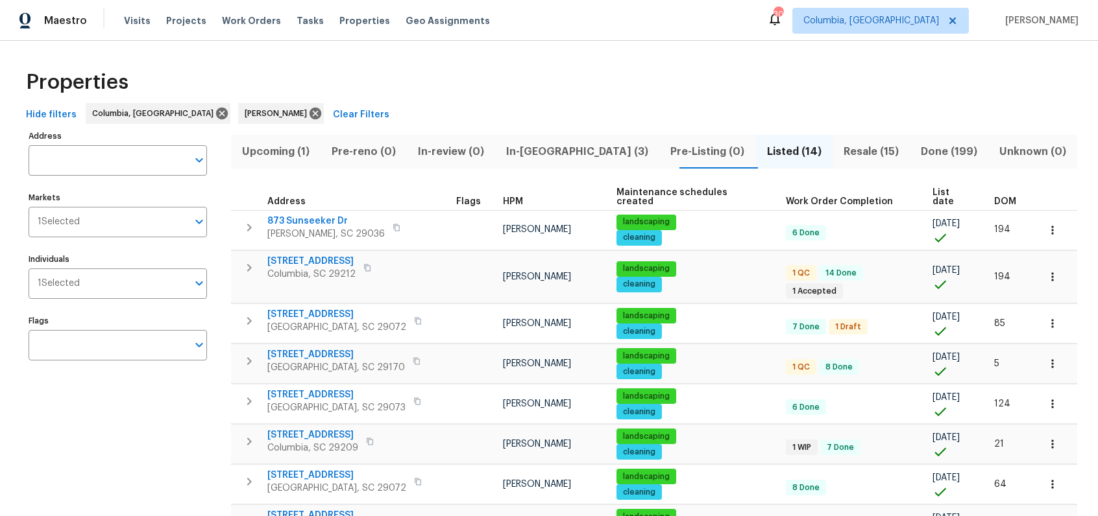
click at [994, 197] on span "DOM" at bounding box center [1005, 201] width 22 height 9
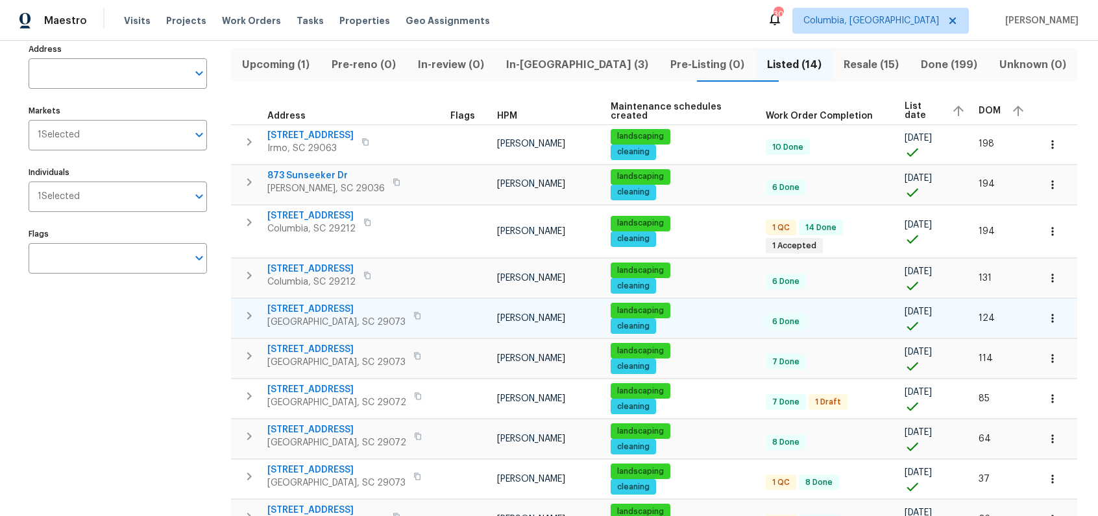
scroll to position [46, 0]
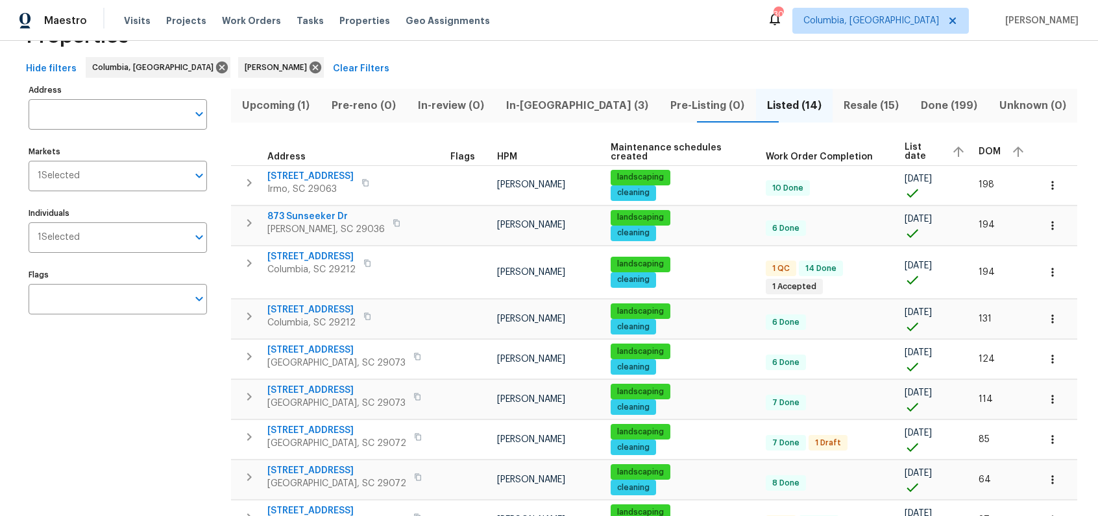
click at [840, 101] on span "Resale (15)" at bounding box center [871, 106] width 62 height 18
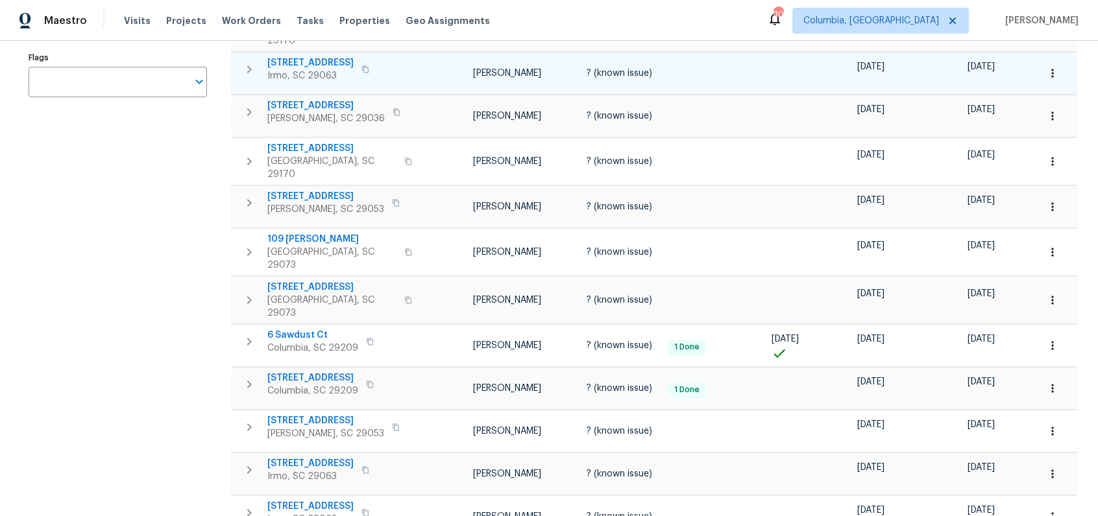
scroll to position [265, 0]
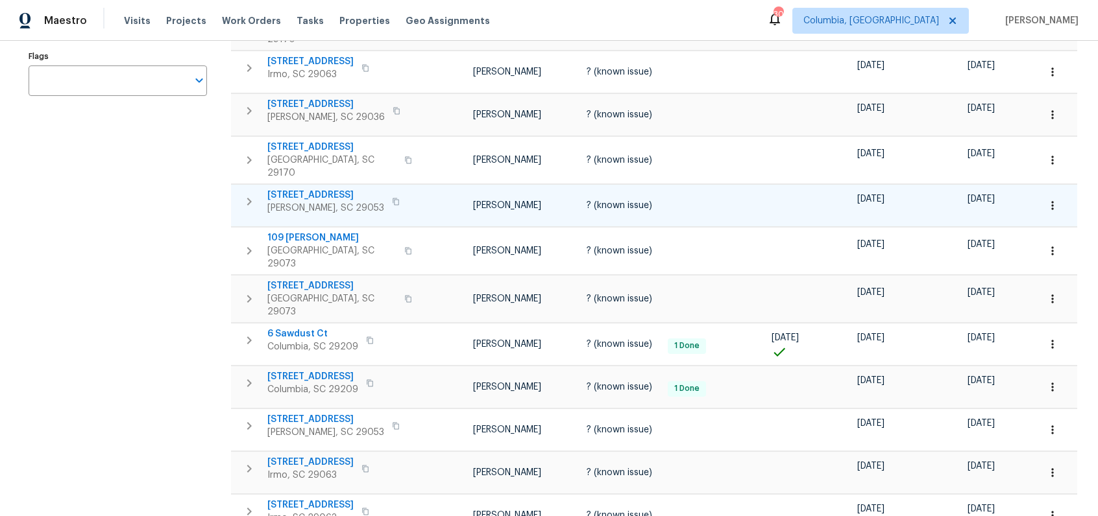
click at [363, 189] on div "171 Ridge Pointe Dr Gaston, SC 29053" at bounding box center [340, 202] width 146 height 26
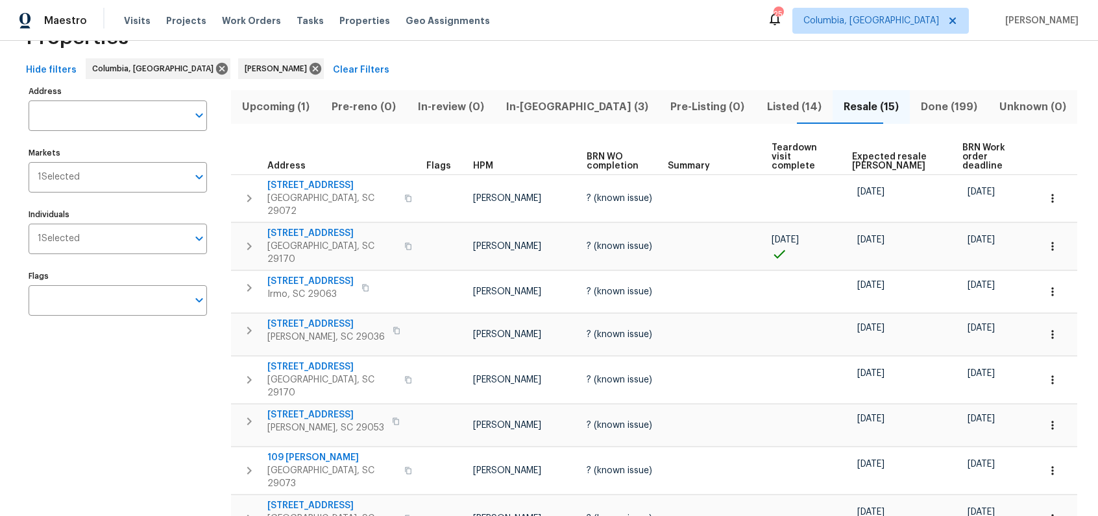
scroll to position [35, 0]
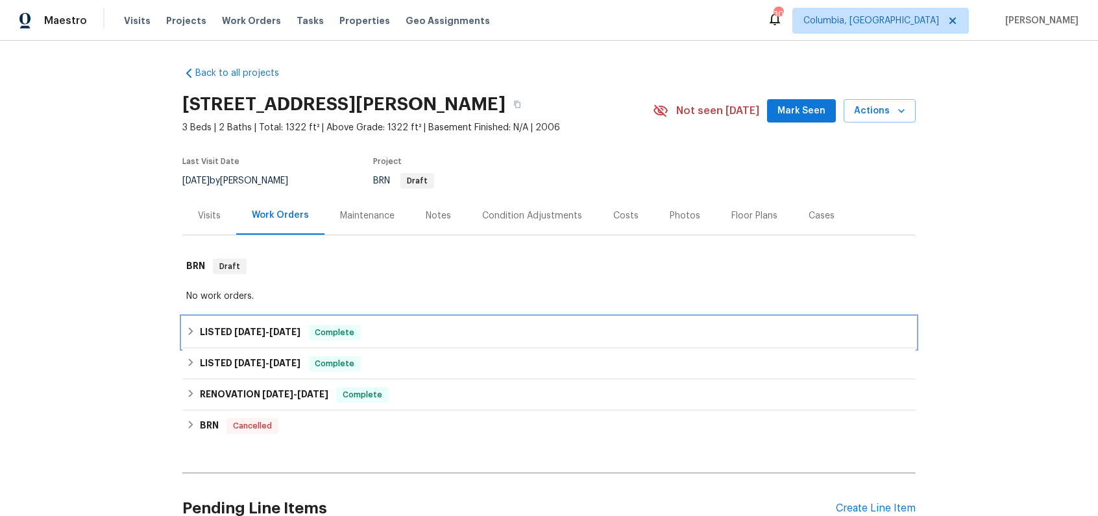
click at [275, 334] on span "8/4/25" at bounding box center [284, 332] width 31 height 9
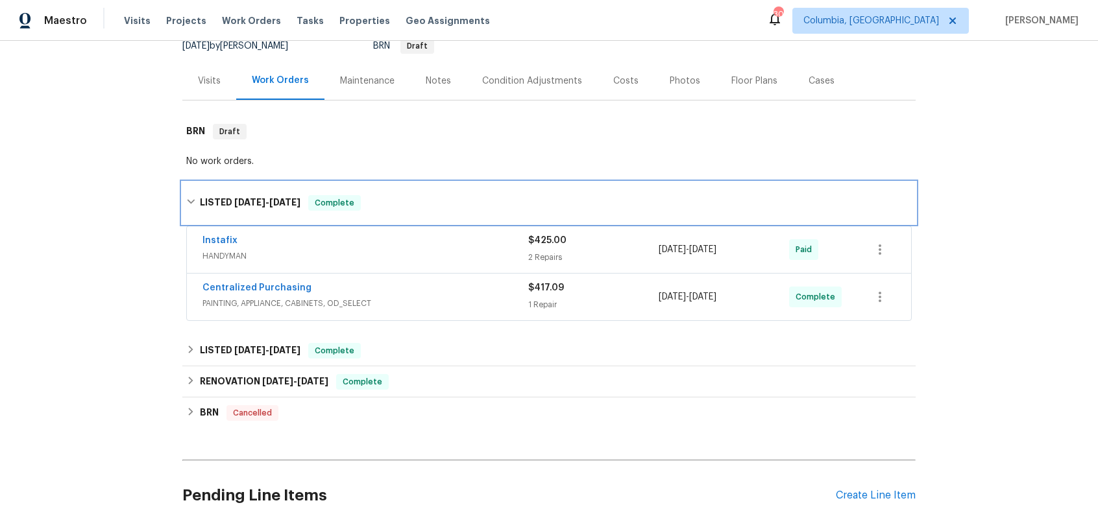
scroll to position [121, 0]
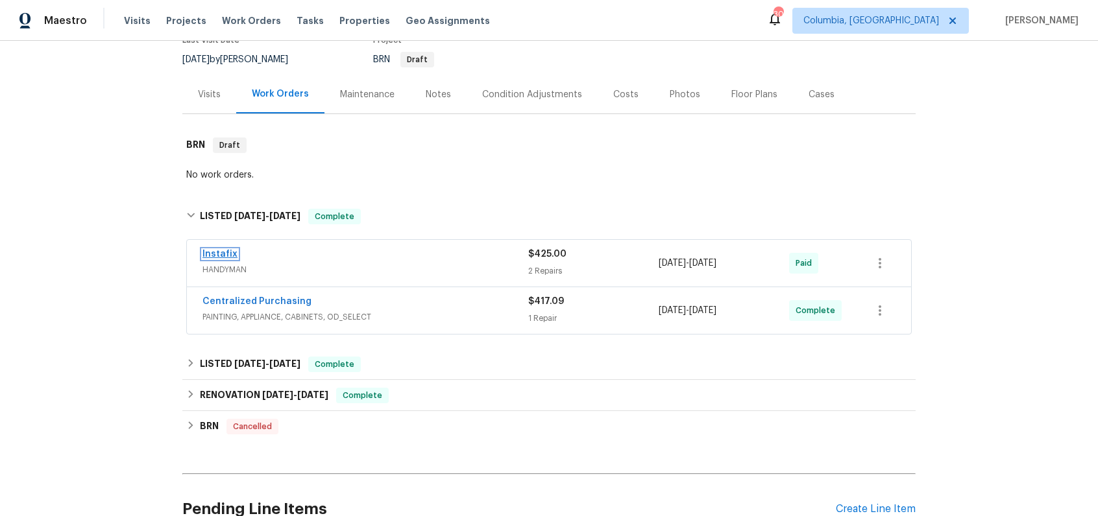
click at [215, 253] on link "Instafix" at bounding box center [219, 254] width 35 height 9
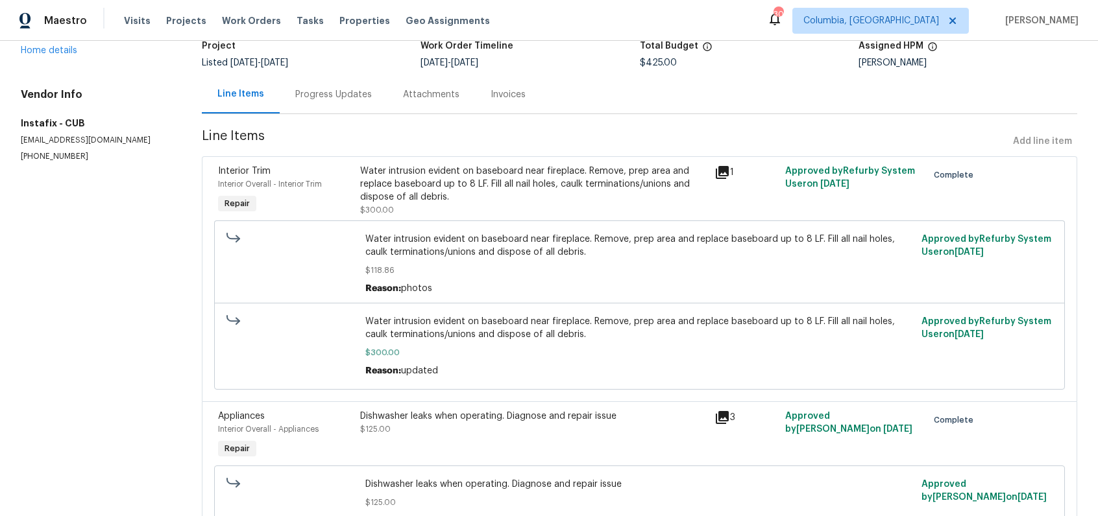
scroll to position [97, 0]
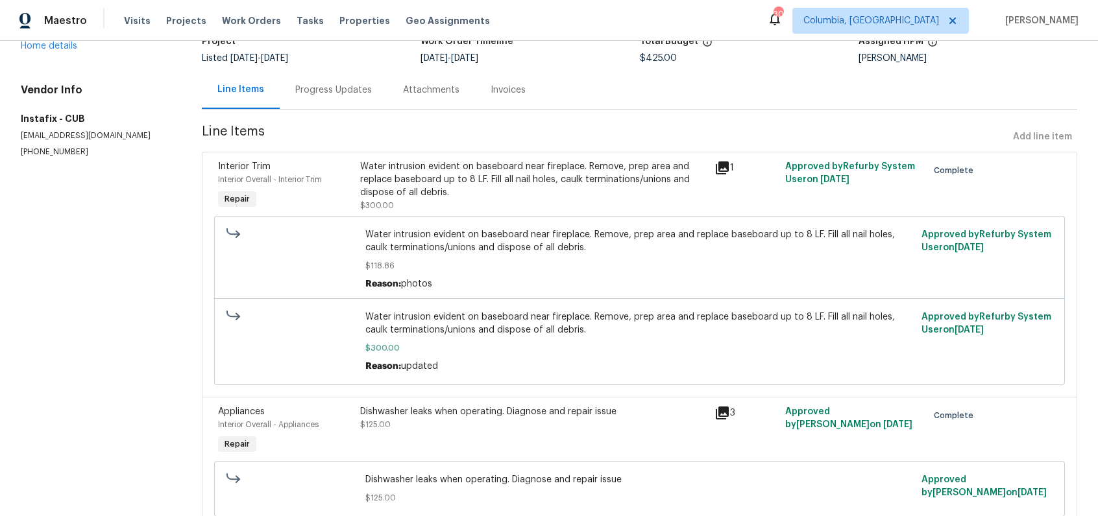
click at [440, 186] on div "Water intrusion evident on baseboard near fireplace. Remove, prep area and repl…" at bounding box center [533, 179] width 346 height 39
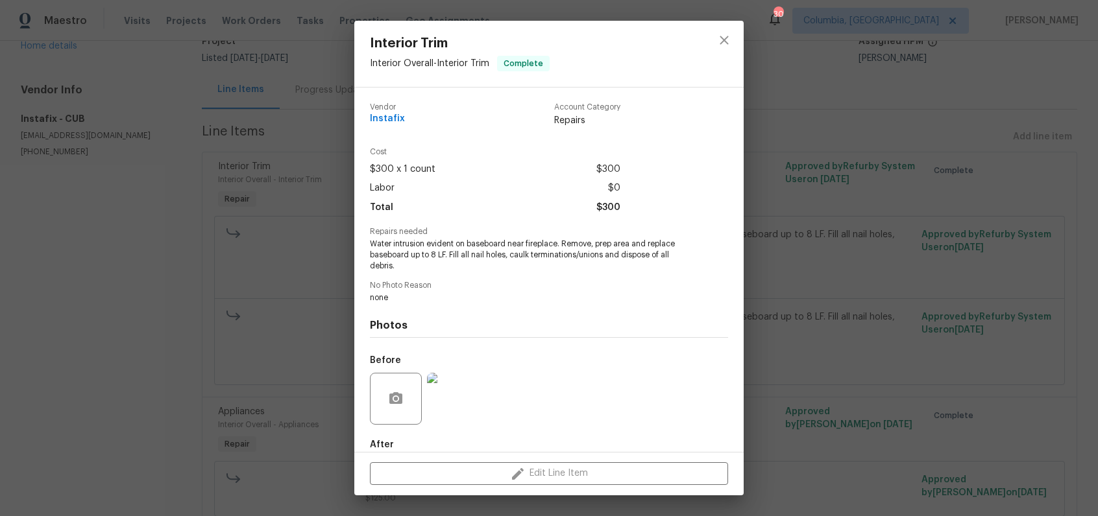
click at [463, 394] on img at bounding box center [453, 399] width 52 height 52
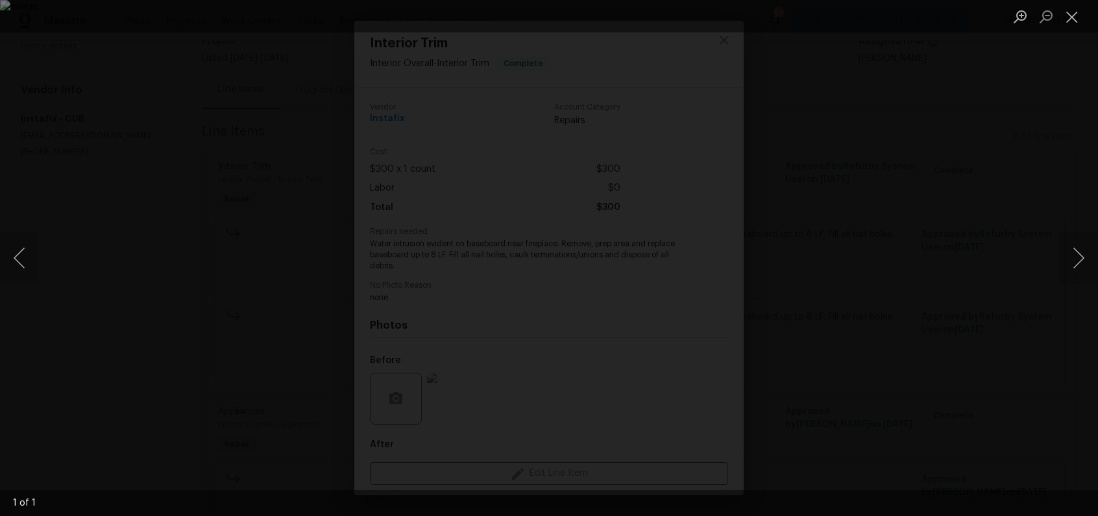
click at [869, 318] on div "Lightbox" at bounding box center [549, 258] width 1098 height 516
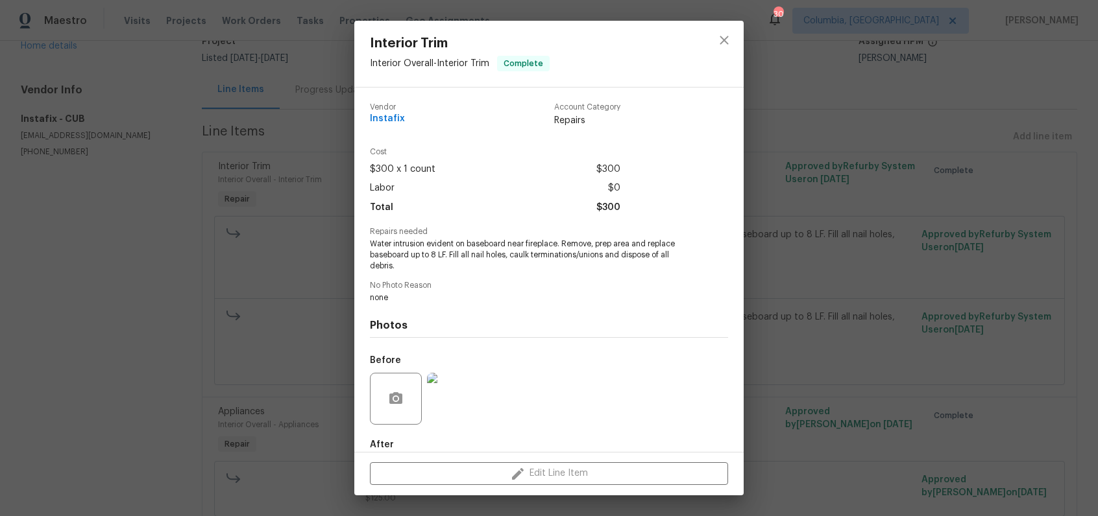
click at [869, 318] on div "Interior Trim Interior Overall - Interior Trim Complete Vendor Instafix Account…" at bounding box center [549, 258] width 1098 height 516
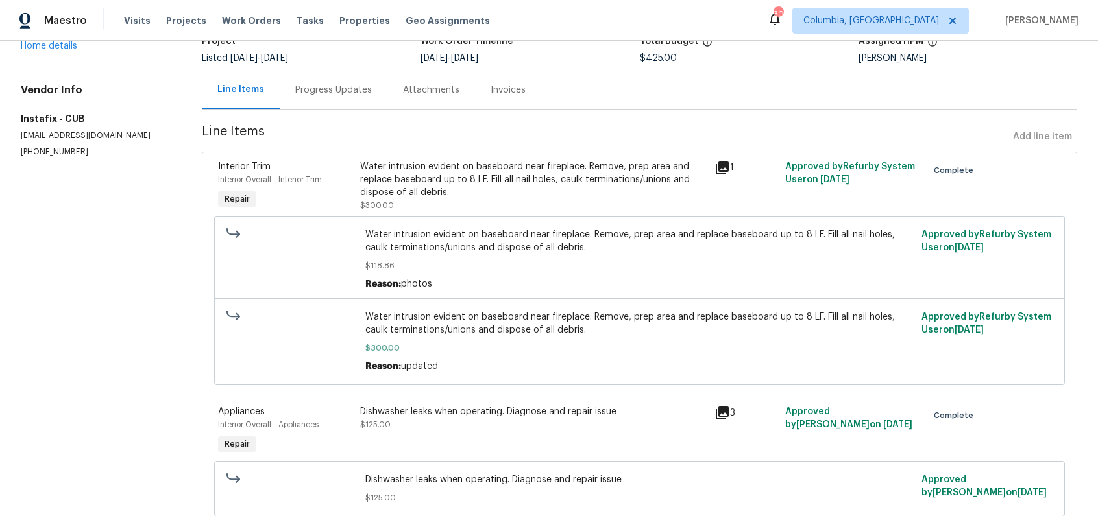
scroll to position [156, 0]
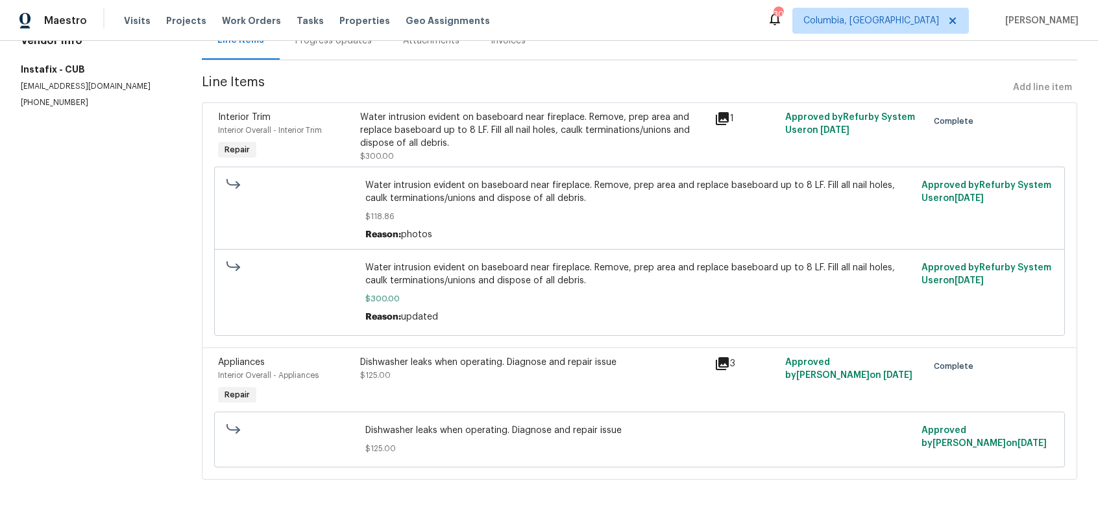
click at [537, 119] on div "Water intrusion evident on baseboard near fireplace. Remove, prep area and repl…" at bounding box center [533, 130] width 346 height 39
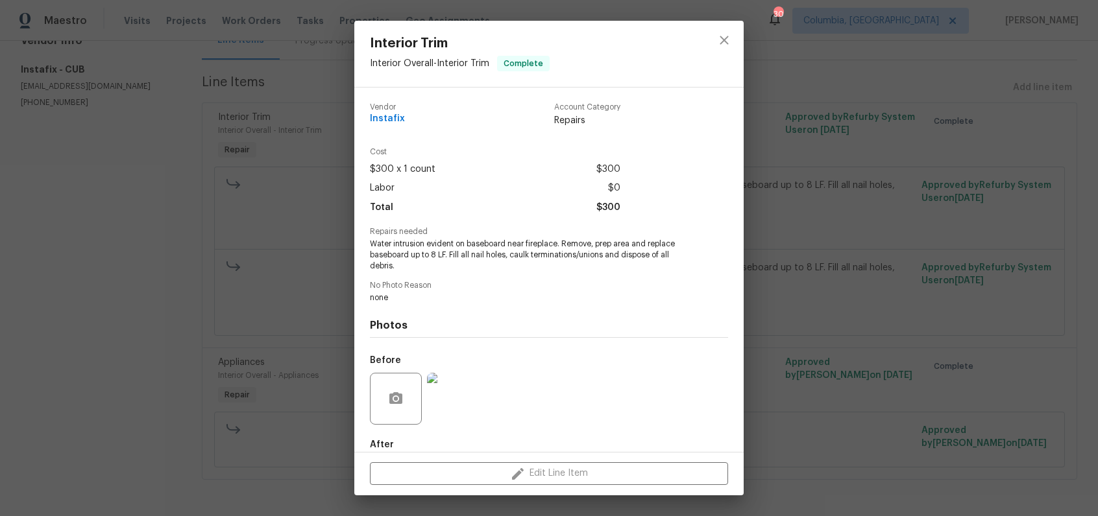
click at [459, 404] on img at bounding box center [453, 399] width 52 height 52
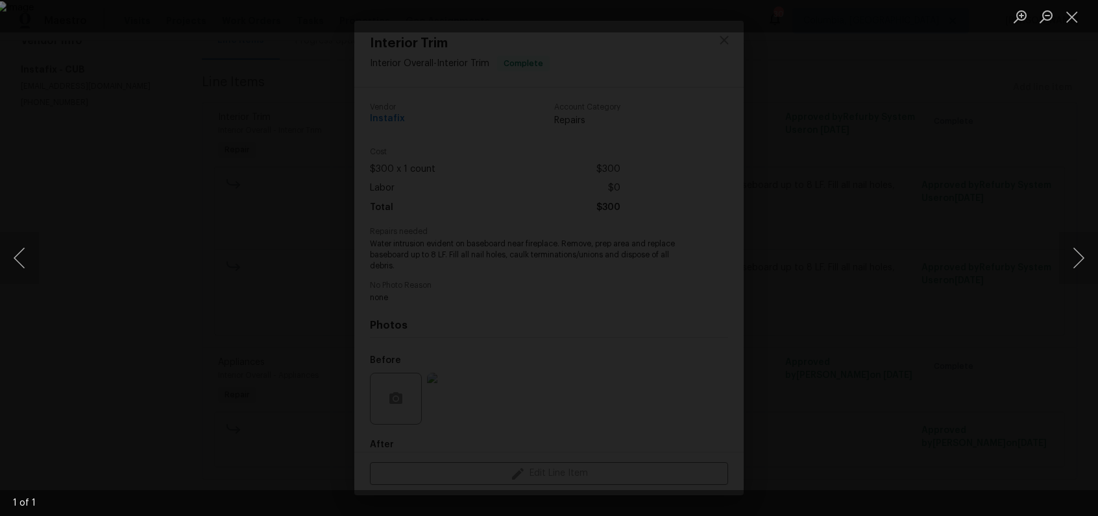
click at [854, 404] on div "Lightbox" at bounding box center [549, 258] width 1098 height 516
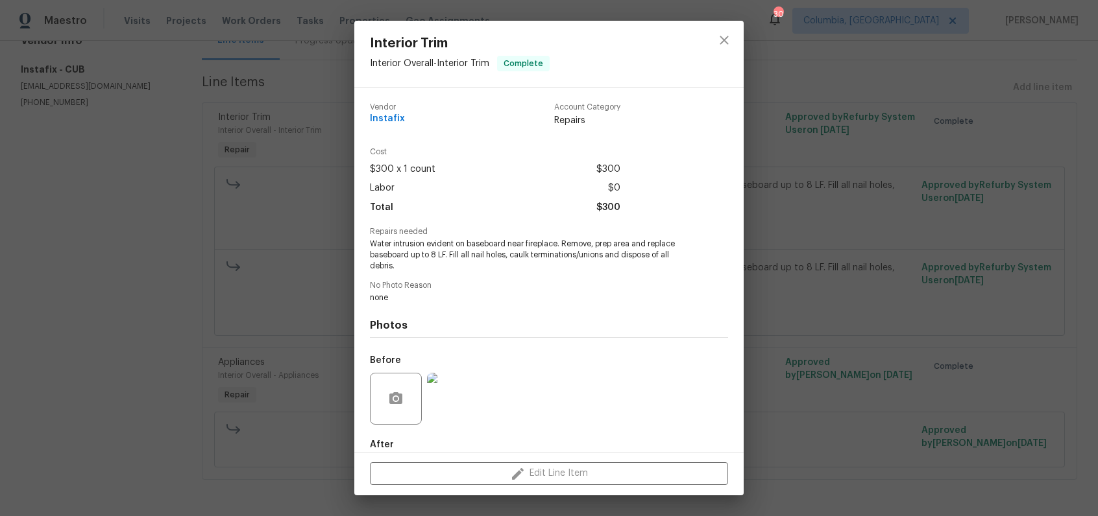
click at [854, 363] on div "Interior Trim Interior Overall - Interior Trim Complete Vendor Instafix Account…" at bounding box center [549, 258] width 1098 height 516
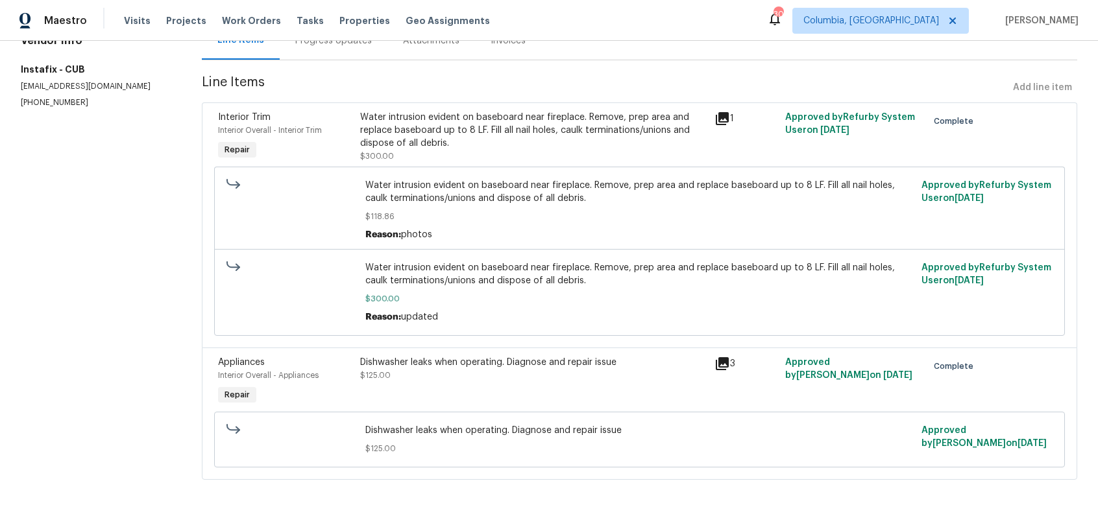
click at [468, 373] on div "Dishwasher leaks when operating. Diagnose and repair issue $125.00" at bounding box center [533, 369] width 346 height 26
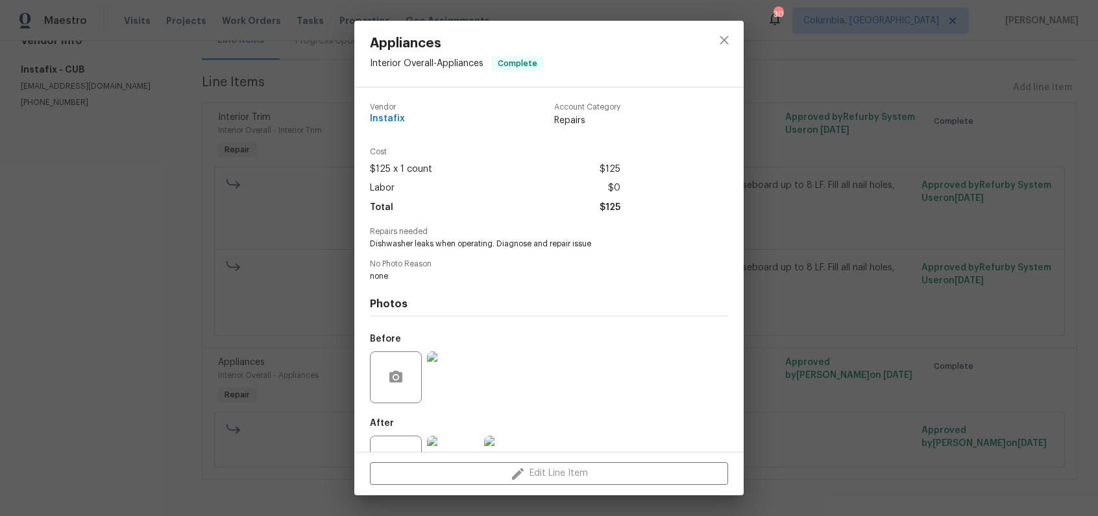
scroll to position [50, 0]
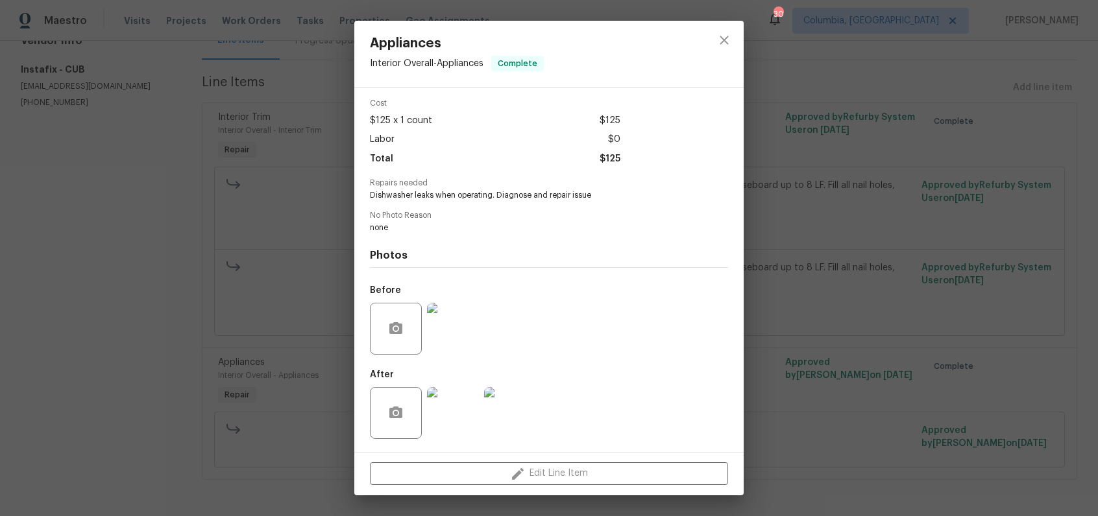
click at [458, 409] on img at bounding box center [453, 413] width 52 height 52
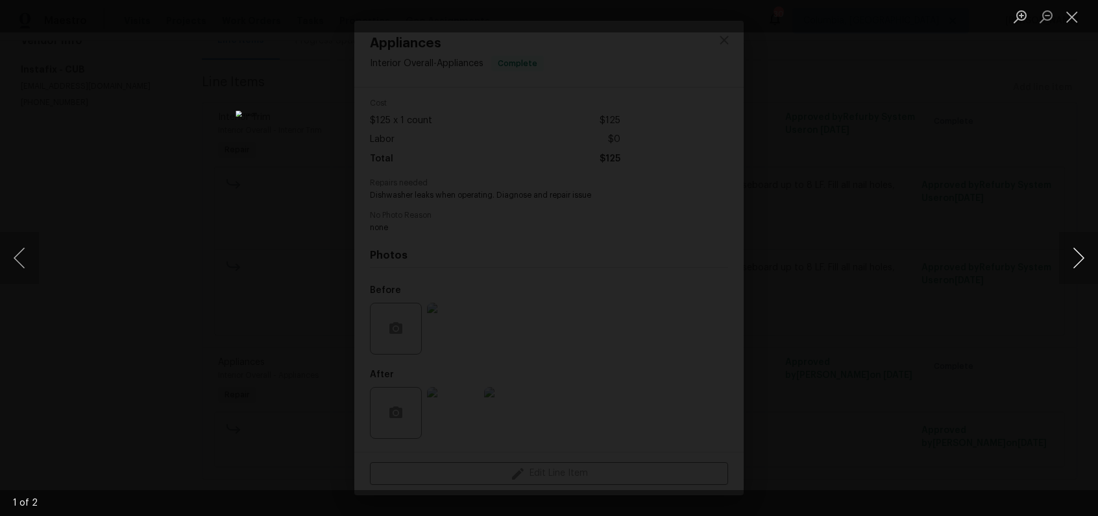
click at [1069, 255] on button "Next image" at bounding box center [1078, 258] width 39 height 52
click at [996, 343] on div "Lightbox" at bounding box center [549, 258] width 1098 height 516
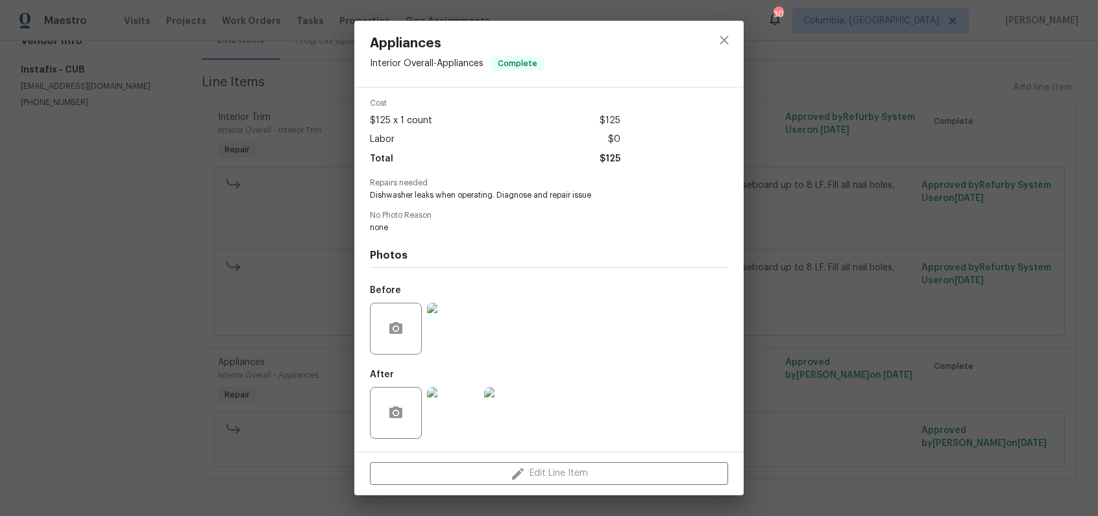
click at [985, 346] on div "Appliances Interior Overall - Appliances Complete Vendor Instafix Account Categ…" at bounding box center [549, 258] width 1098 height 516
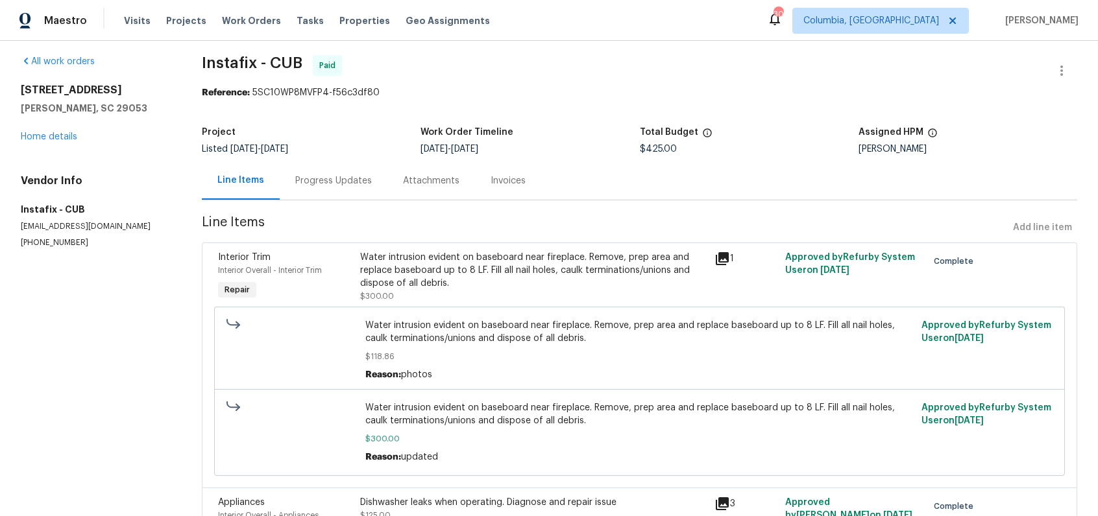
scroll to position [0, 0]
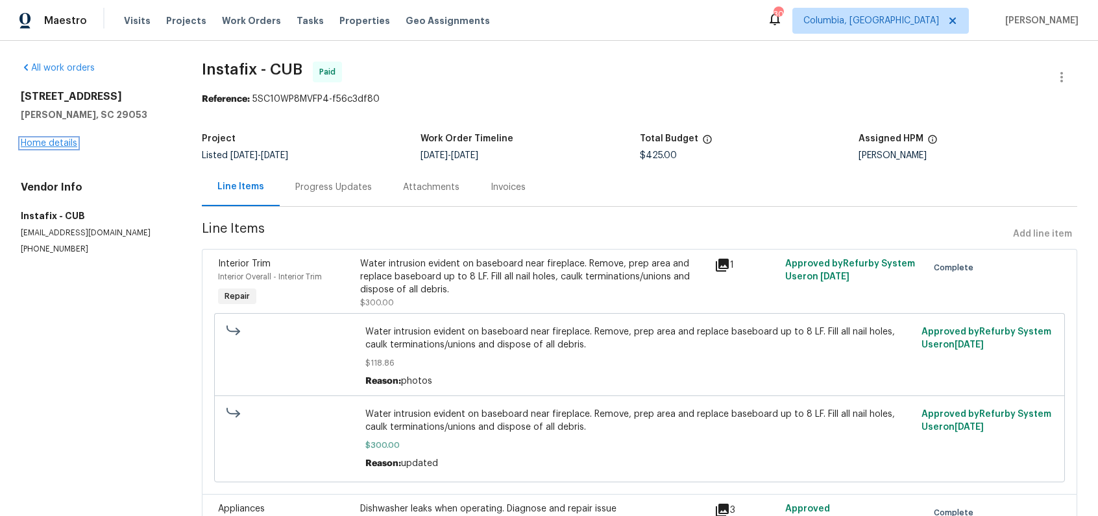
click at [47, 140] on link "Home details" at bounding box center [49, 143] width 56 height 9
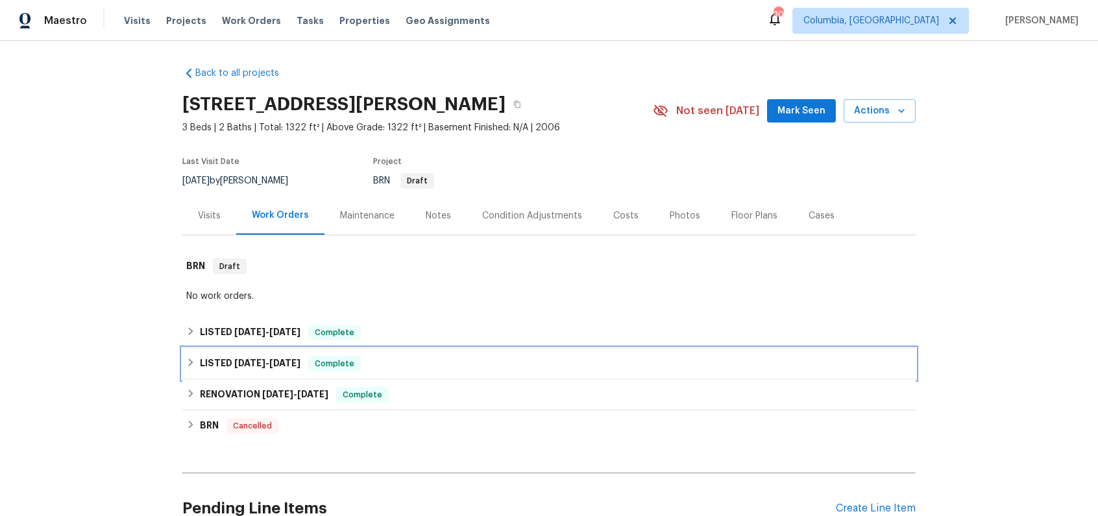
click at [265, 363] on span "6/13/25 - 6/26/25" at bounding box center [267, 363] width 66 height 9
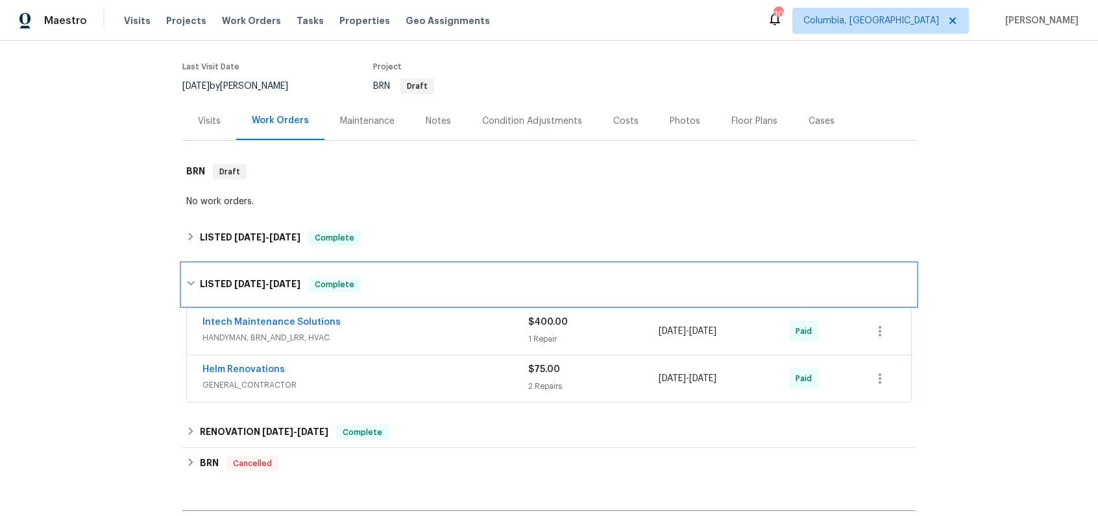
scroll to position [148, 0]
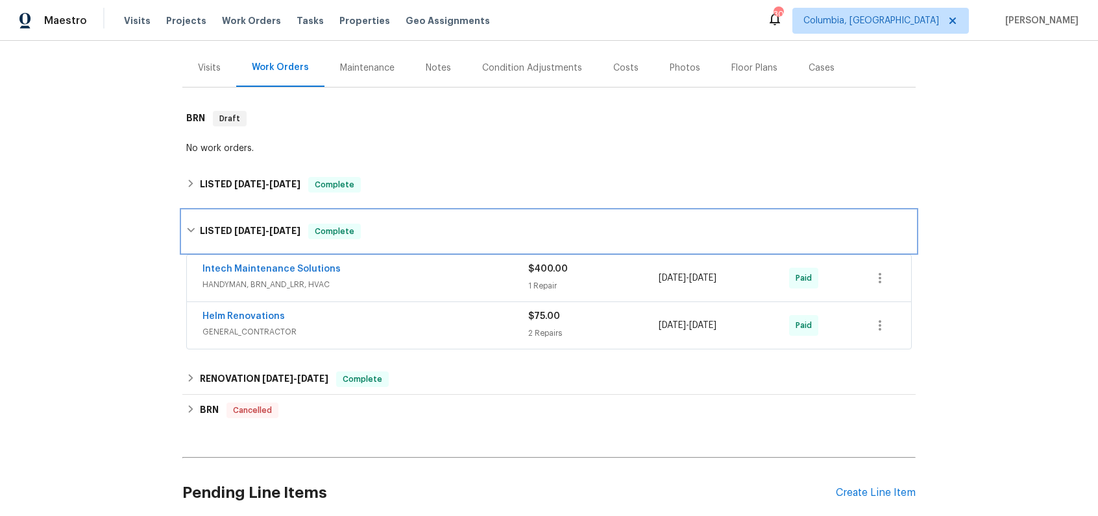
click at [255, 230] on span "6/13/25" at bounding box center [249, 230] width 31 height 9
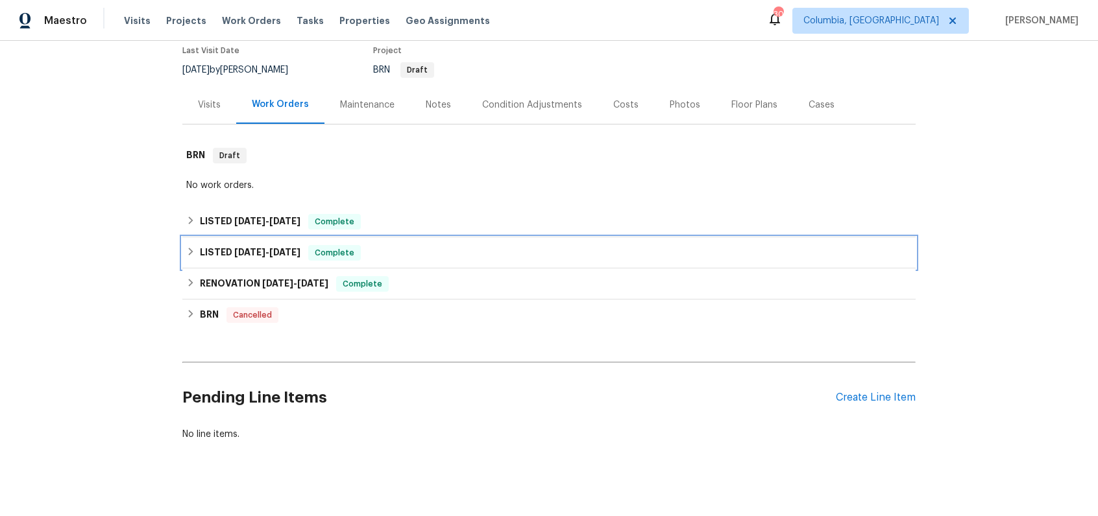
scroll to position [0, 0]
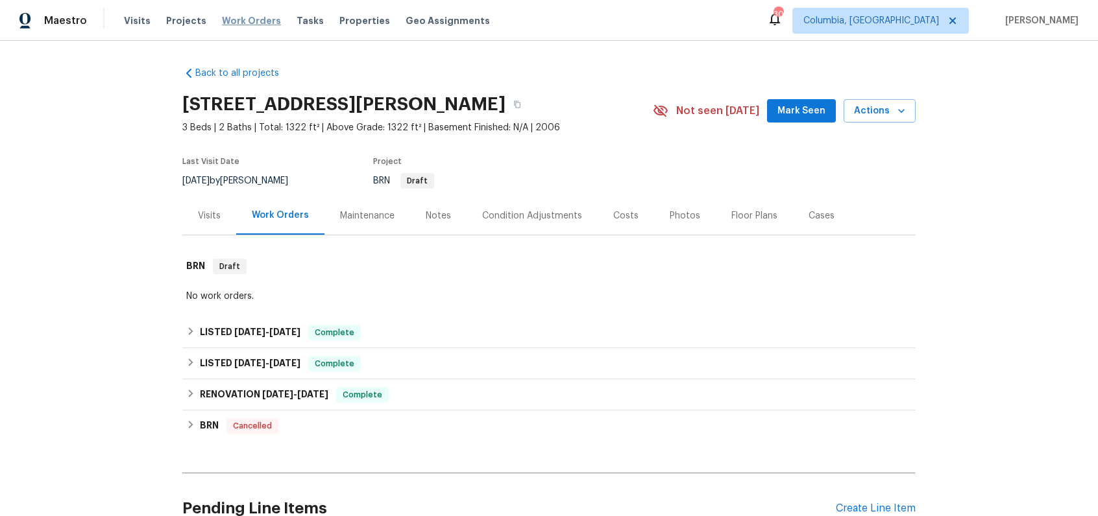
click at [234, 22] on span "Work Orders" at bounding box center [251, 20] width 59 height 13
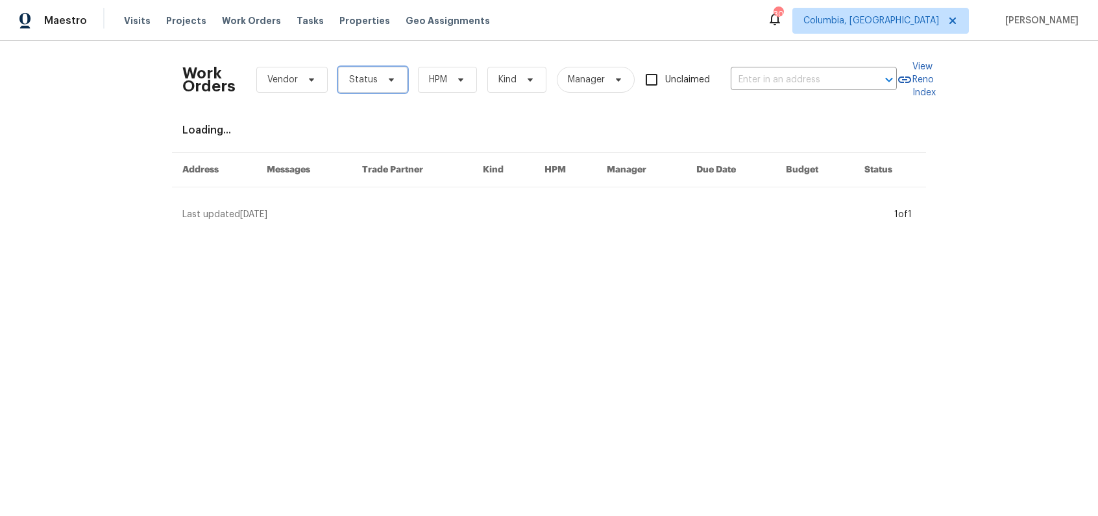
click at [355, 74] on span "Status" at bounding box center [363, 79] width 29 height 13
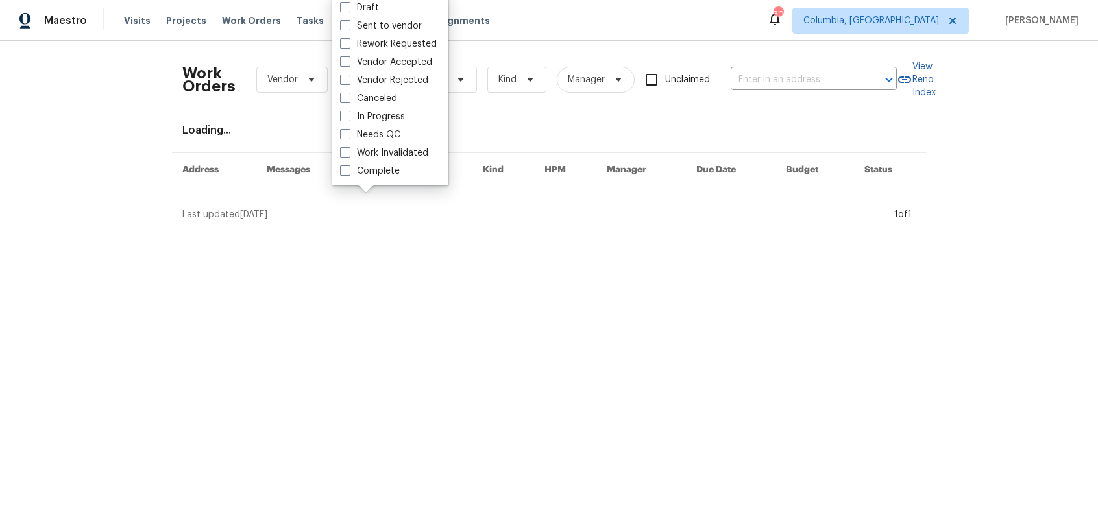
click at [554, 123] on div "Work Orders Vendor Status HPM Kind Manager Unclaimed ​ View Reno Index Loading.…" at bounding box center [548, 136] width 733 height 170
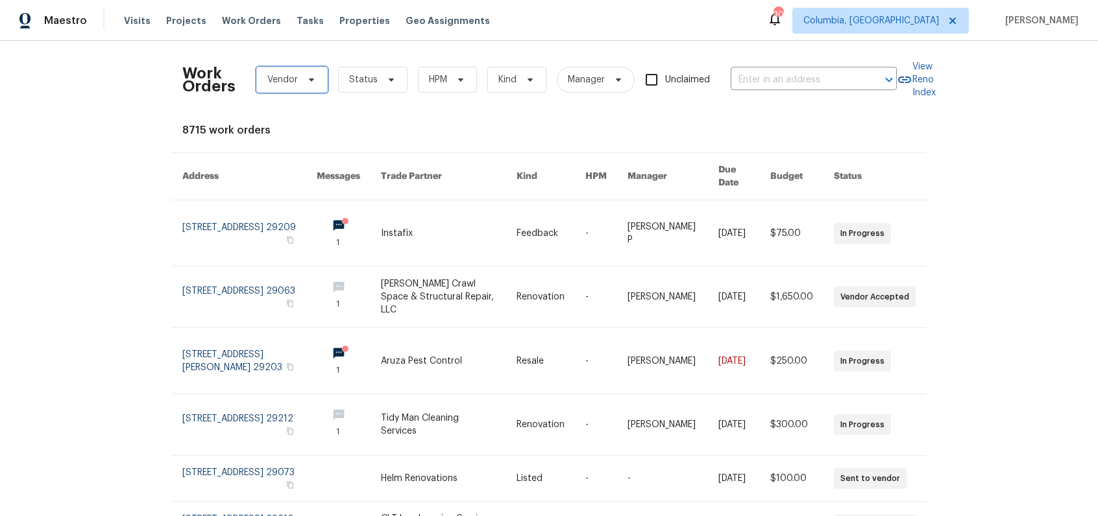
click at [309, 80] on icon at bounding box center [311, 79] width 5 height 3
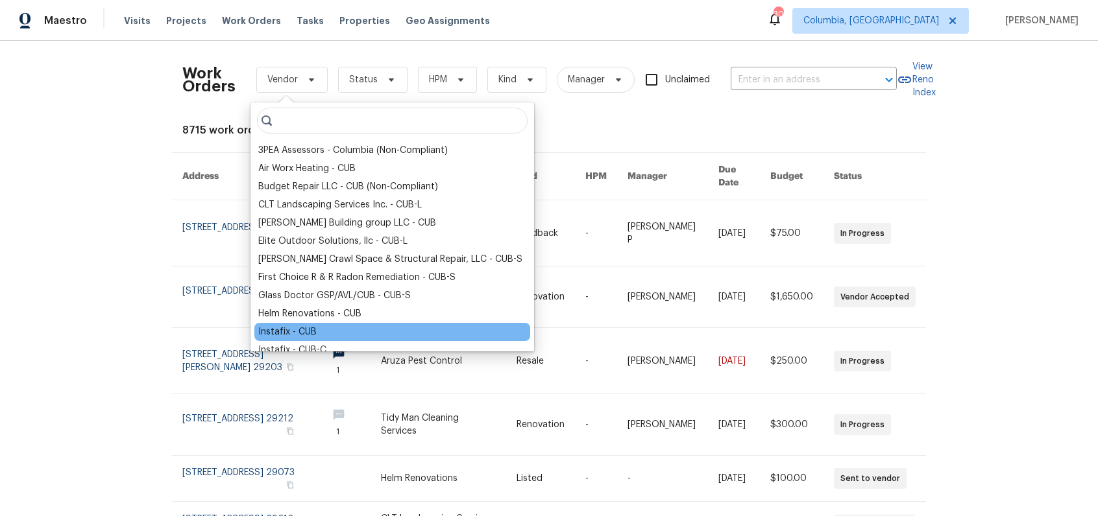
click at [299, 331] on div "Instafix - CUB" at bounding box center [287, 332] width 58 height 13
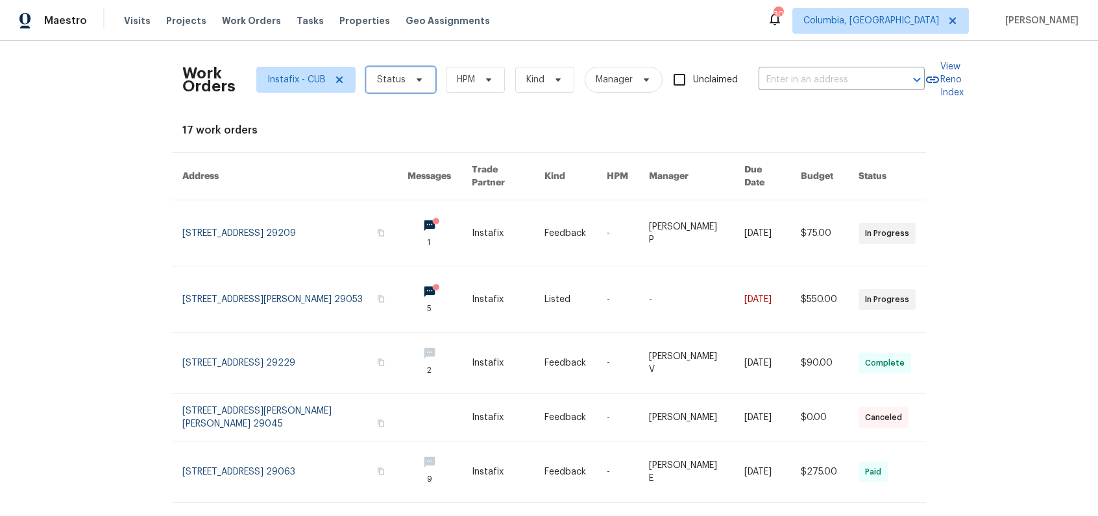
click at [382, 86] on span "Status" at bounding box center [400, 80] width 69 height 26
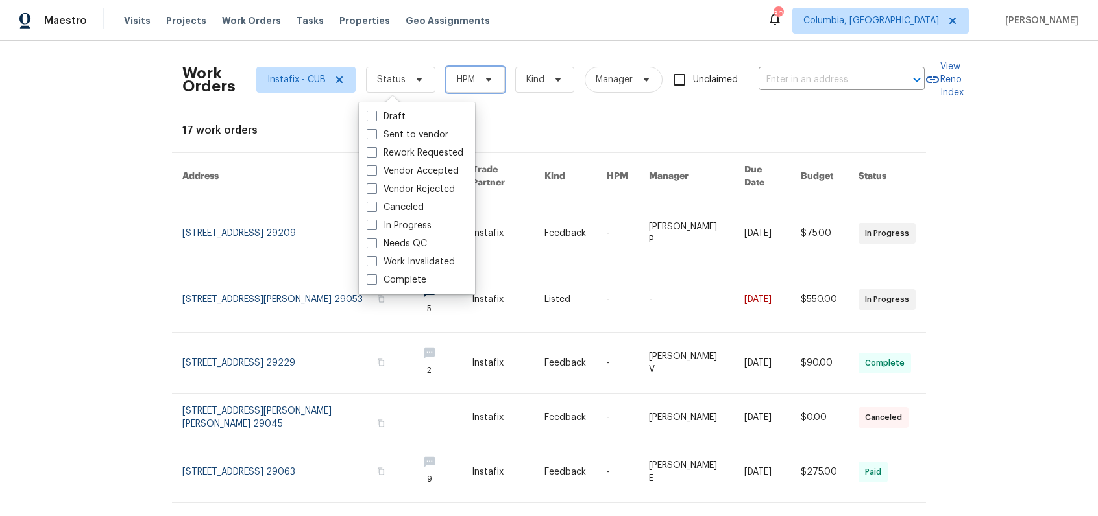
click at [466, 78] on span "HPM" at bounding box center [466, 79] width 18 height 13
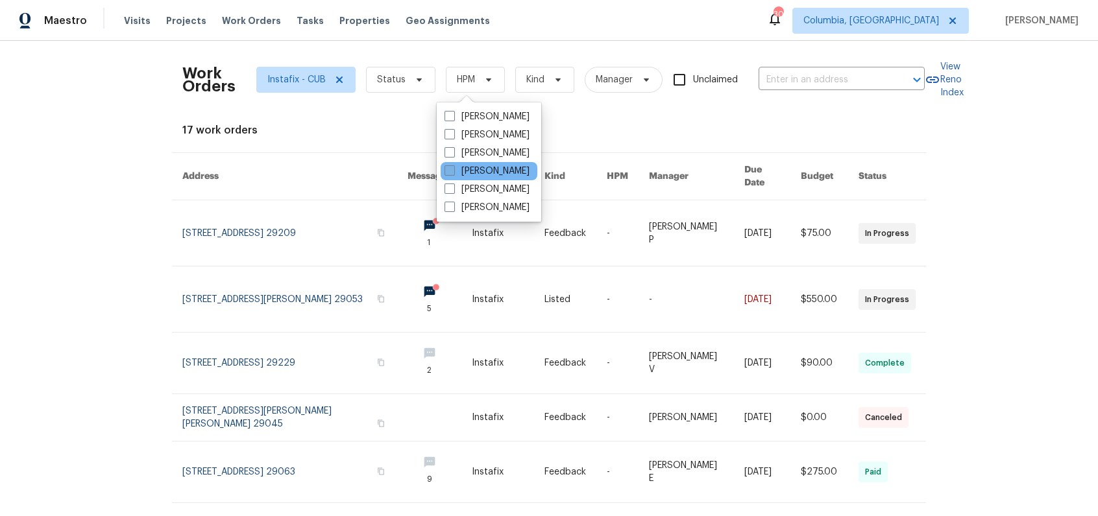
click at [470, 167] on label "[PERSON_NAME]" at bounding box center [486, 171] width 85 height 13
click at [453, 167] on input "[PERSON_NAME]" at bounding box center [448, 169] width 8 height 8
checkbox input "true"
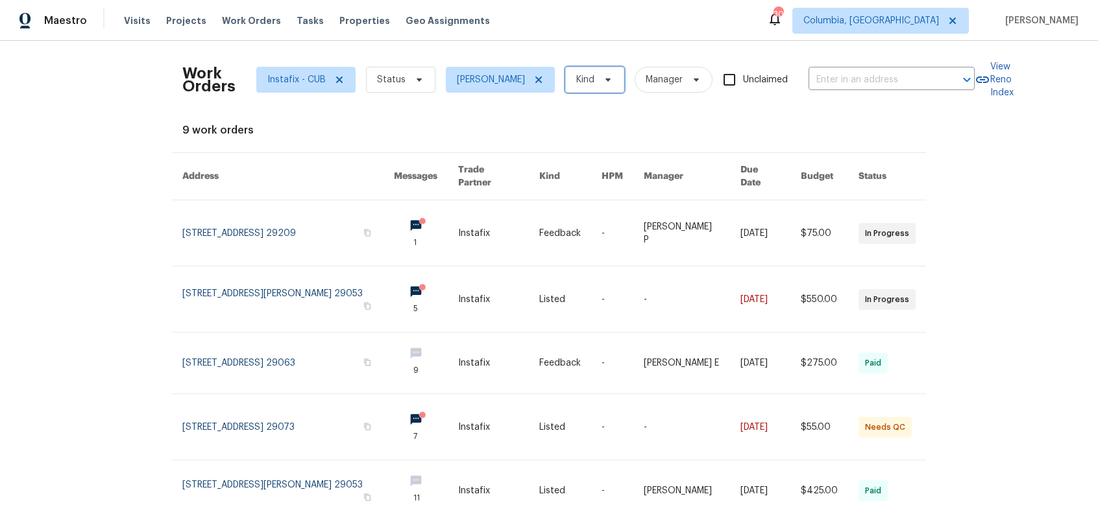
click at [576, 84] on span "Kind" at bounding box center [585, 79] width 18 height 13
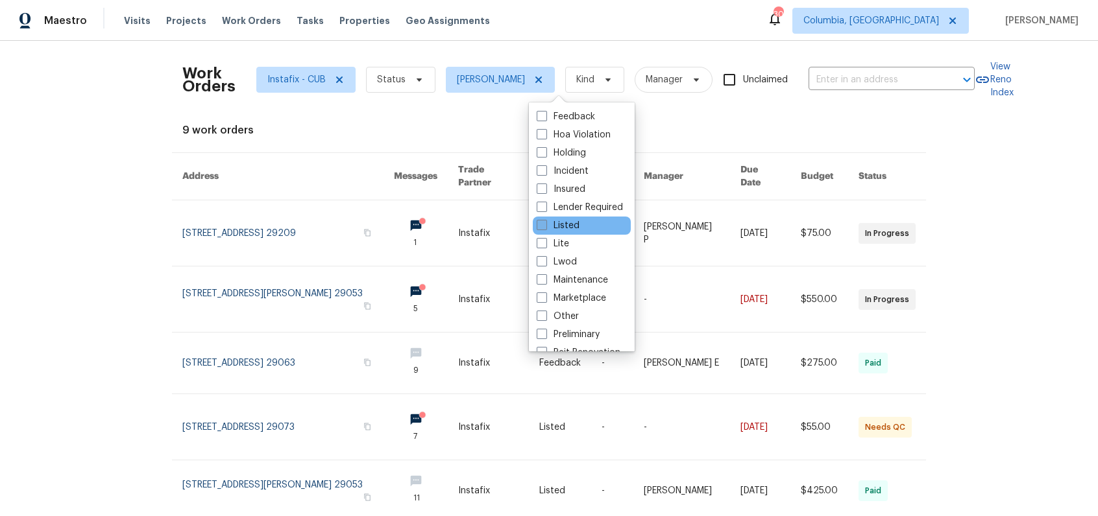
click at [554, 223] on label "Listed" at bounding box center [558, 225] width 43 height 13
click at [545, 223] on input "Listed" at bounding box center [541, 223] width 8 height 8
checkbox input "true"
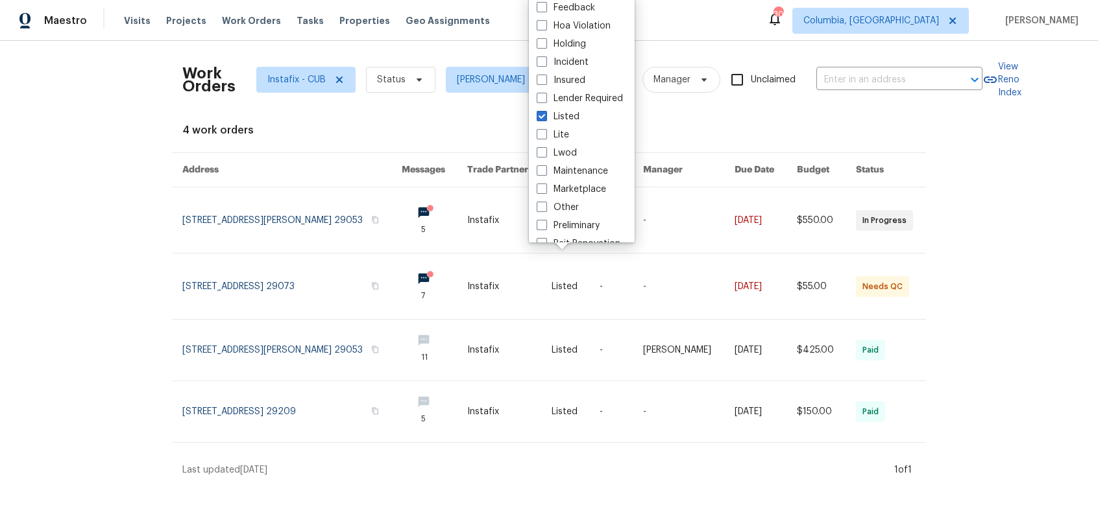
click at [81, 258] on div "Work Orders Instafix - CUB Status Kati Dunn Listed Manager Unclaimed ​ View Ren…" at bounding box center [549, 264] width 1098 height 446
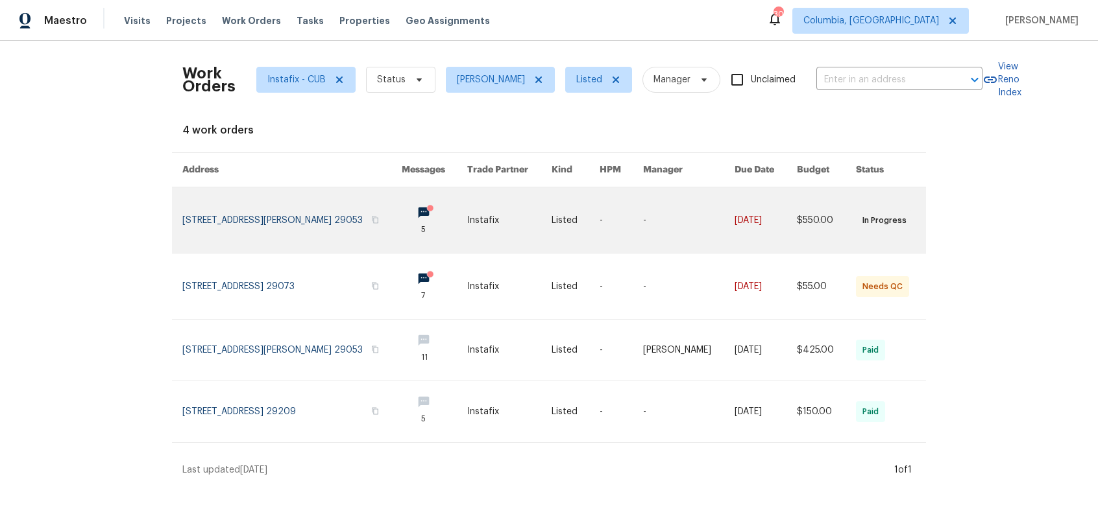
click at [210, 221] on link at bounding box center [291, 220] width 219 height 66
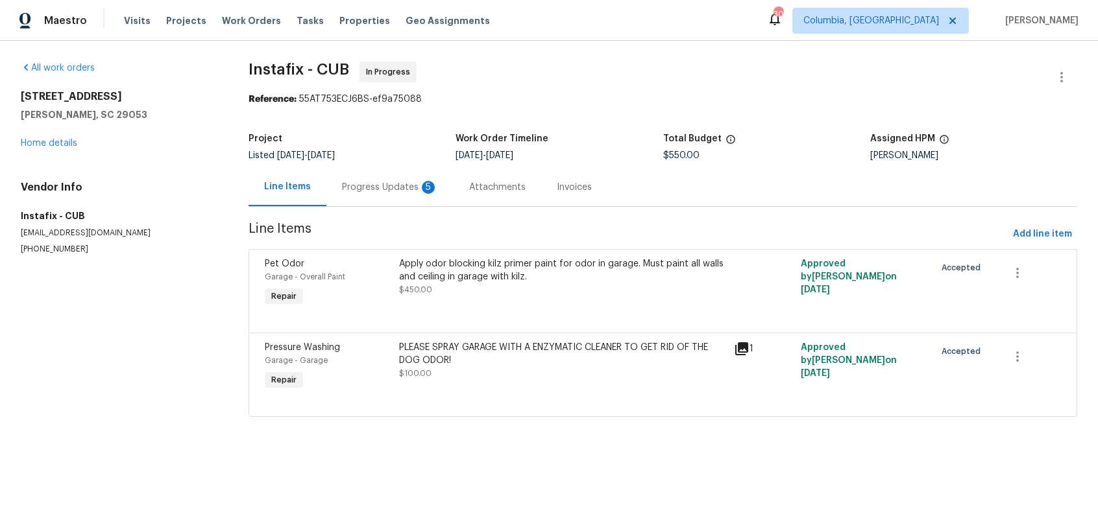
click at [431, 370] on div "PLEASE SPRAY GARAGE WITH A ENZYMATIC CLEANER TO GET RID OF THE DOG ODOR! $100.00" at bounding box center [562, 360] width 327 height 39
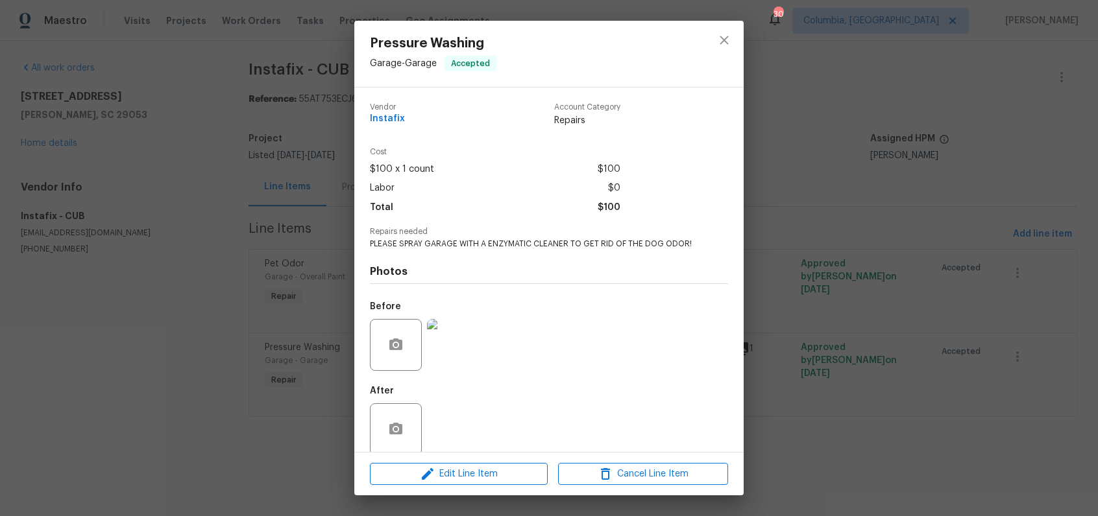
scroll to position [29, 0]
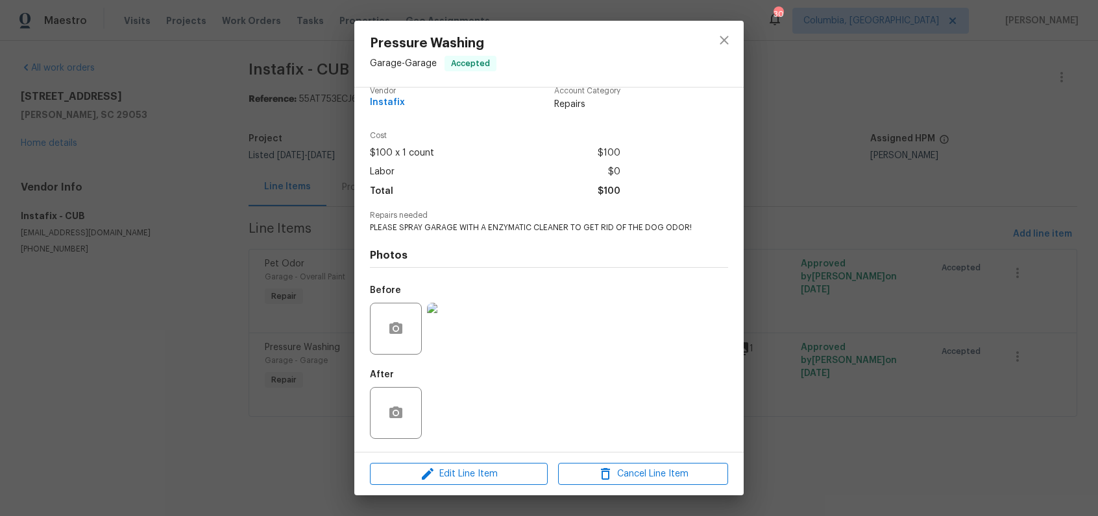
click at [459, 333] on img at bounding box center [453, 329] width 52 height 52
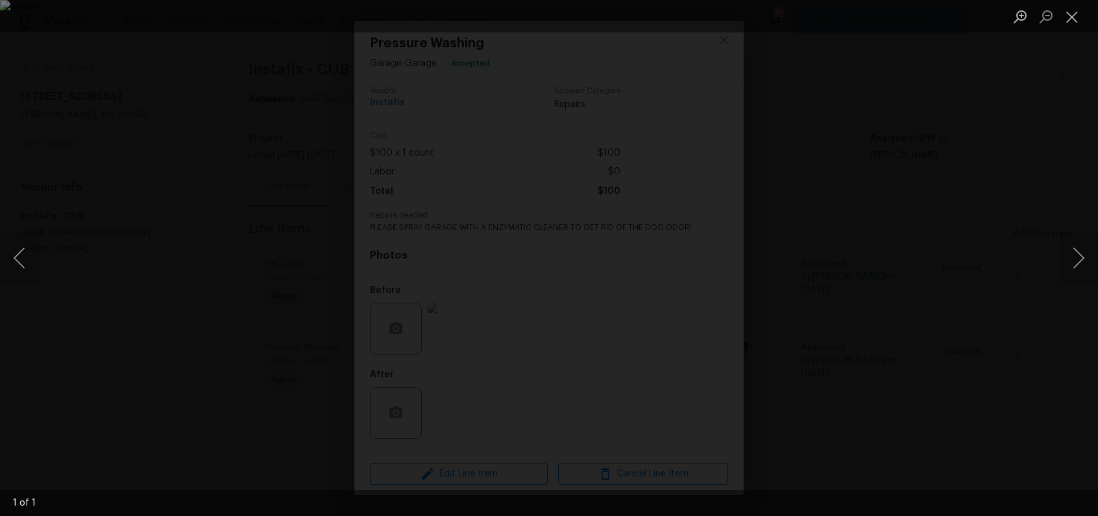
click at [772, 306] on img "Lightbox" at bounding box center [549, 258] width 1098 height 516
click at [860, 200] on img "Lightbox" at bounding box center [549, 258] width 1098 height 516
click at [1074, 21] on button "Close lightbox" at bounding box center [1072, 16] width 26 height 23
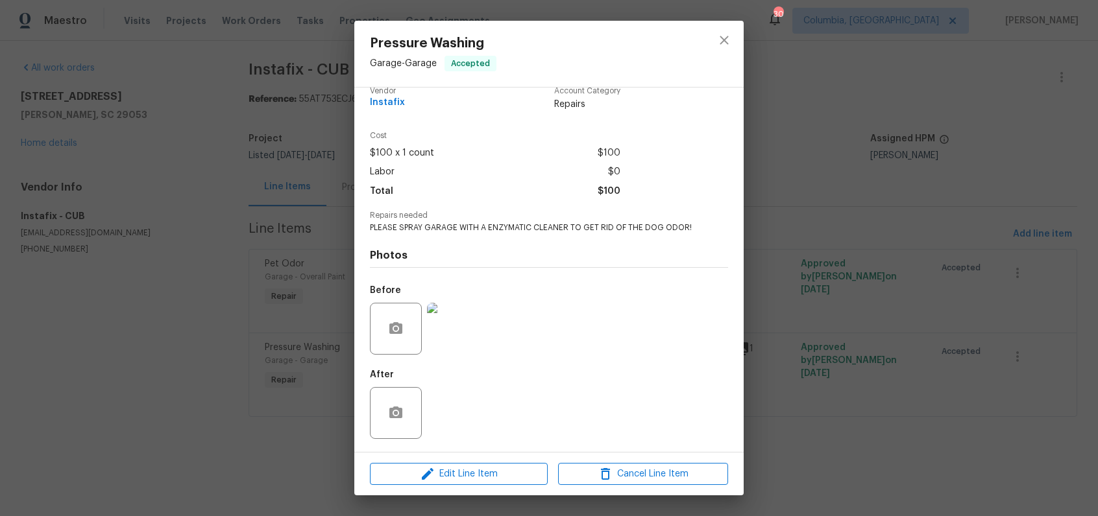
click at [249, 188] on div "Pressure Washing Garage - Garage Accepted Vendor Instafix Account Category Repa…" at bounding box center [549, 258] width 1098 height 516
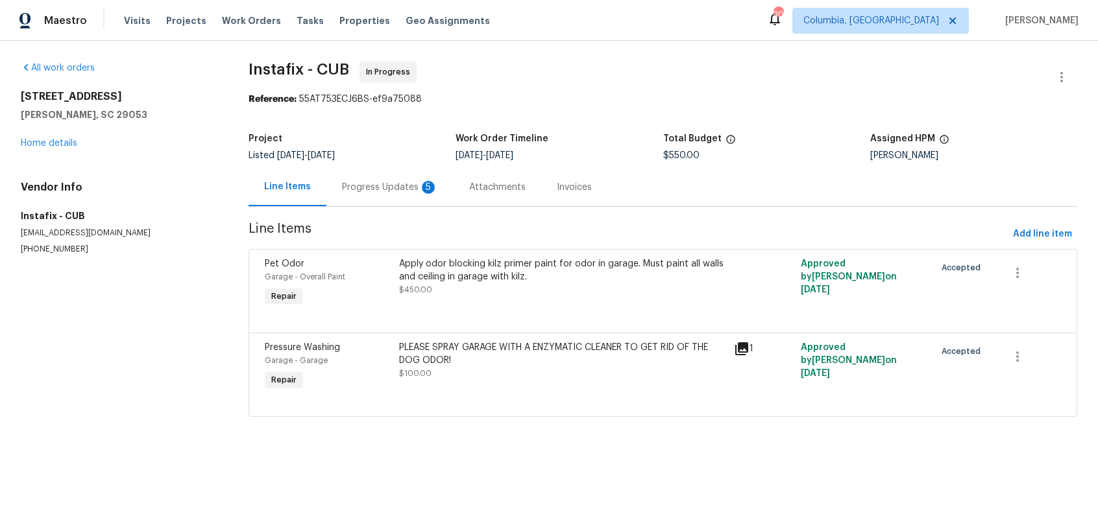
click at [375, 193] on div "Progress Updates 5" at bounding box center [390, 187] width 96 height 13
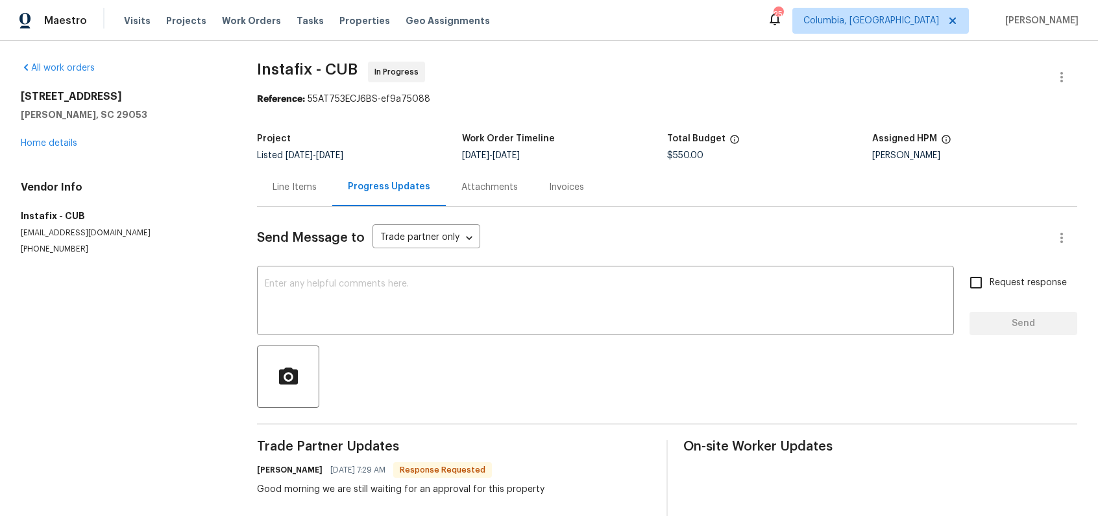
click at [294, 199] on div "Line Items" at bounding box center [294, 187] width 75 height 38
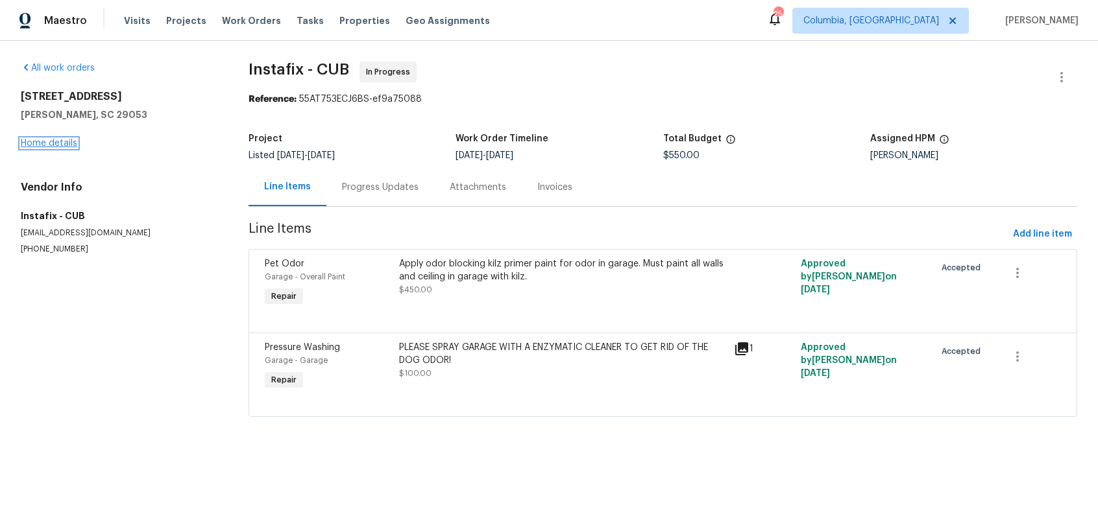
click at [61, 142] on link "Home details" at bounding box center [49, 143] width 56 height 9
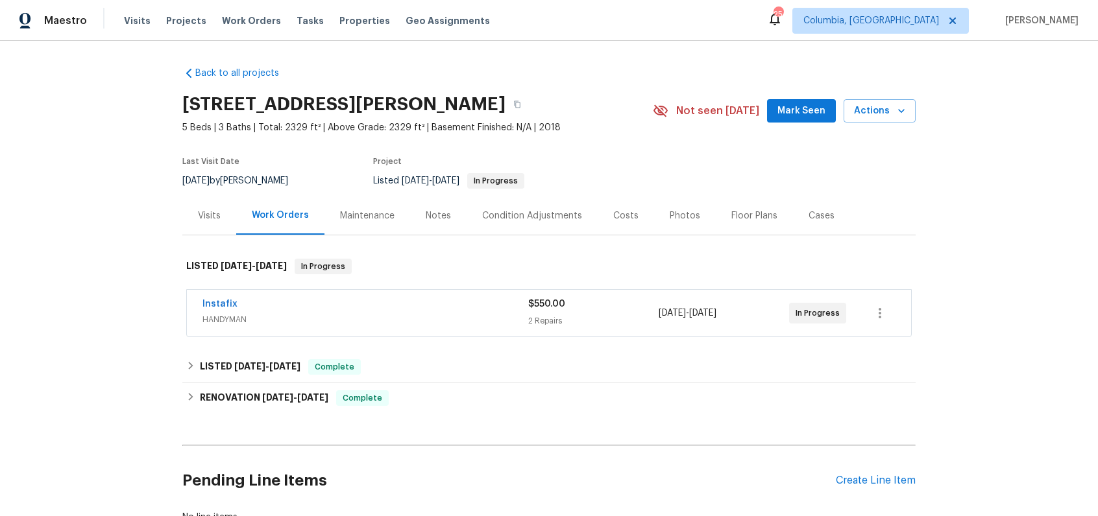
click at [629, 223] on div "Costs" at bounding box center [625, 216] width 56 height 38
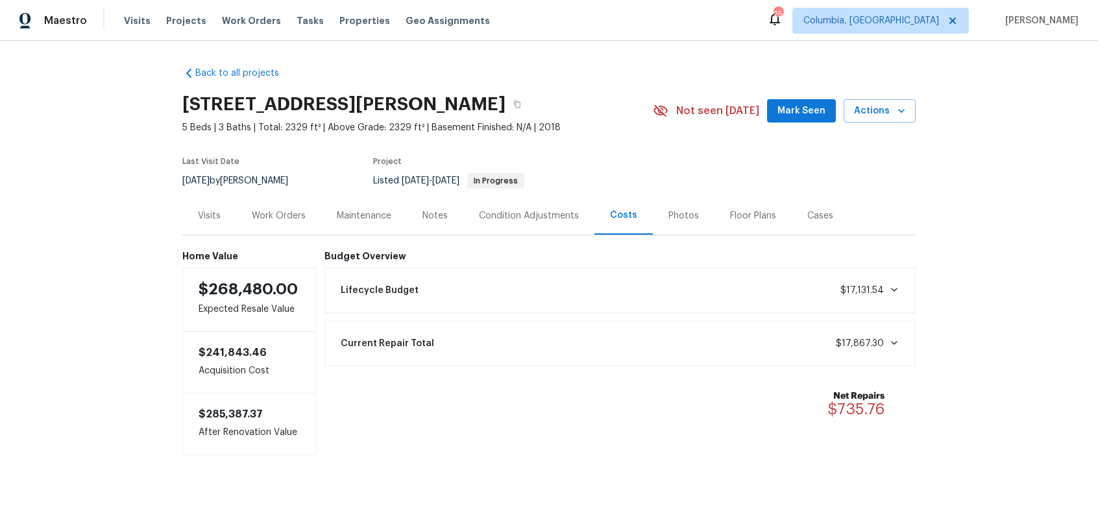
click at [682, 219] on div "Photos" at bounding box center [683, 216] width 30 height 13
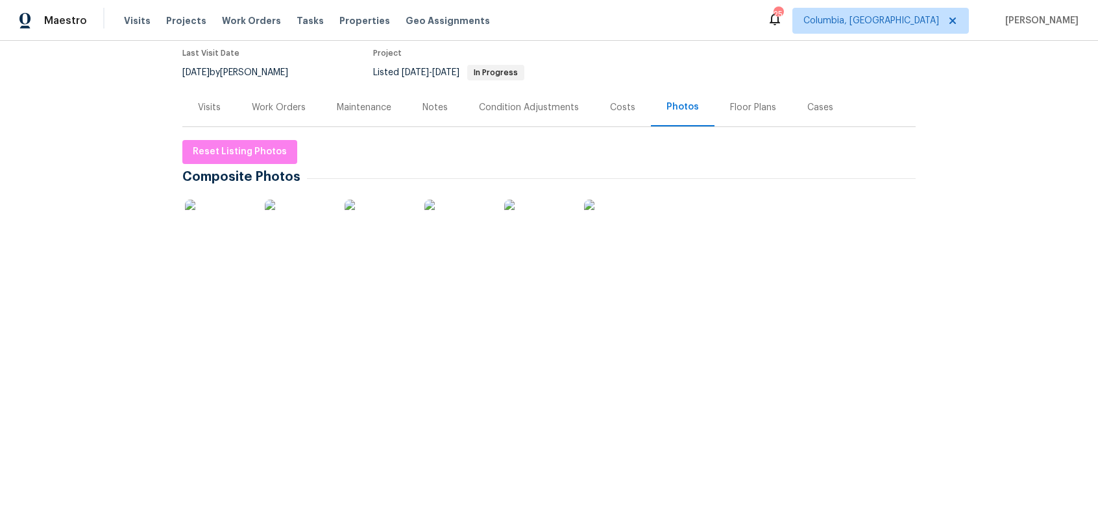
scroll to position [118, 0]
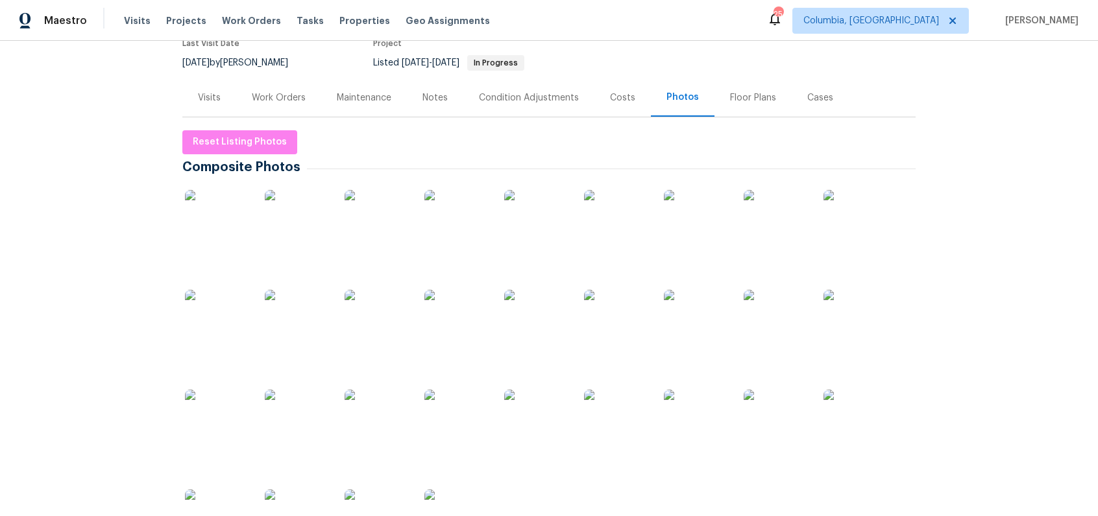
click at [273, 208] on img at bounding box center [297, 222] width 65 height 65
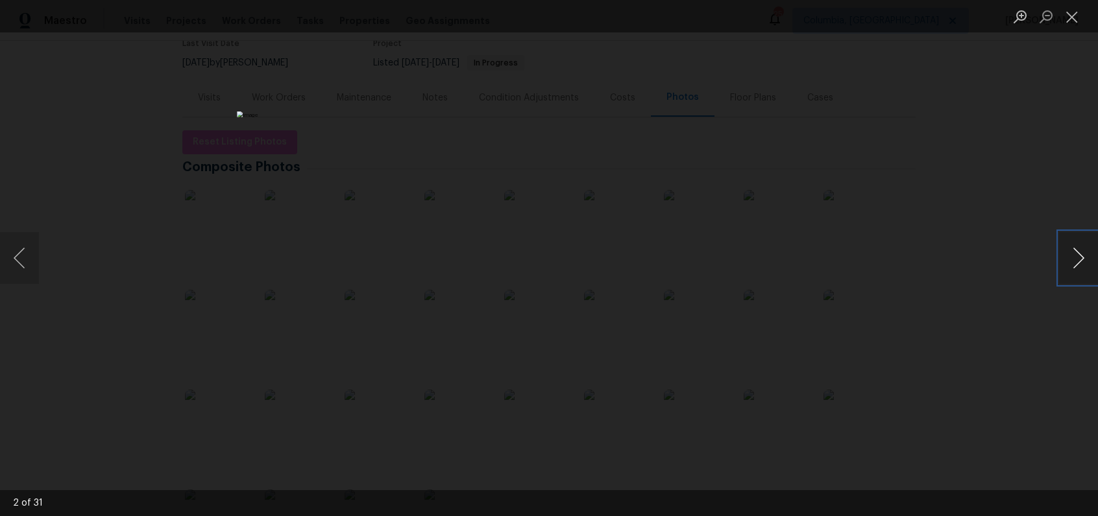
click at [1073, 256] on button "Next image" at bounding box center [1078, 258] width 39 height 52
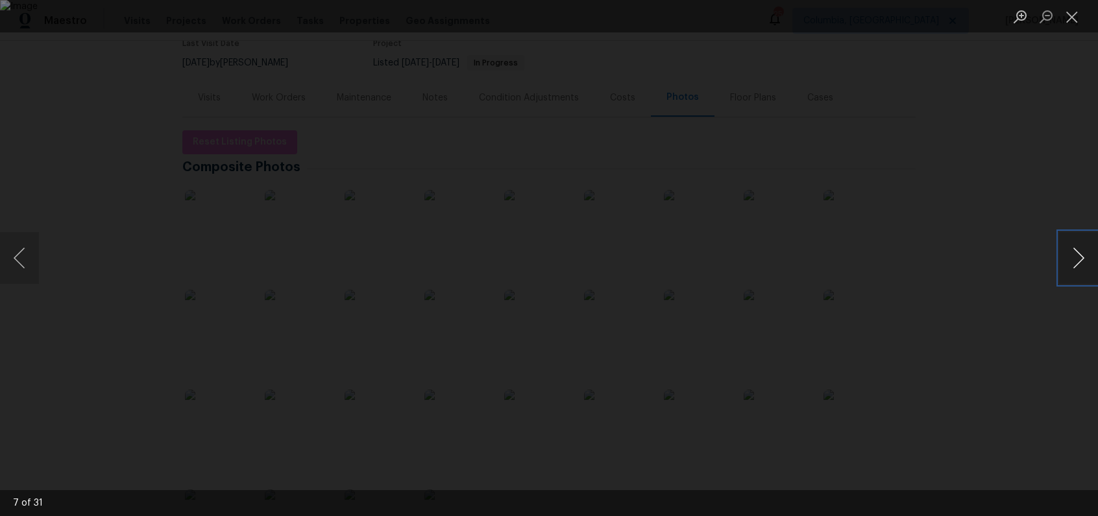
click at [1073, 256] on button "Next image" at bounding box center [1078, 258] width 39 height 52
click at [1068, 257] on button "Next image" at bounding box center [1078, 258] width 39 height 52
click at [1072, 269] on button "Next image" at bounding box center [1078, 258] width 39 height 52
click at [1070, 269] on button "Next image" at bounding box center [1078, 258] width 39 height 52
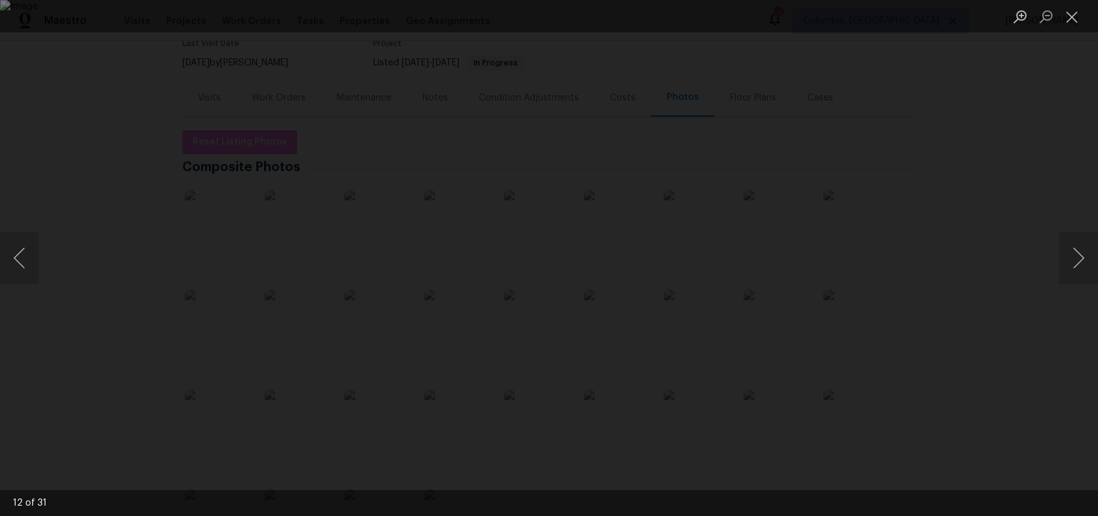
click at [928, 361] on div "Lightbox" at bounding box center [549, 258] width 1098 height 516
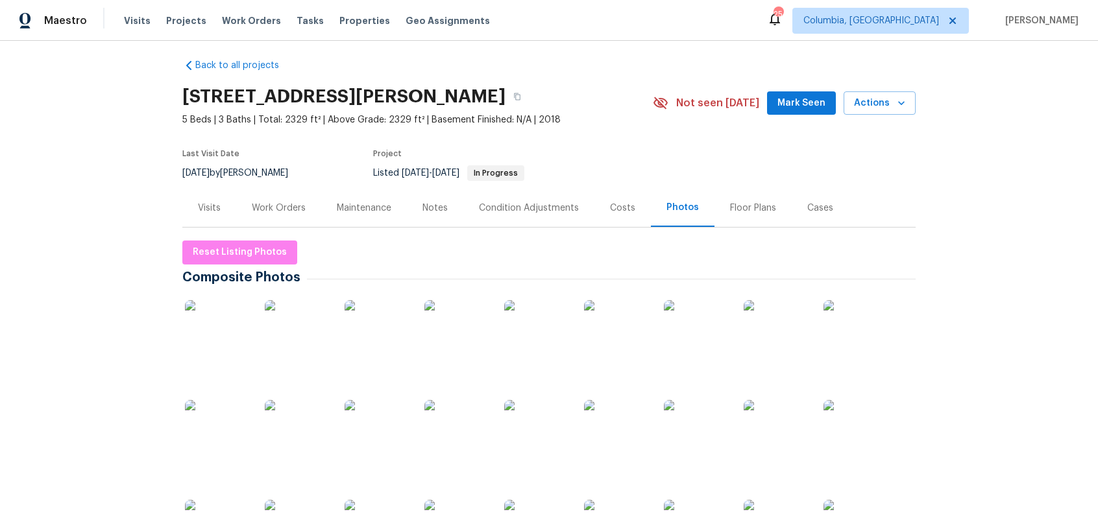
scroll to position [0, 0]
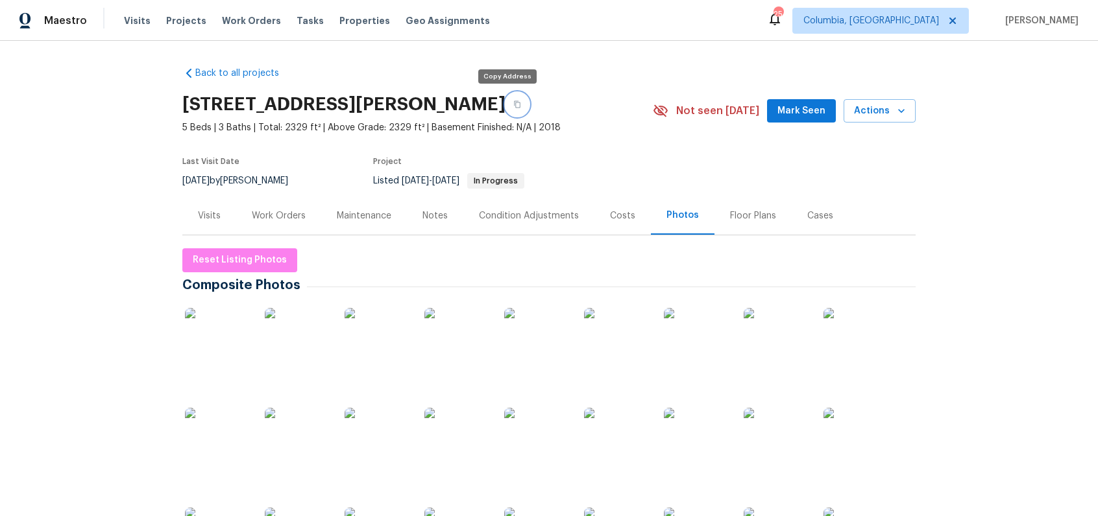
click at [513, 104] on icon "button" at bounding box center [517, 105] width 8 height 8
click at [963, 232] on div "Back to all projects 505 Lawndale Dr, Gaston, SC 29053 5 Beds | 3 Baths | Total…" at bounding box center [549, 279] width 1098 height 476
click at [614, 219] on div "Costs" at bounding box center [622, 216] width 25 height 13
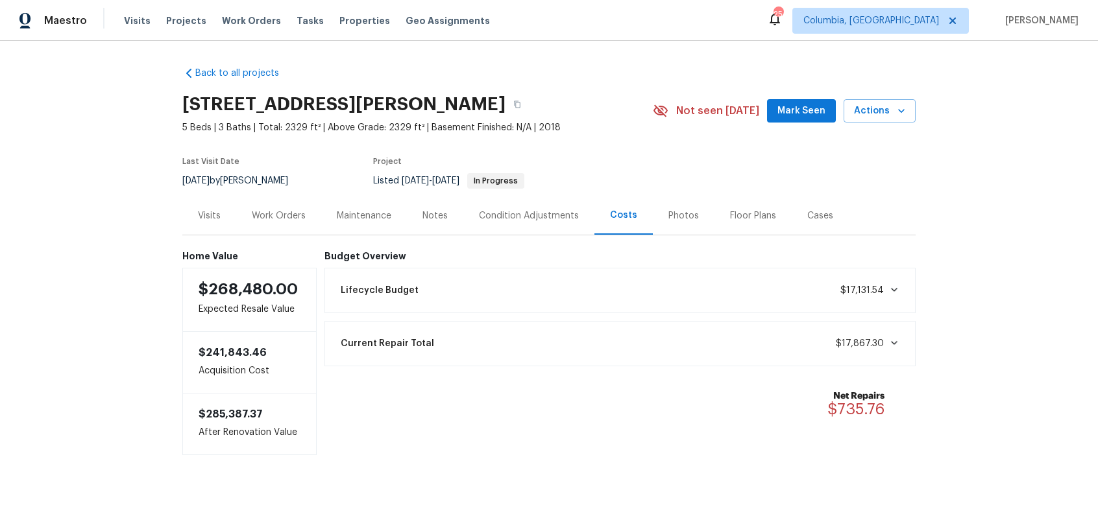
click at [275, 200] on div "Work Orders" at bounding box center [278, 216] width 85 height 38
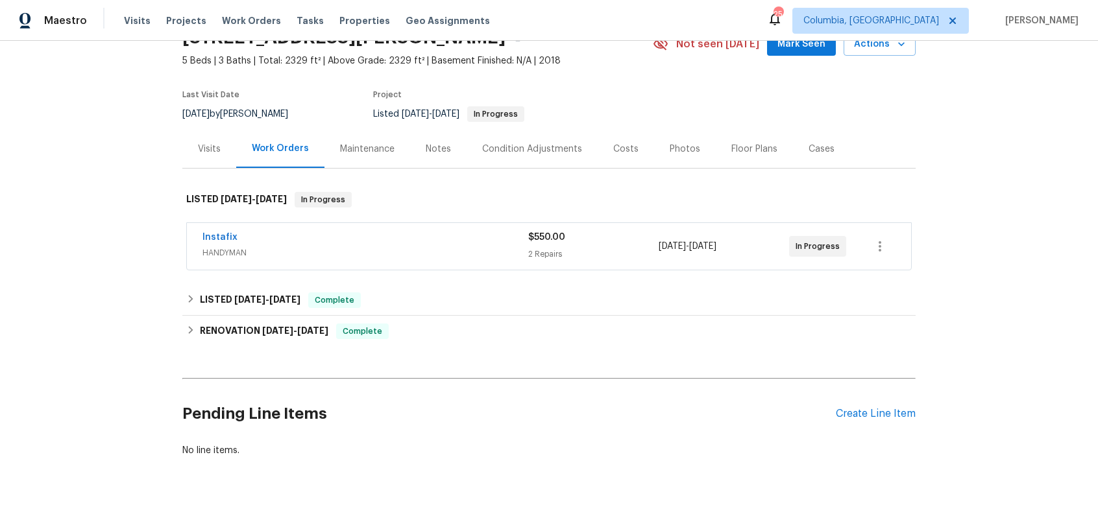
scroll to position [56, 0]
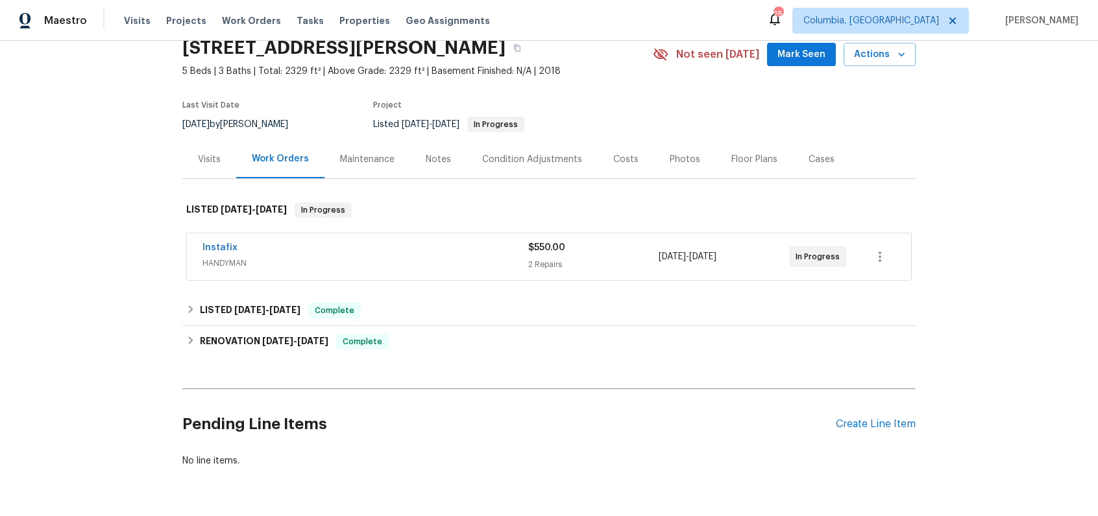
click at [375, 261] on span "HANDYMAN" at bounding box center [365, 263] width 326 height 13
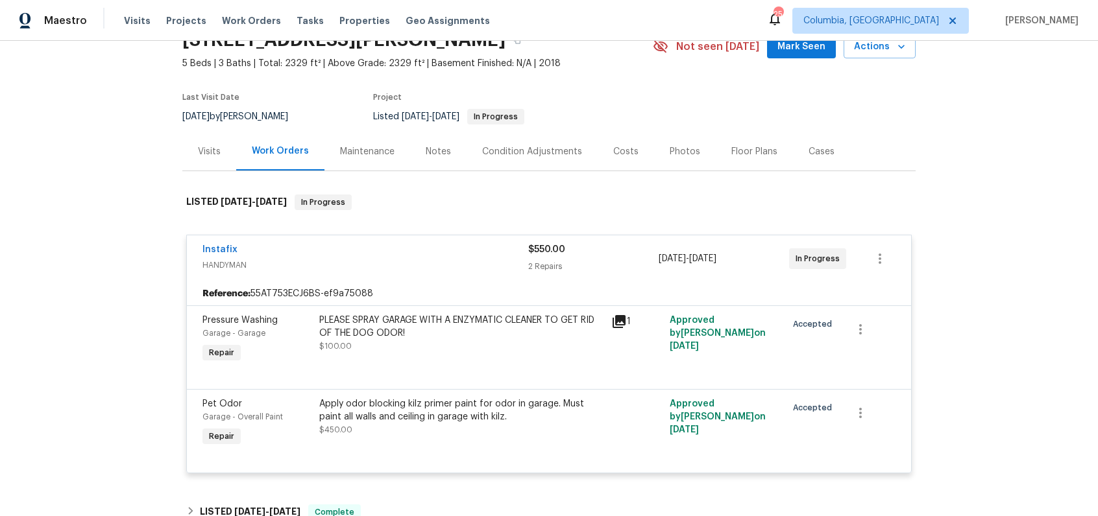
scroll to position [58, 0]
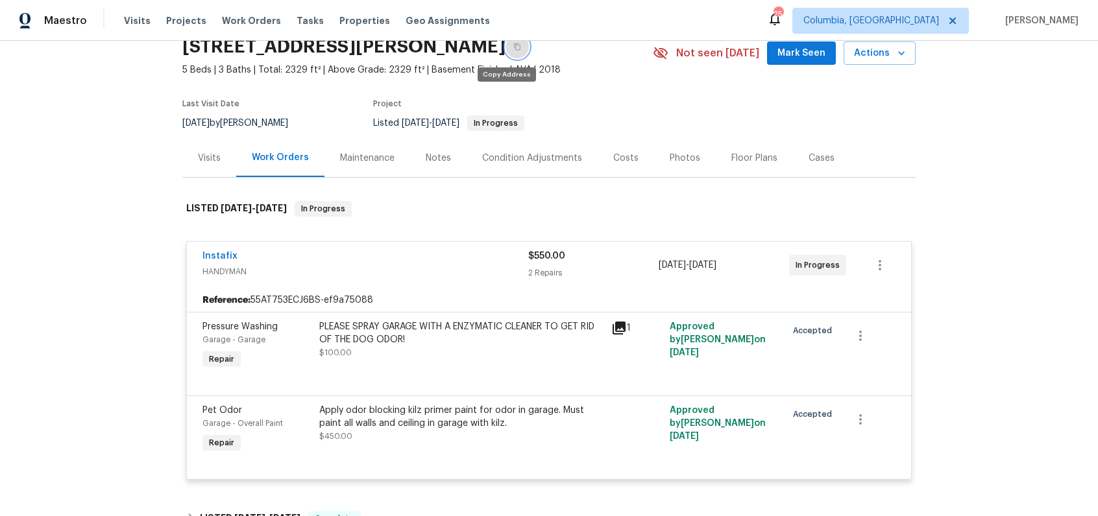
click at [513, 49] on icon "button" at bounding box center [517, 47] width 8 height 8
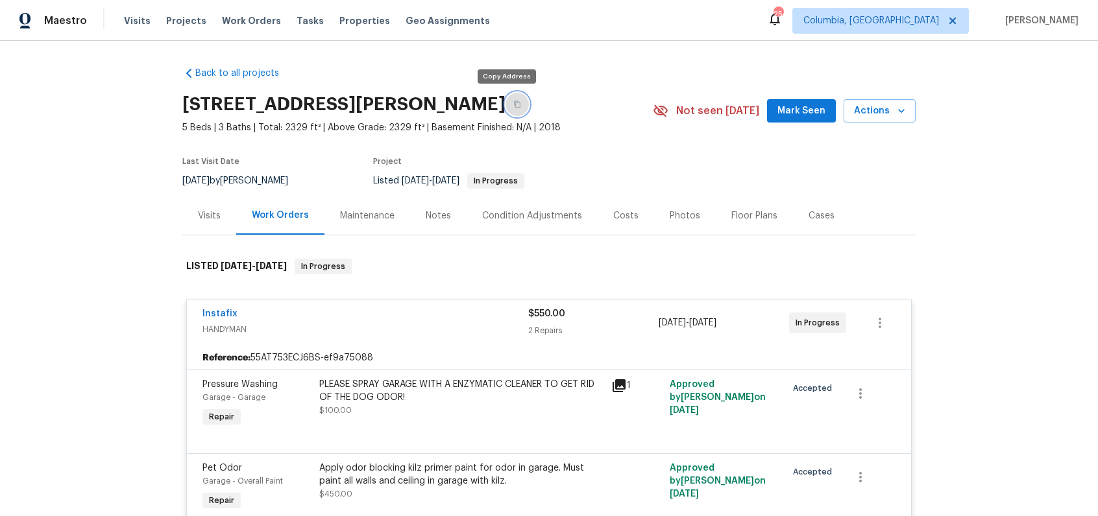
click at [507, 99] on button "button" at bounding box center [516, 104] width 23 height 23
click at [423, 320] on div "Instafix" at bounding box center [365, 316] width 326 height 16
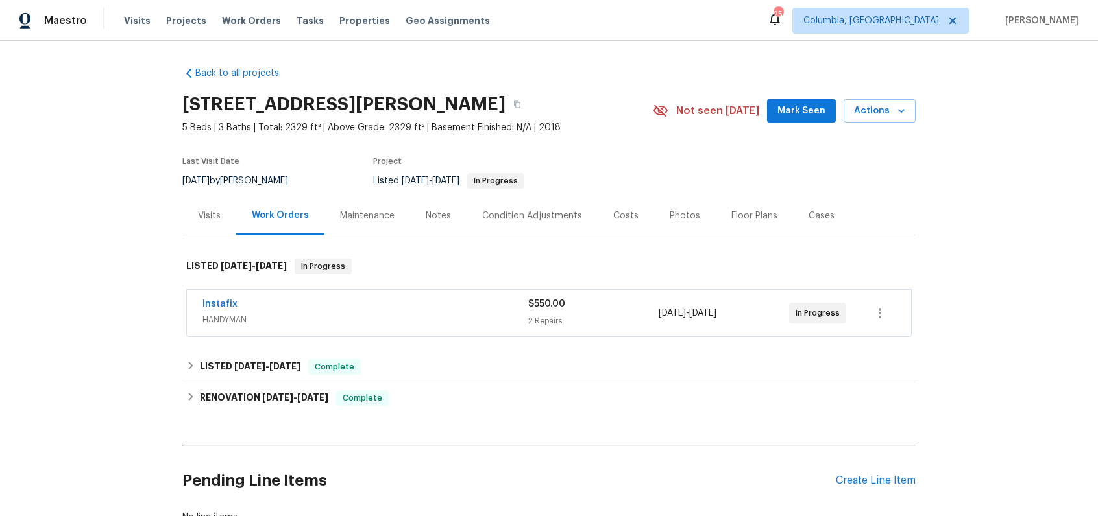
click at [435, 308] on div "Instafix" at bounding box center [365, 306] width 326 height 16
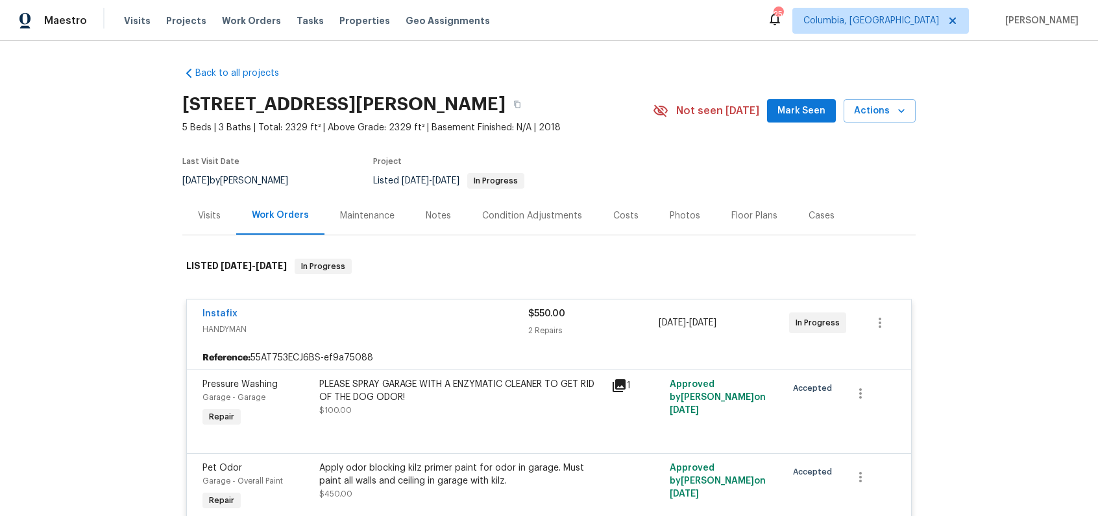
click at [431, 310] on div "Instafix" at bounding box center [365, 316] width 326 height 16
